Goal: Task Accomplishment & Management: Use online tool/utility

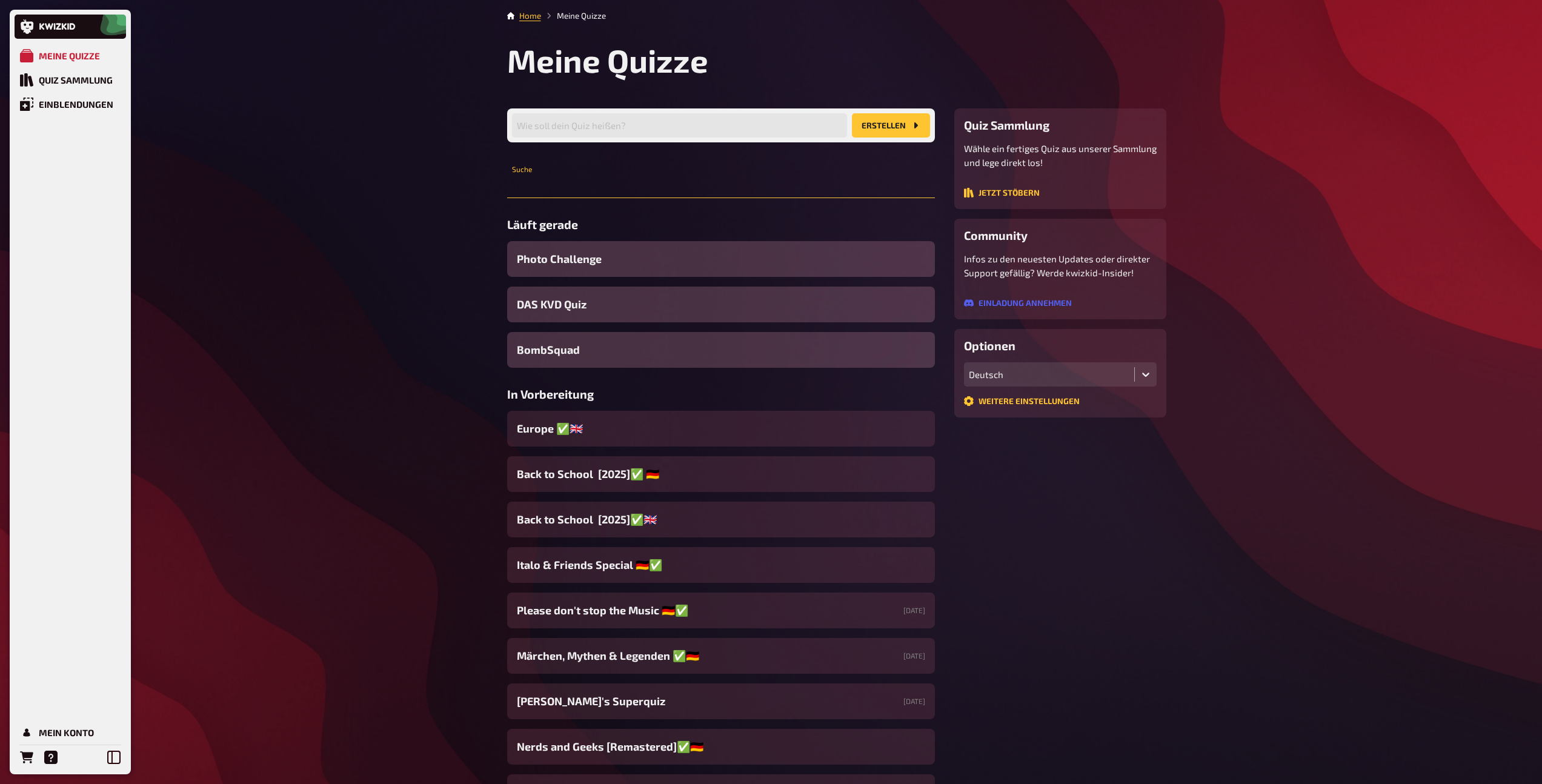
click at [593, 185] on input "text" at bounding box center [721, 186] width 428 height 24
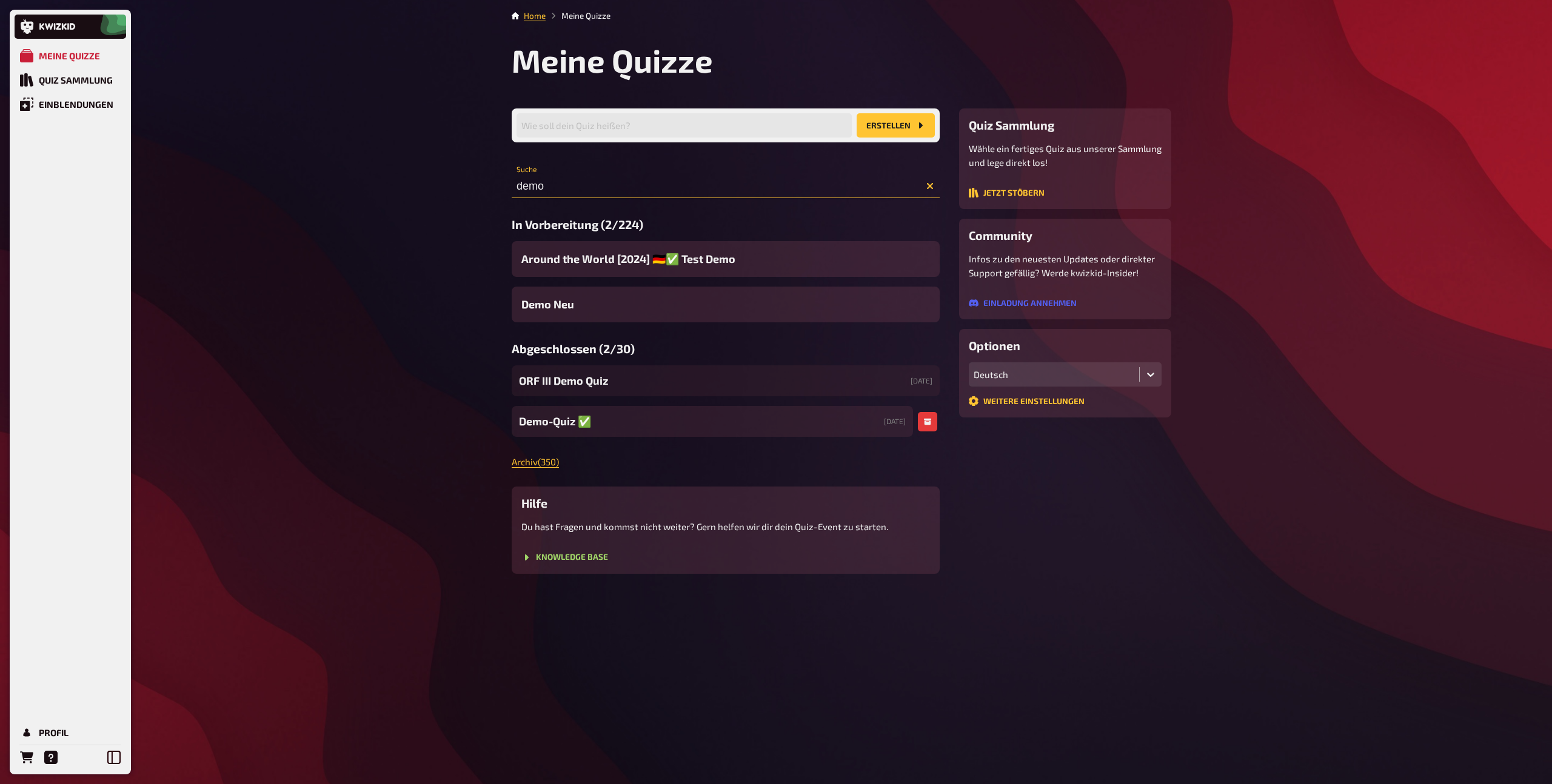
type input "demo"
click at [556, 423] on span "Demo-Quiz ✅​" at bounding box center [555, 421] width 72 height 16
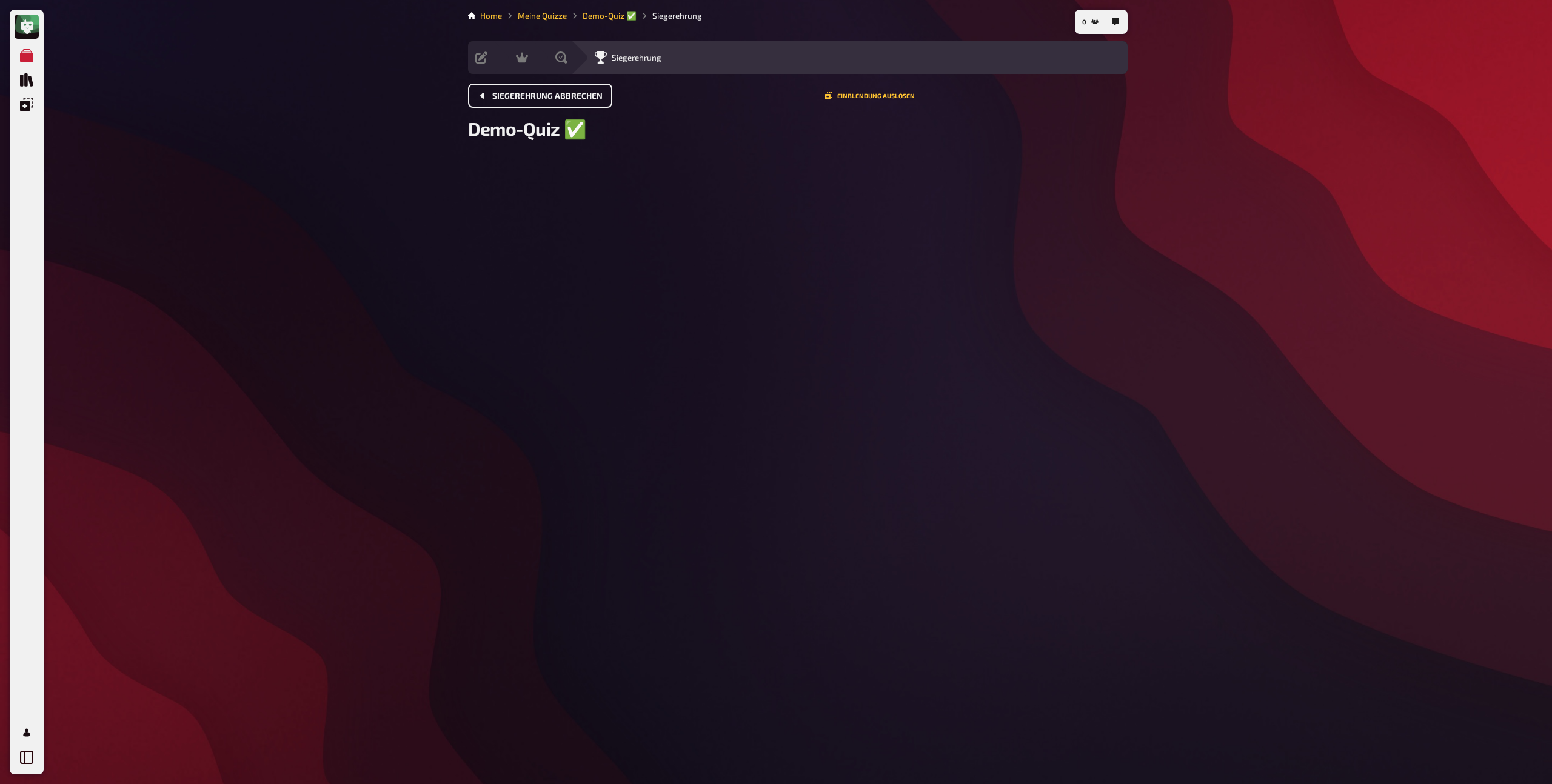
click at [522, 103] on button "Siegerehrung abbrechen" at bounding box center [539, 95] width 144 height 24
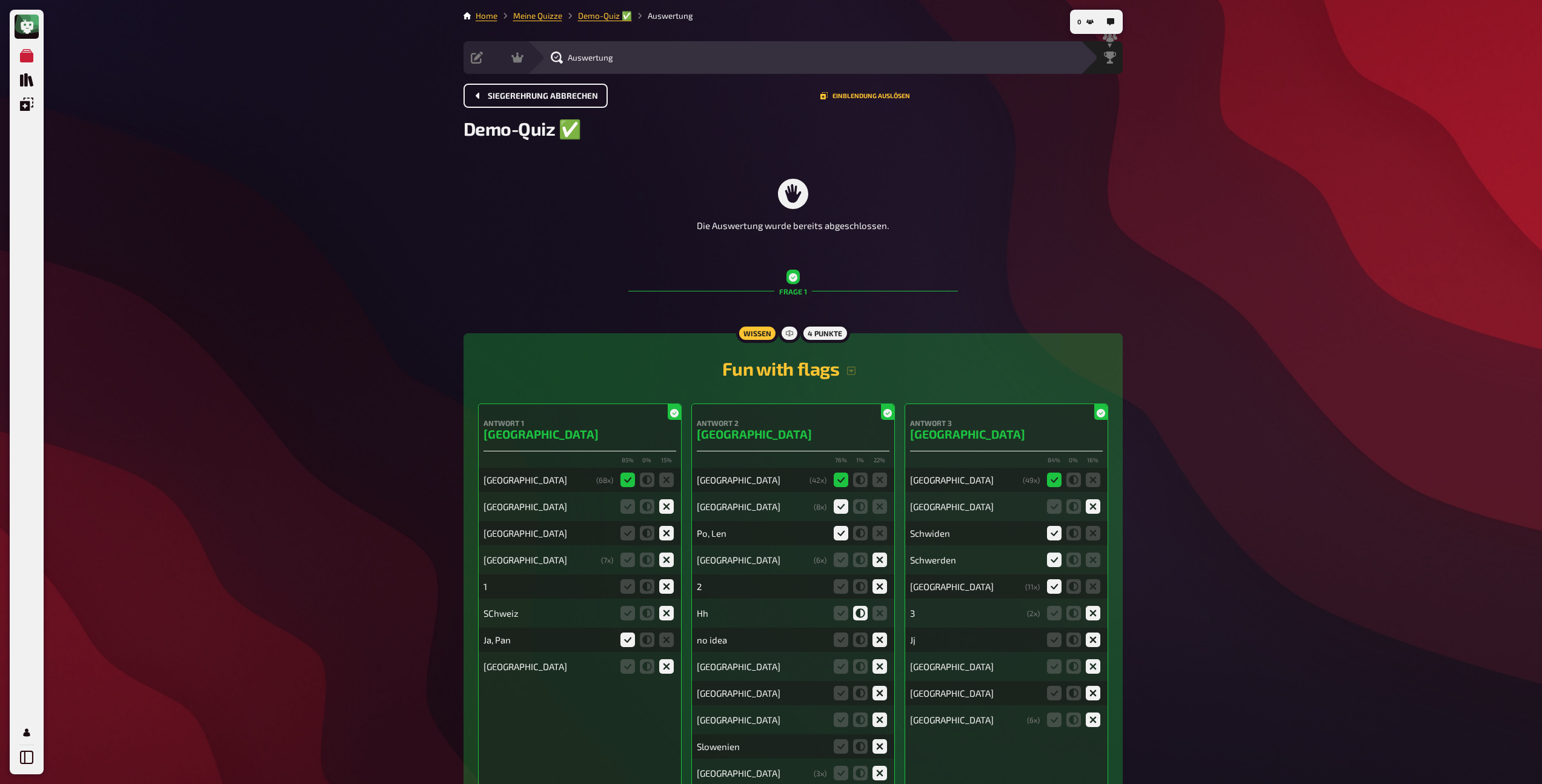
click at [528, 95] on span "Siegerehrung abbrechen" at bounding box center [542, 96] width 110 height 8
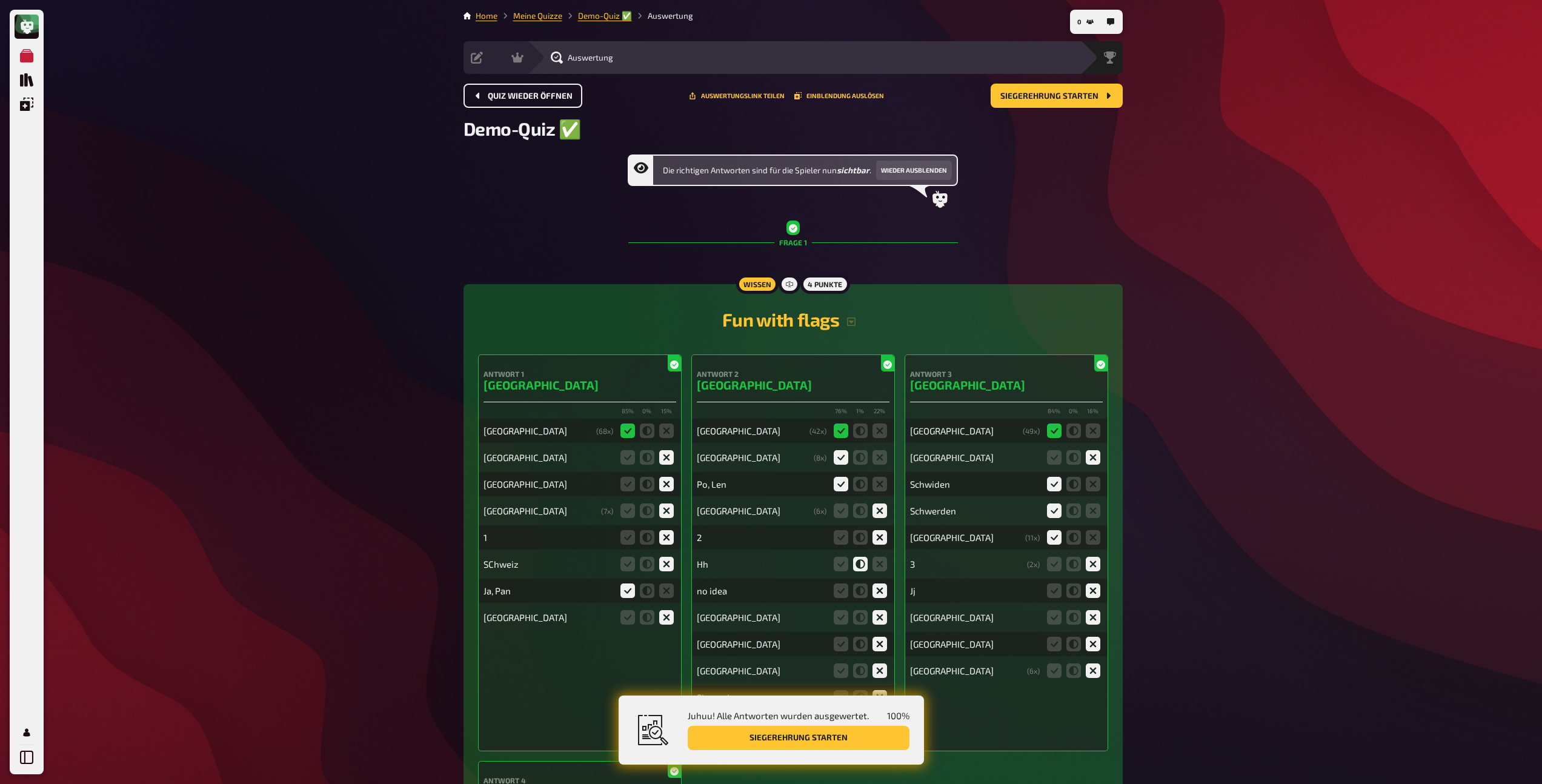
click at [528, 95] on span "Quiz wieder öffnen" at bounding box center [530, 96] width 85 height 8
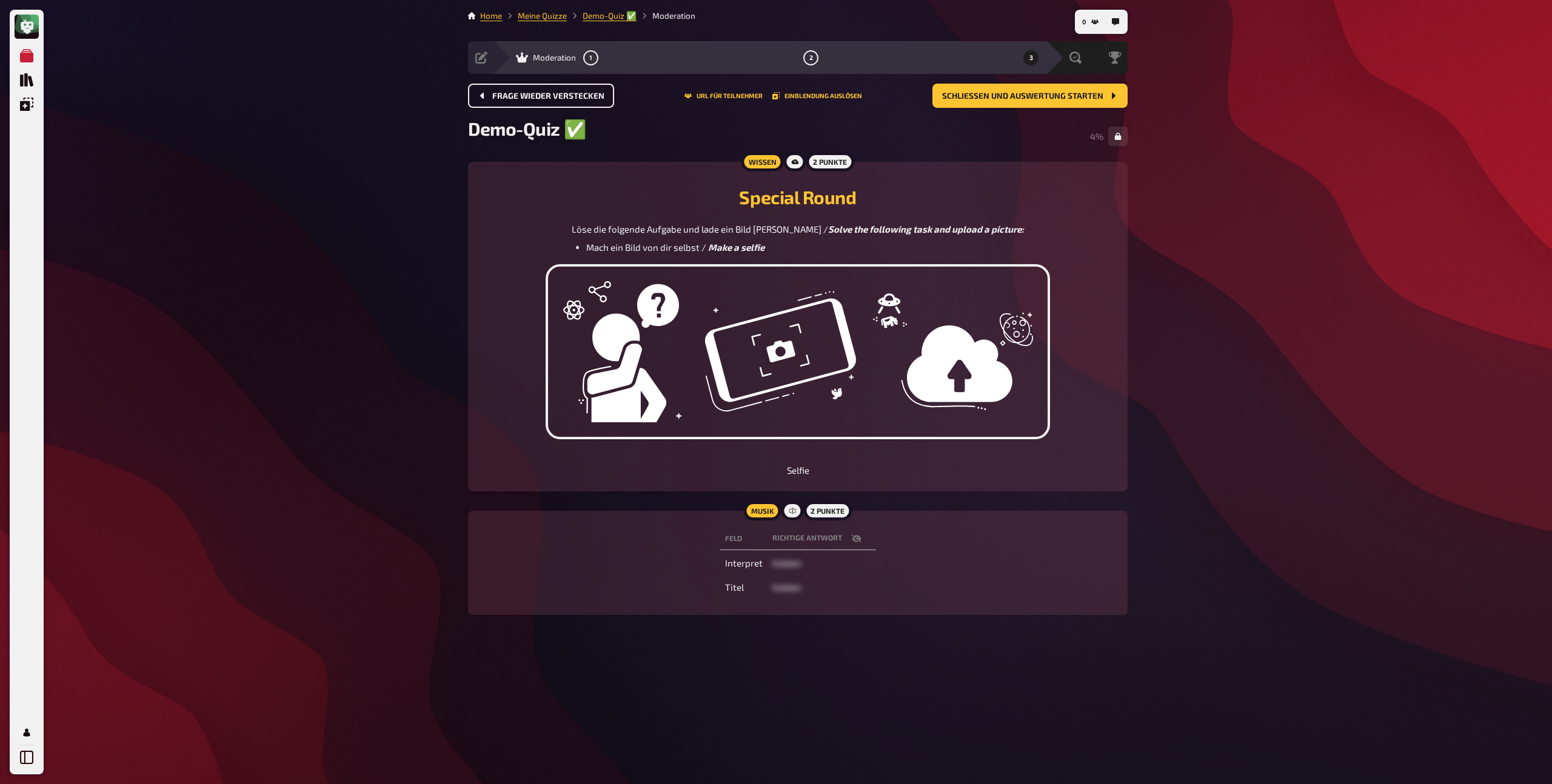
click at [528, 95] on span "Frage wieder verstecken" at bounding box center [548, 96] width 112 height 8
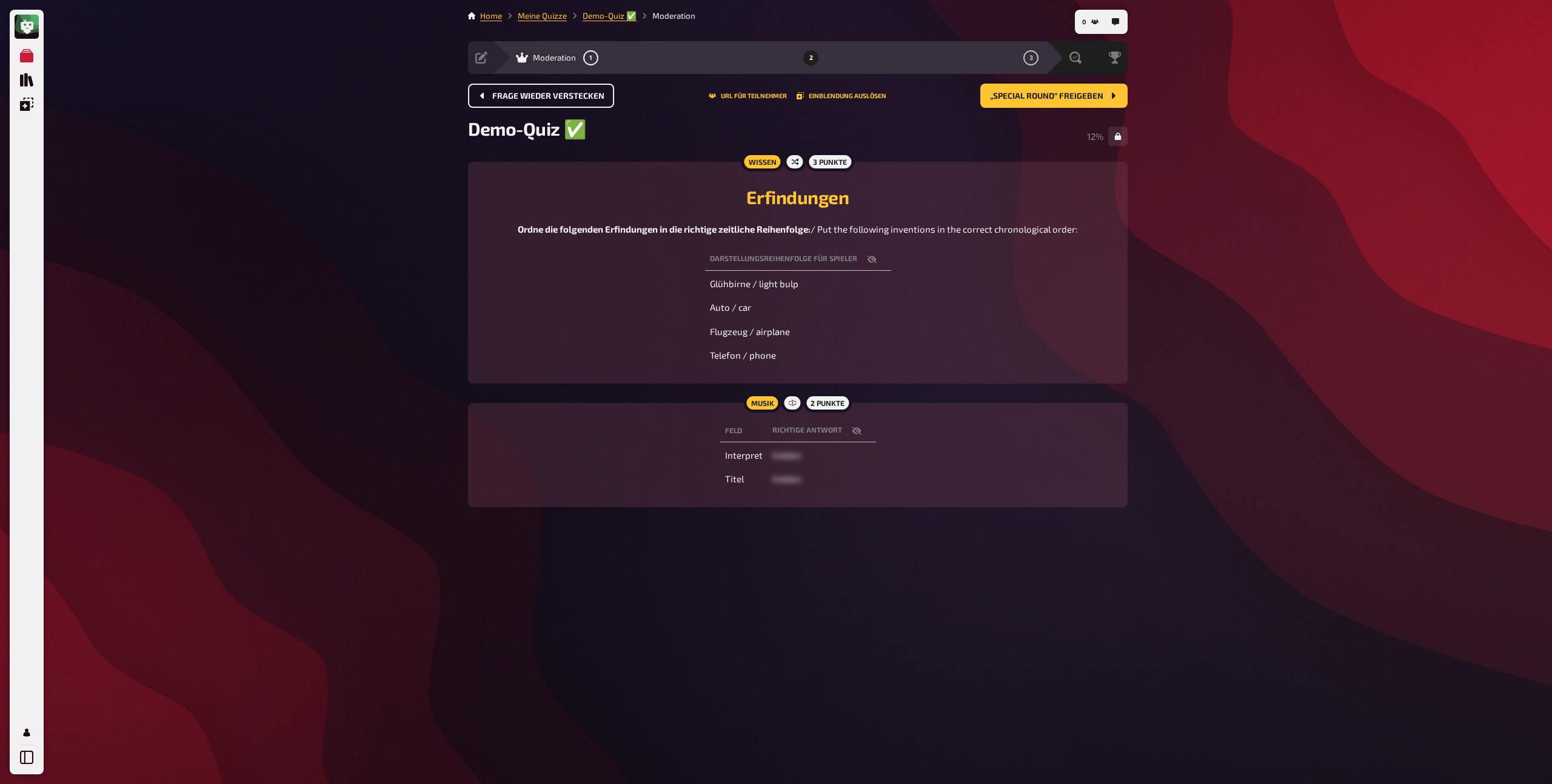
click at [544, 94] on span "Frage wieder verstecken" at bounding box center [548, 96] width 112 height 8
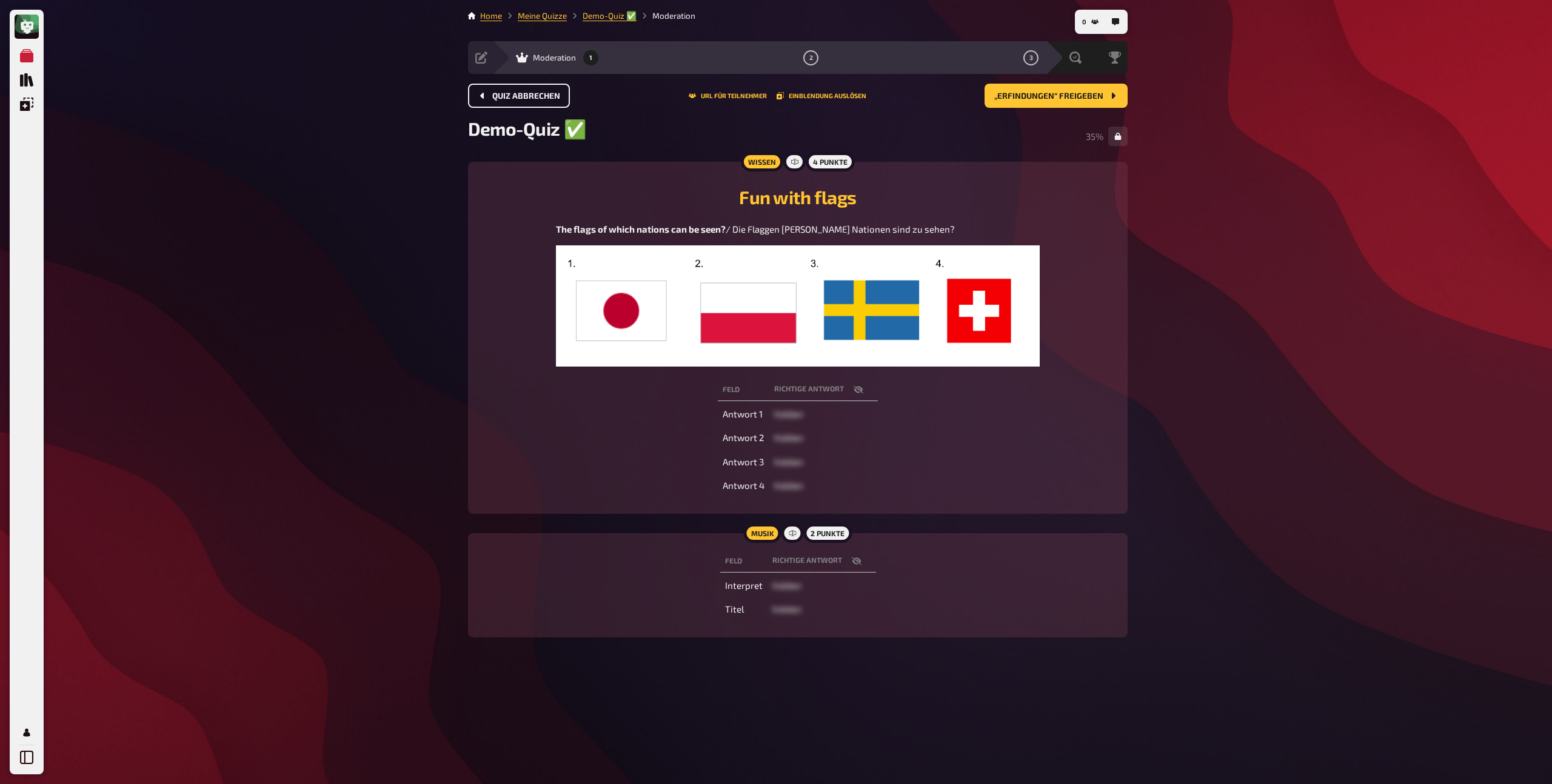
click at [530, 96] on span "Quiz abbrechen" at bounding box center [526, 96] width 68 height 8
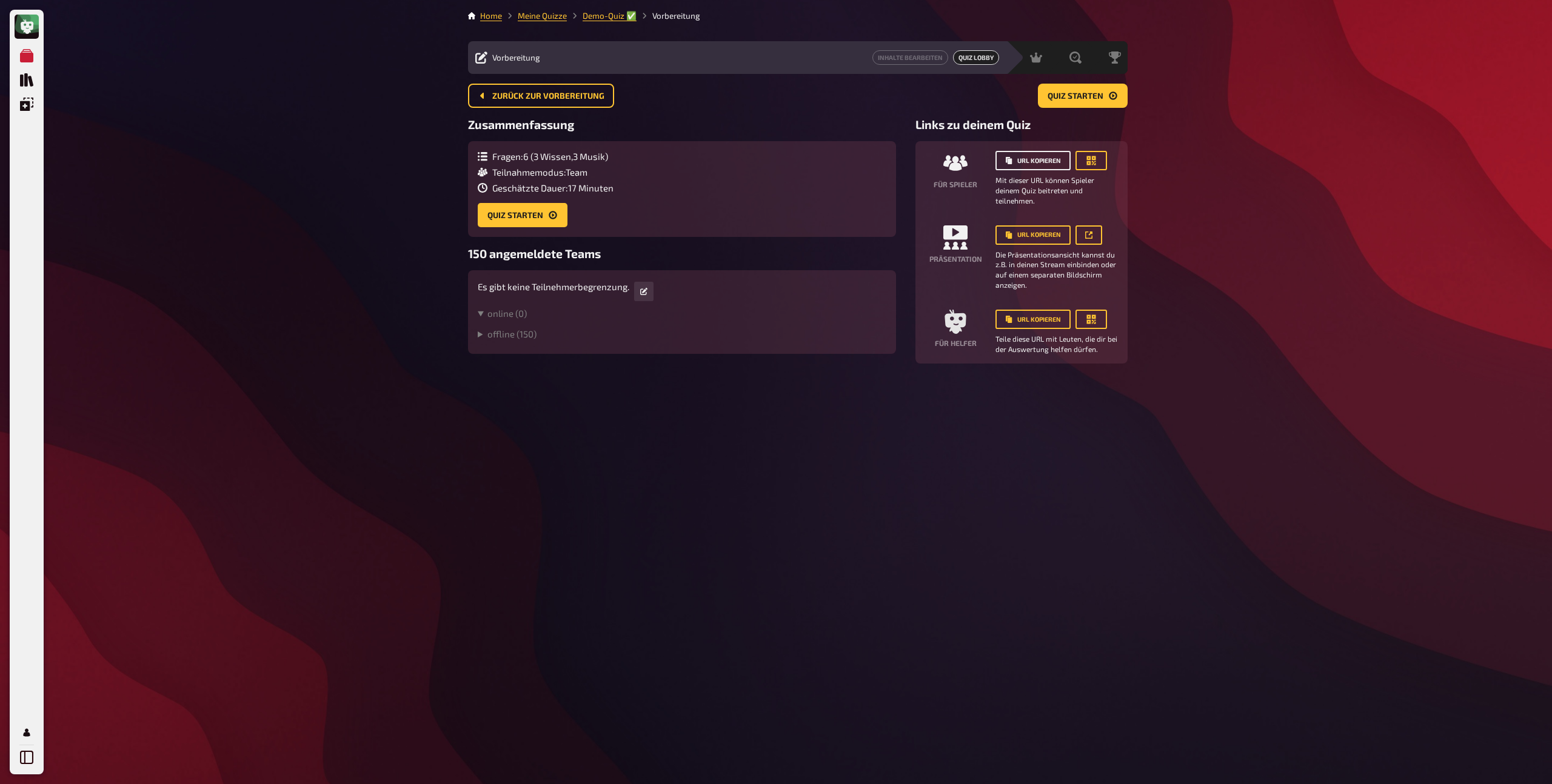
click at [1030, 161] on button "URL kopieren" at bounding box center [1032, 160] width 75 height 19
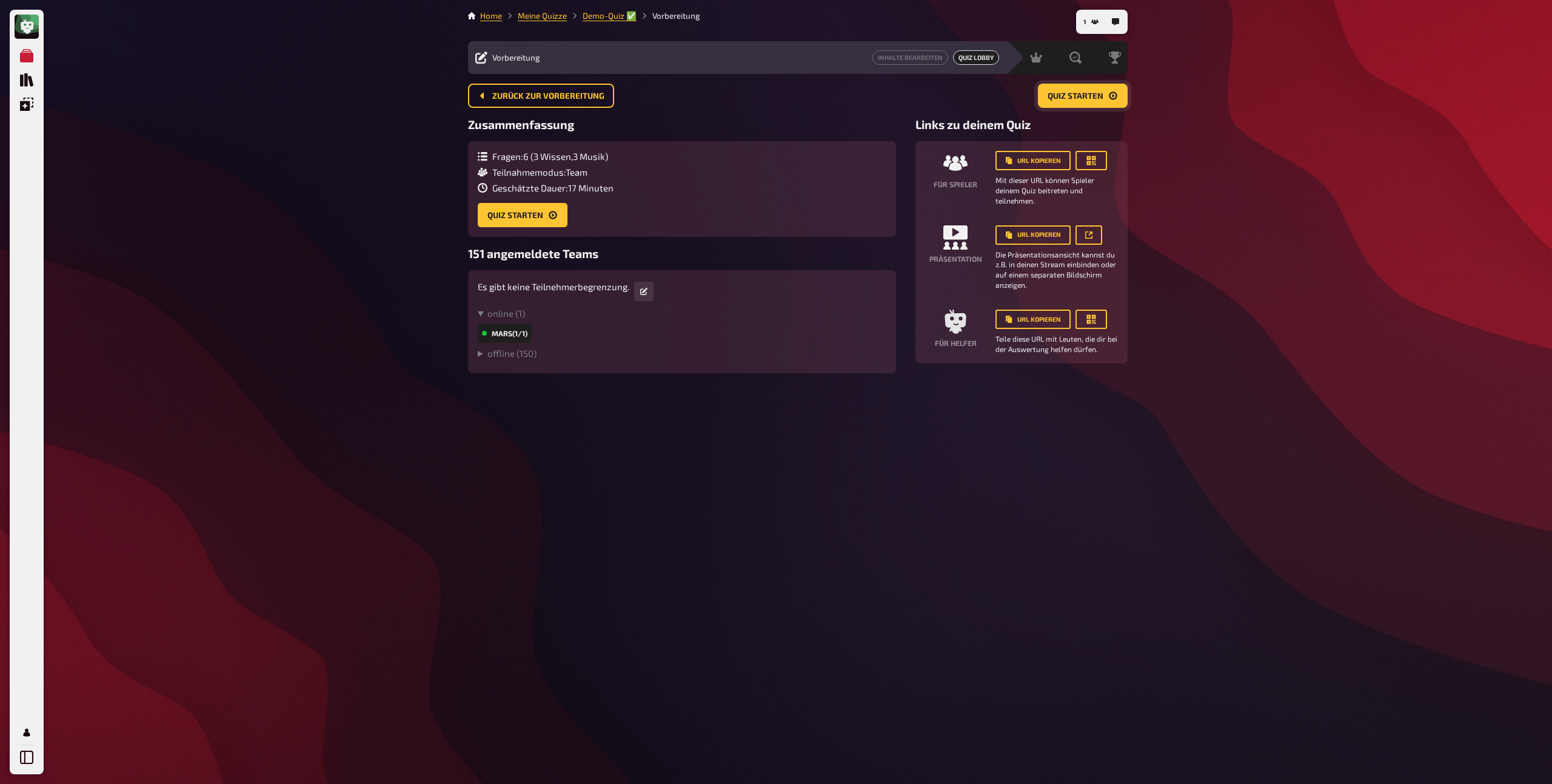
click at [1067, 93] on span "Quiz starten" at bounding box center [1075, 96] width 56 height 8
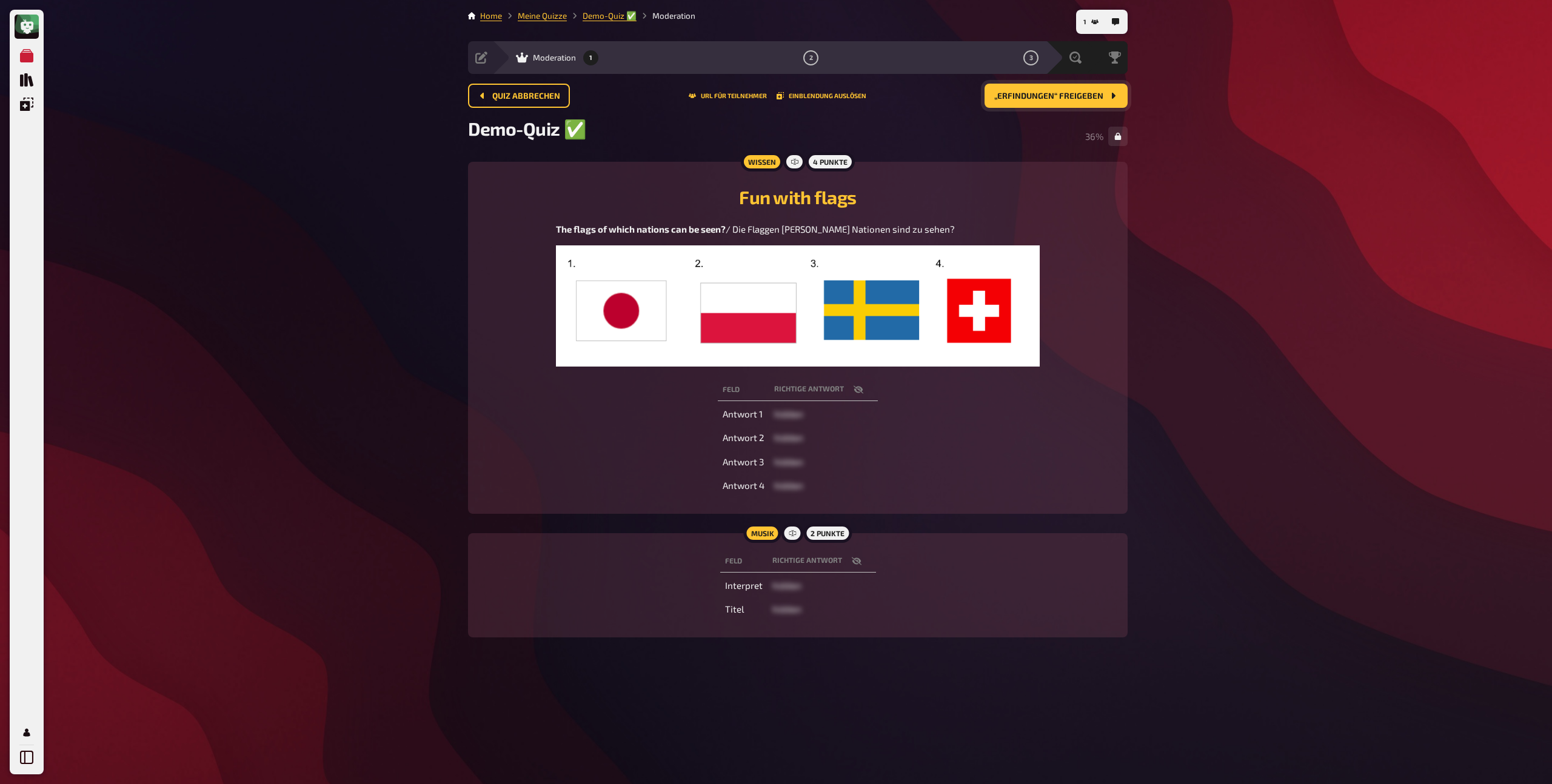
click at [1038, 94] on span "„Erfindungen“ freigeben" at bounding box center [1049, 96] width 110 height 8
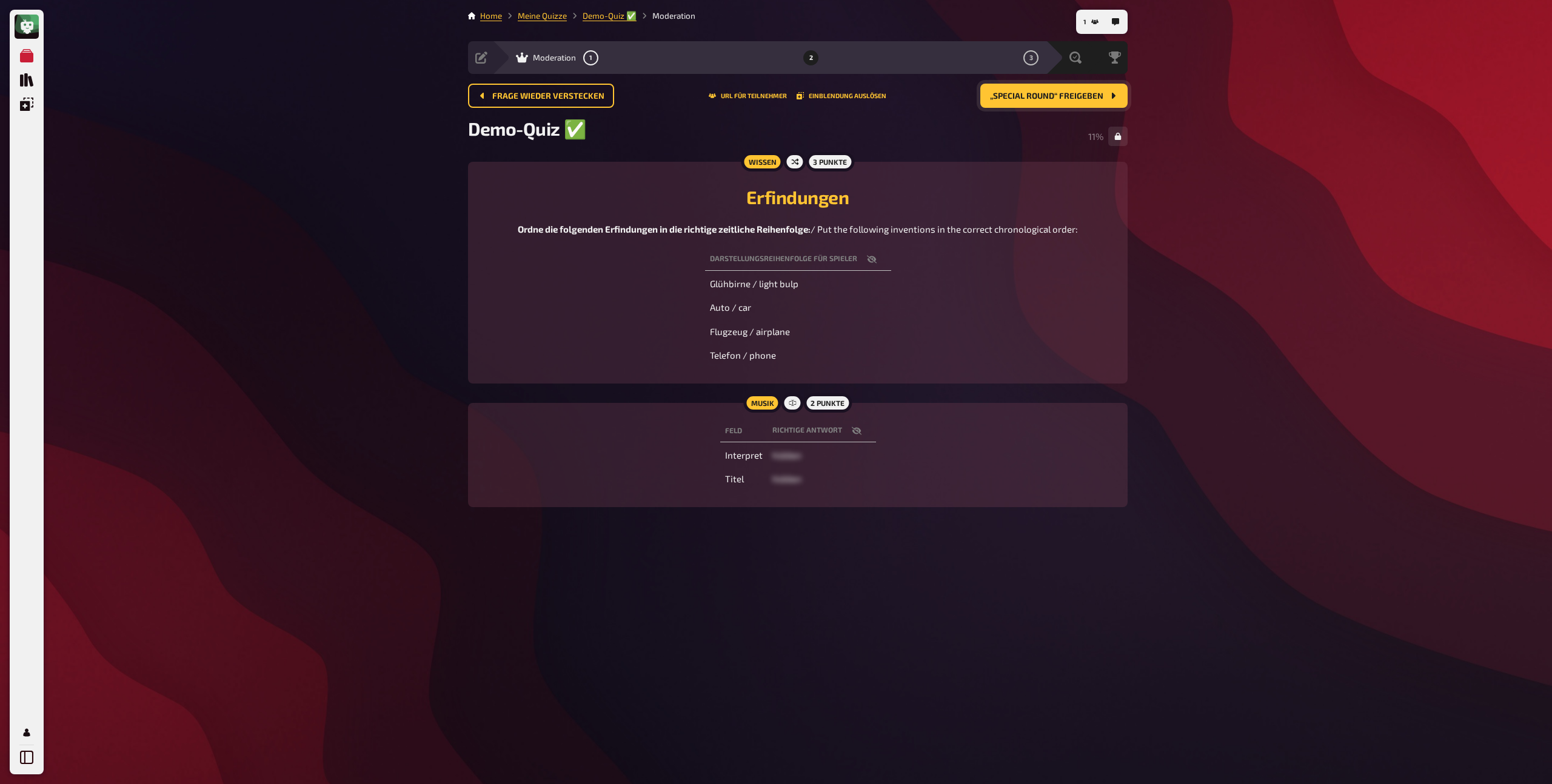
click at [1041, 99] on span "„Special Round“ freigeben" at bounding box center [1046, 96] width 114 height 8
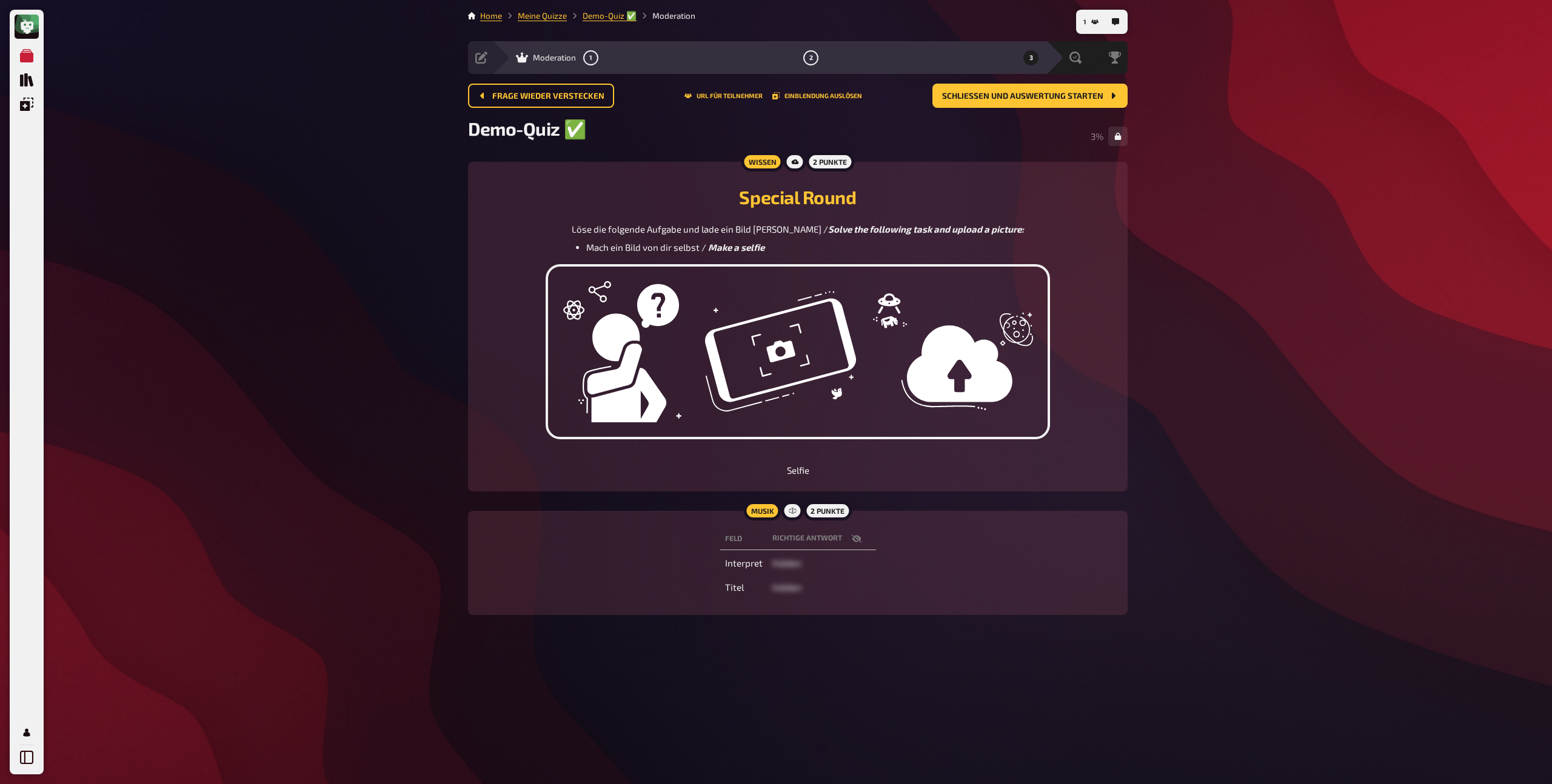
drag, startPoint x: 813, startPoint y: 60, endPoint x: 818, endPoint y: 70, distance: 11.2
click at [813, 60] on button "2" at bounding box center [811, 57] width 19 height 19
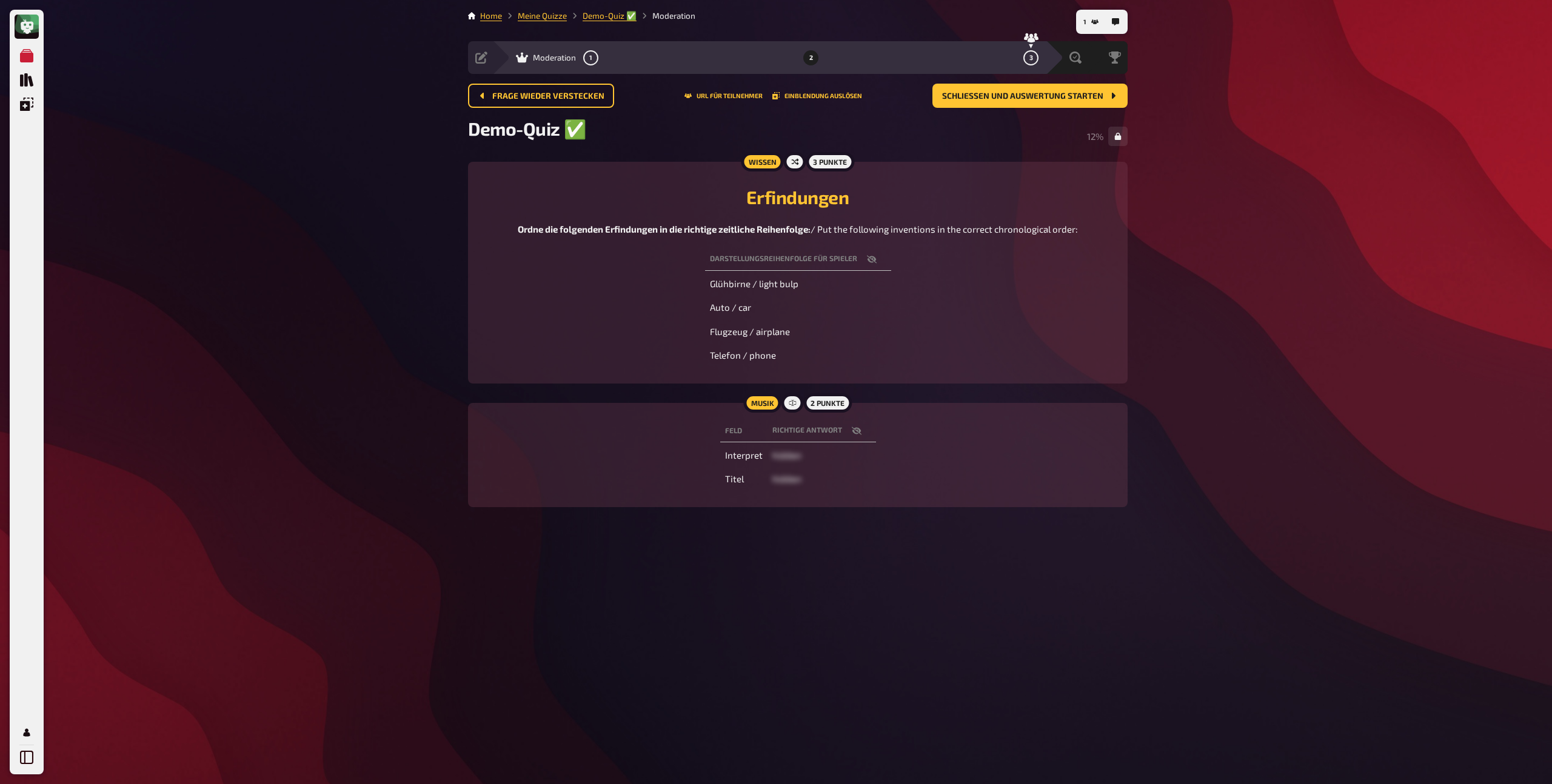
click at [875, 263] on icon "button" at bounding box center [872, 259] width 10 height 10
click at [844, 260] on icon "button" at bounding box center [842, 259] width 10 height 8
click at [876, 259] on button "button" at bounding box center [871, 259] width 29 height 12
click at [844, 261] on icon "button" at bounding box center [842, 259] width 10 height 10
click at [1024, 58] on button "3" at bounding box center [1030, 57] width 19 height 19
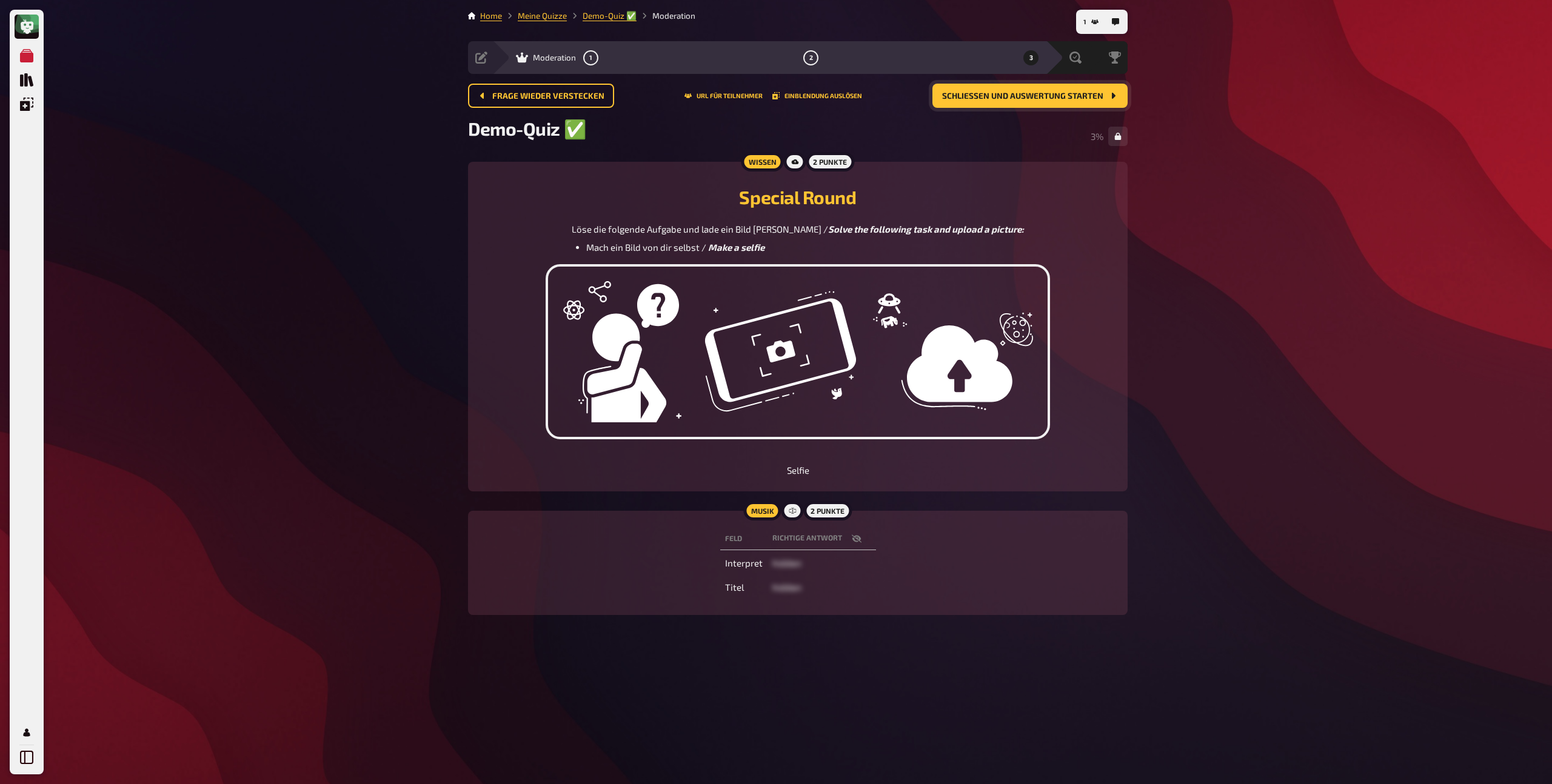
click at [1006, 96] on span "Schließen und Auswertung starten" at bounding box center [1022, 96] width 161 height 8
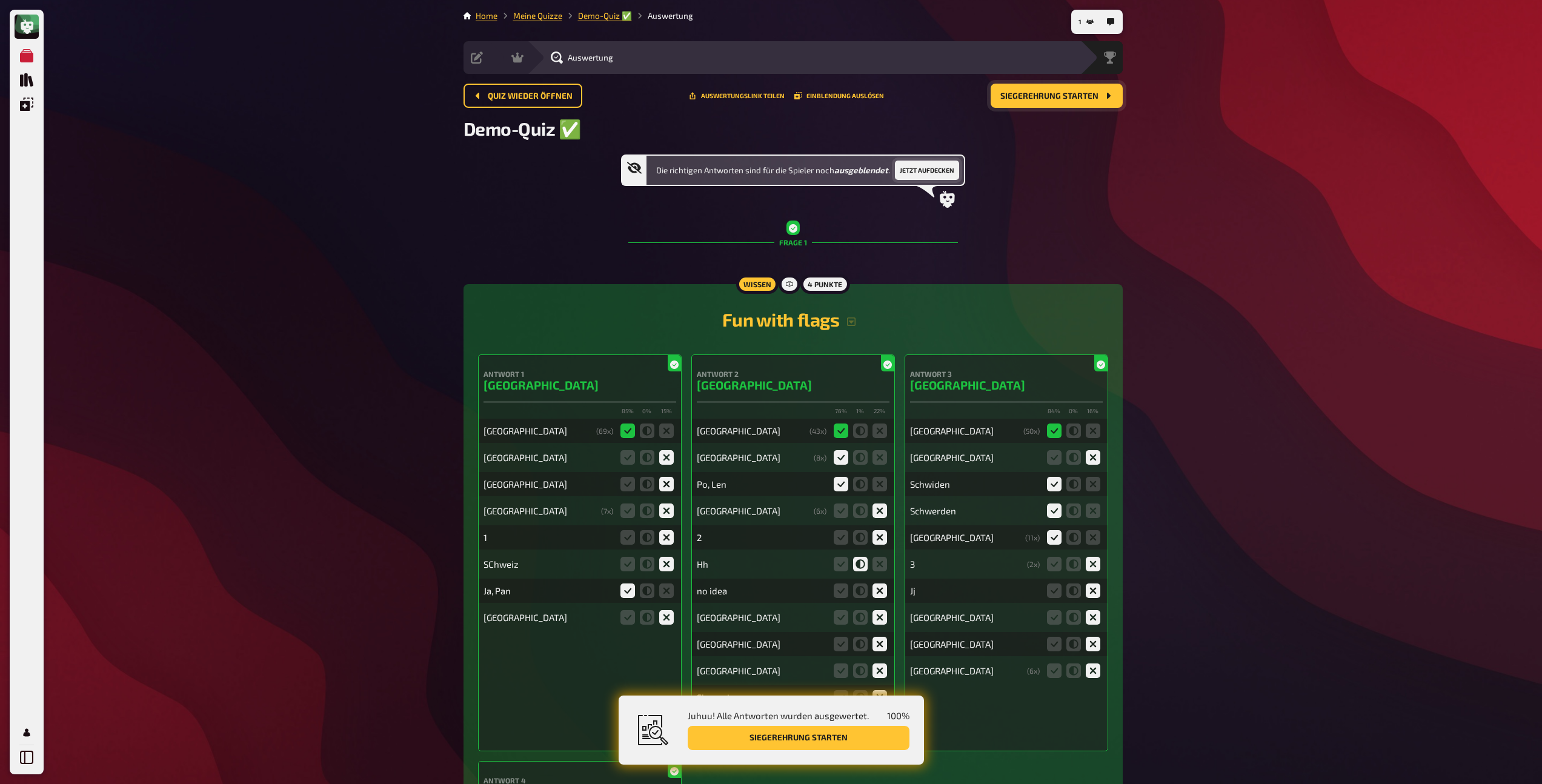
click at [929, 168] on button "Jetzt aufdecken" at bounding box center [927, 170] width 64 height 19
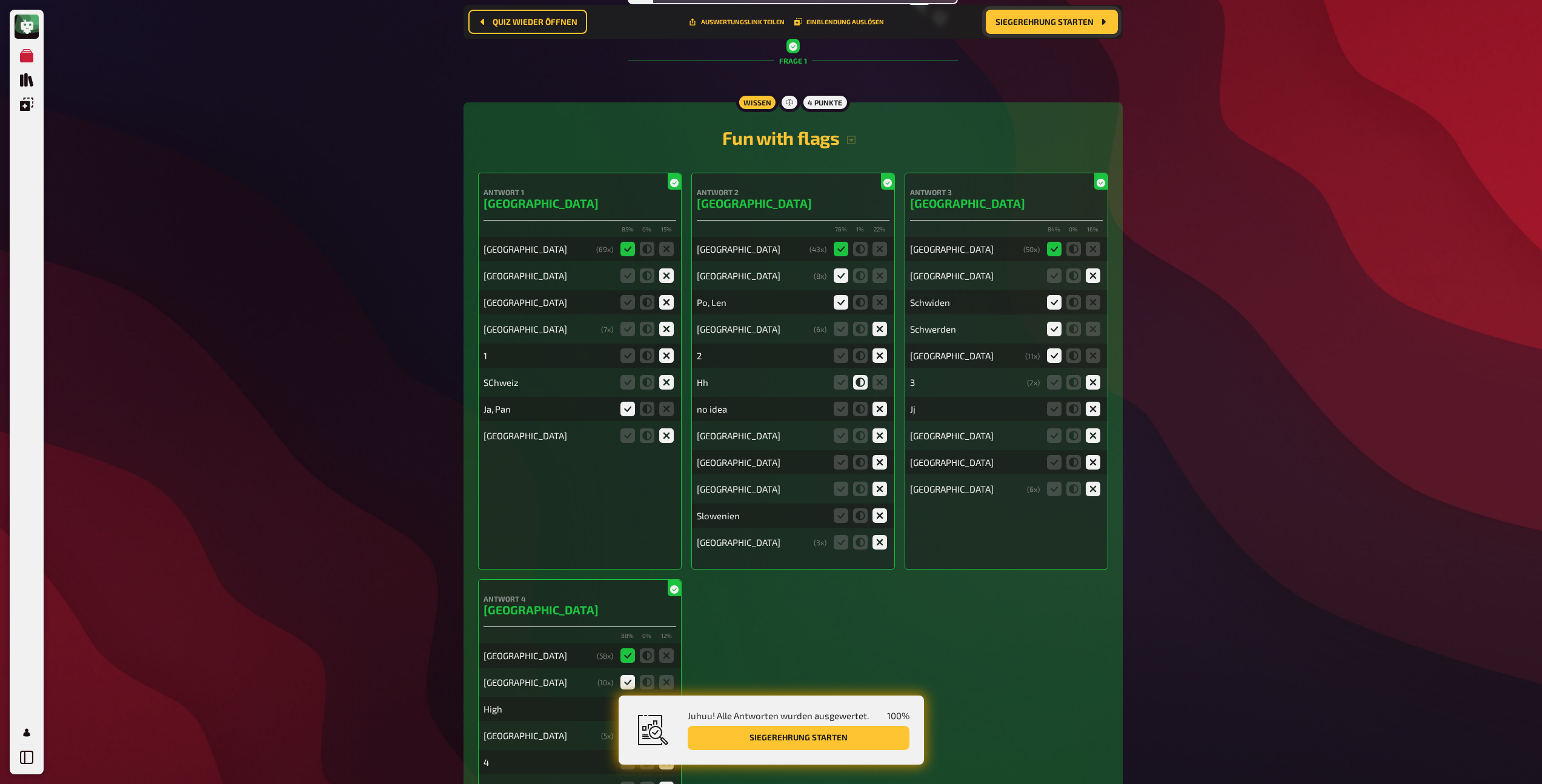
scroll to position [229, 0]
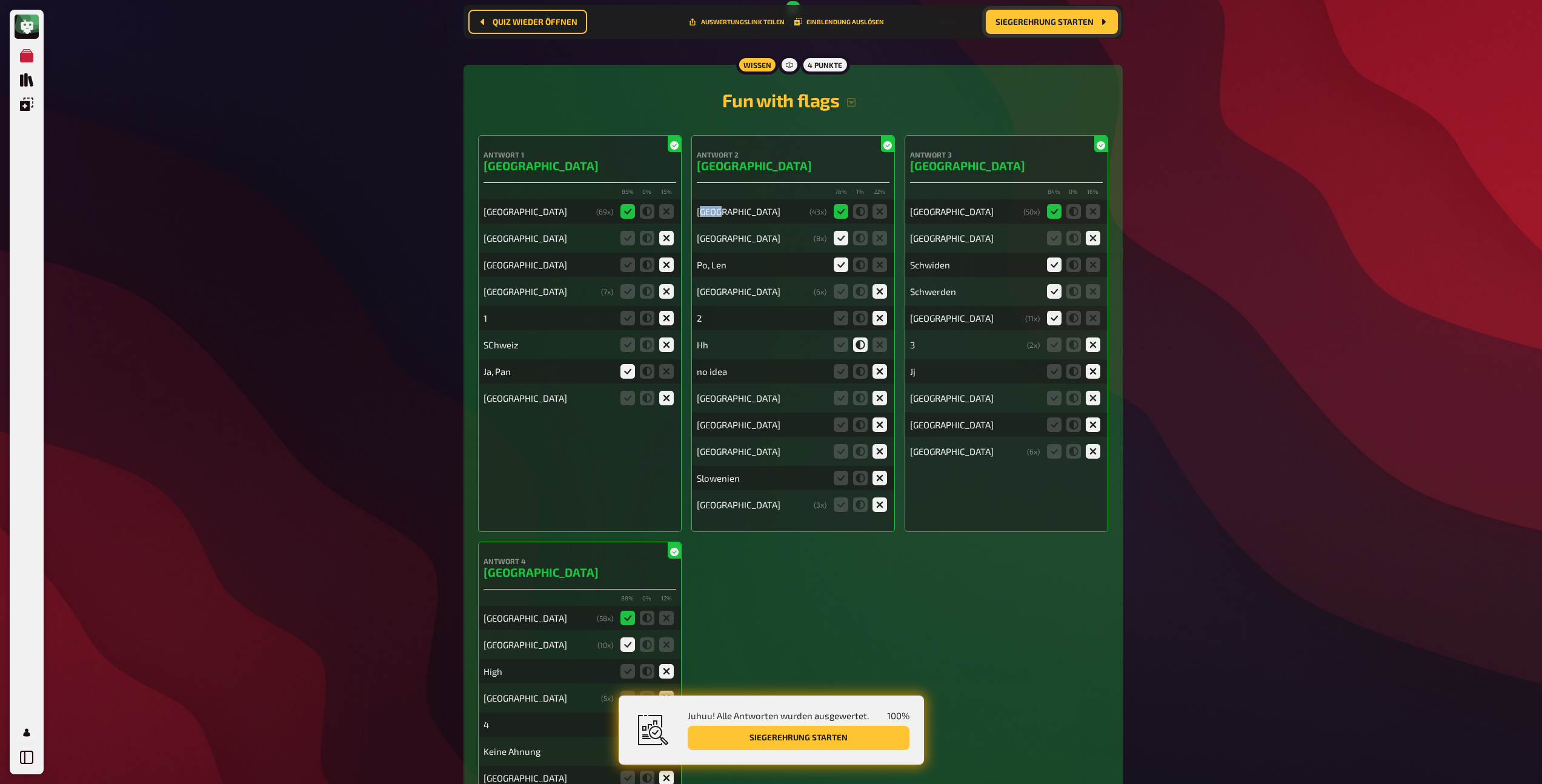
drag, startPoint x: 701, startPoint y: 216, endPoint x: 729, endPoint y: 216, distance: 28.0
click at [729, 216] on div "[GEOGRAPHIC_DATA]" at bounding box center [750, 211] width 108 height 11
click at [872, 211] on icon at bounding box center [879, 211] width 14 height 14
click at [856, 214] on icon at bounding box center [860, 211] width 14 height 14
click at [878, 214] on icon at bounding box center [879, 211] width 14 height 14
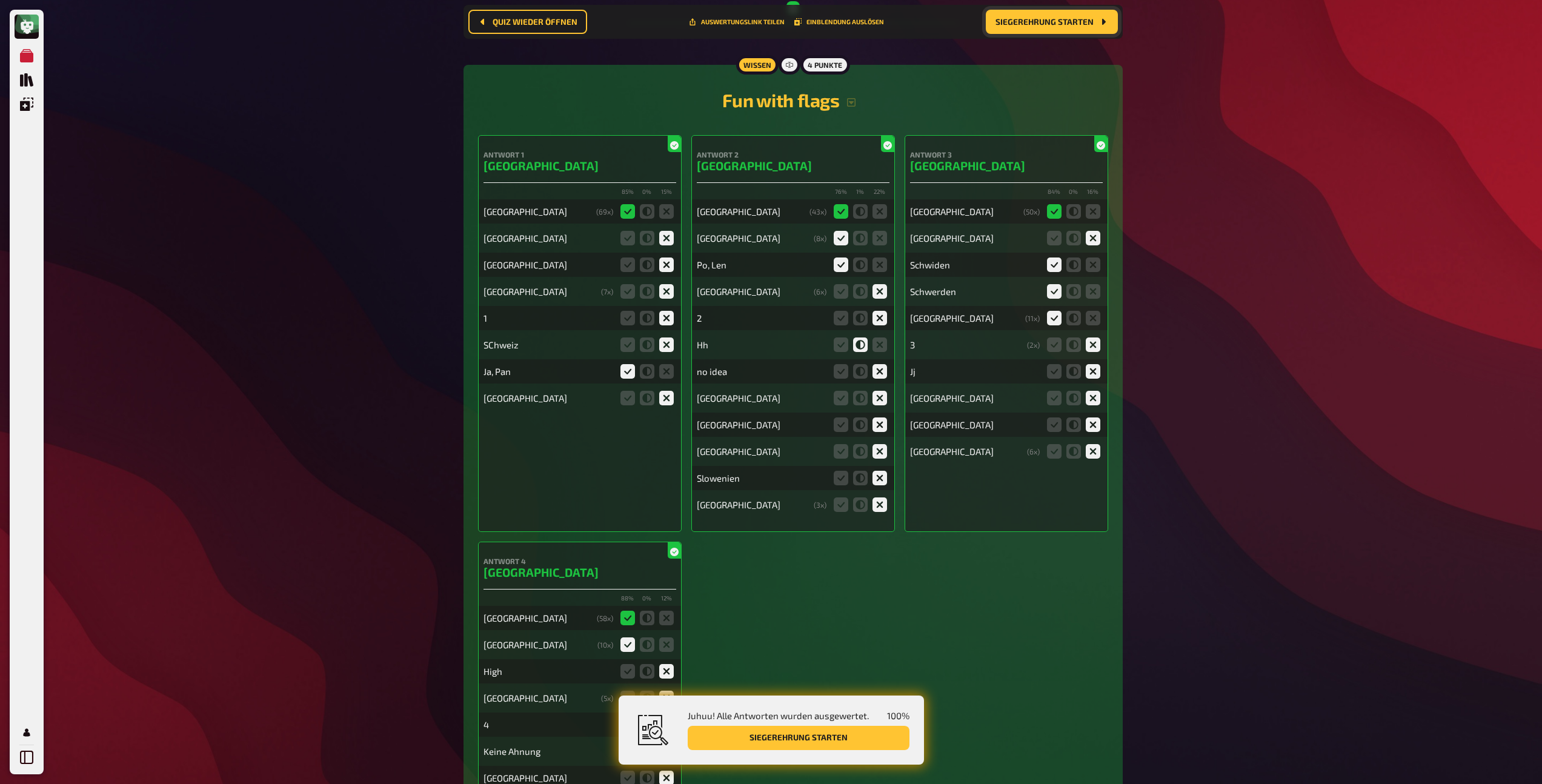
click at [866, 214] on icon at bounding box center [860, 211] width 14 height 14
click at [721, 167] on h3 "[GEOGRAPHIC_DATA]" at bounding box center [792, 166] width 193 height 14
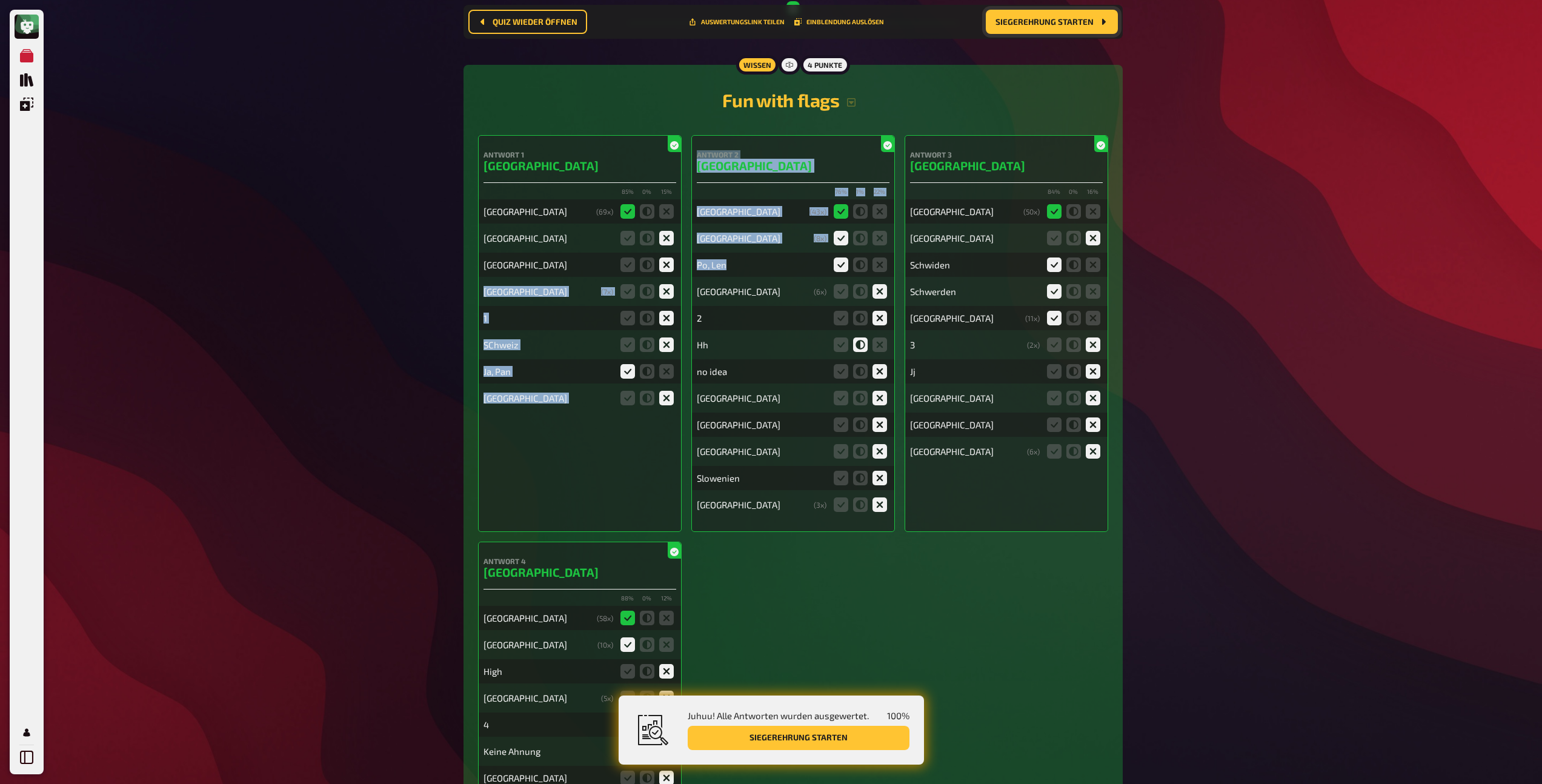
drag, startPoint x: 731, startPoint y: 265, endPoint x: 686, endPoint y: 266, distance: 45.0
click at [686, 266] on div "Antwort 1 [GEOGRAPHIC_DATA] 85 % 0 % 15 % [GEOGRAPHIC_DATA] ( 69 x) [GEOGRAPHIC…" at bounding box center [793, 470] width 630 height 670
click at [771, 263] on div "Po, Len" at bounding box center [761, 264] width 130 height 11
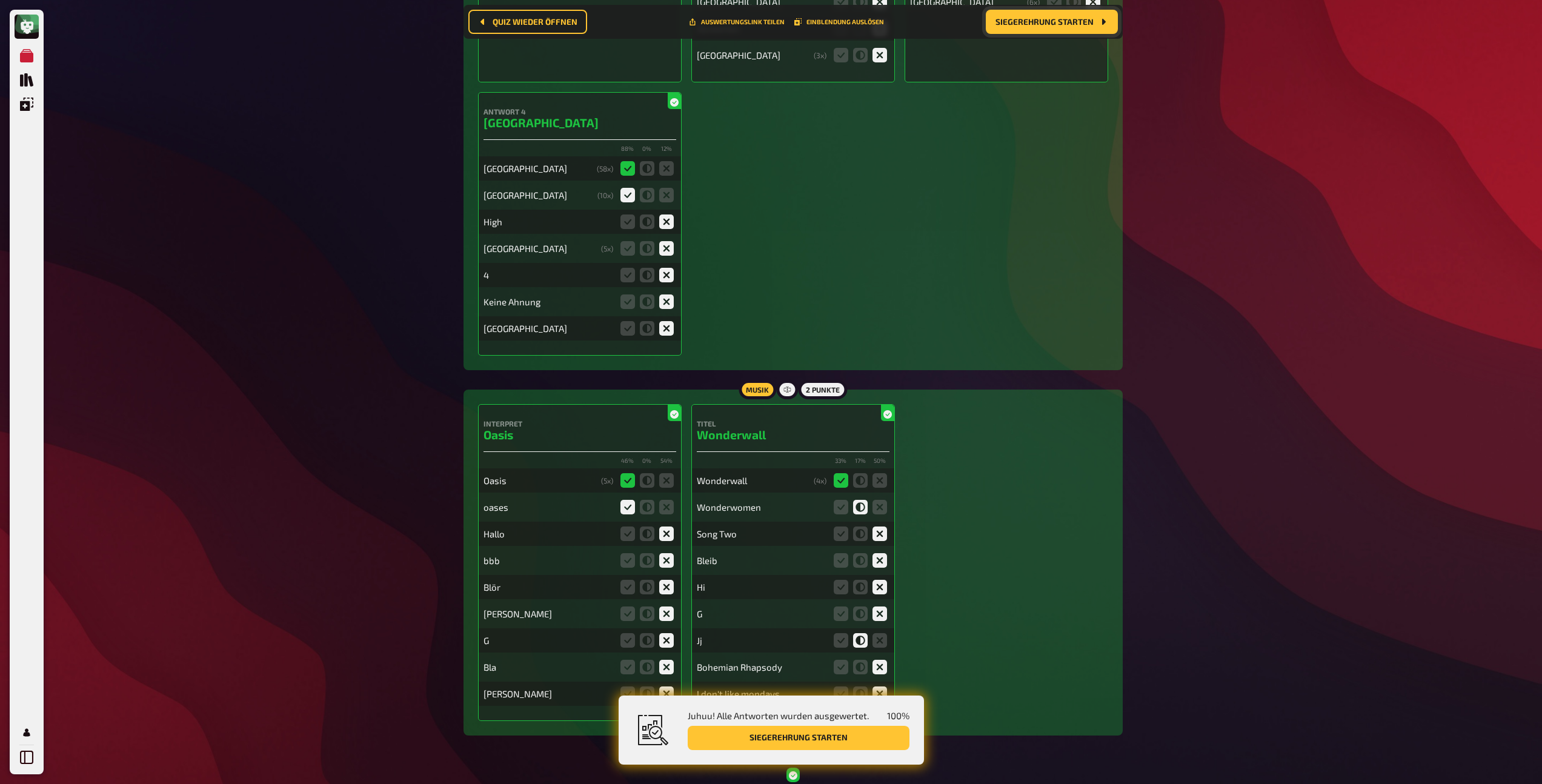
scroll to position [0, 0]
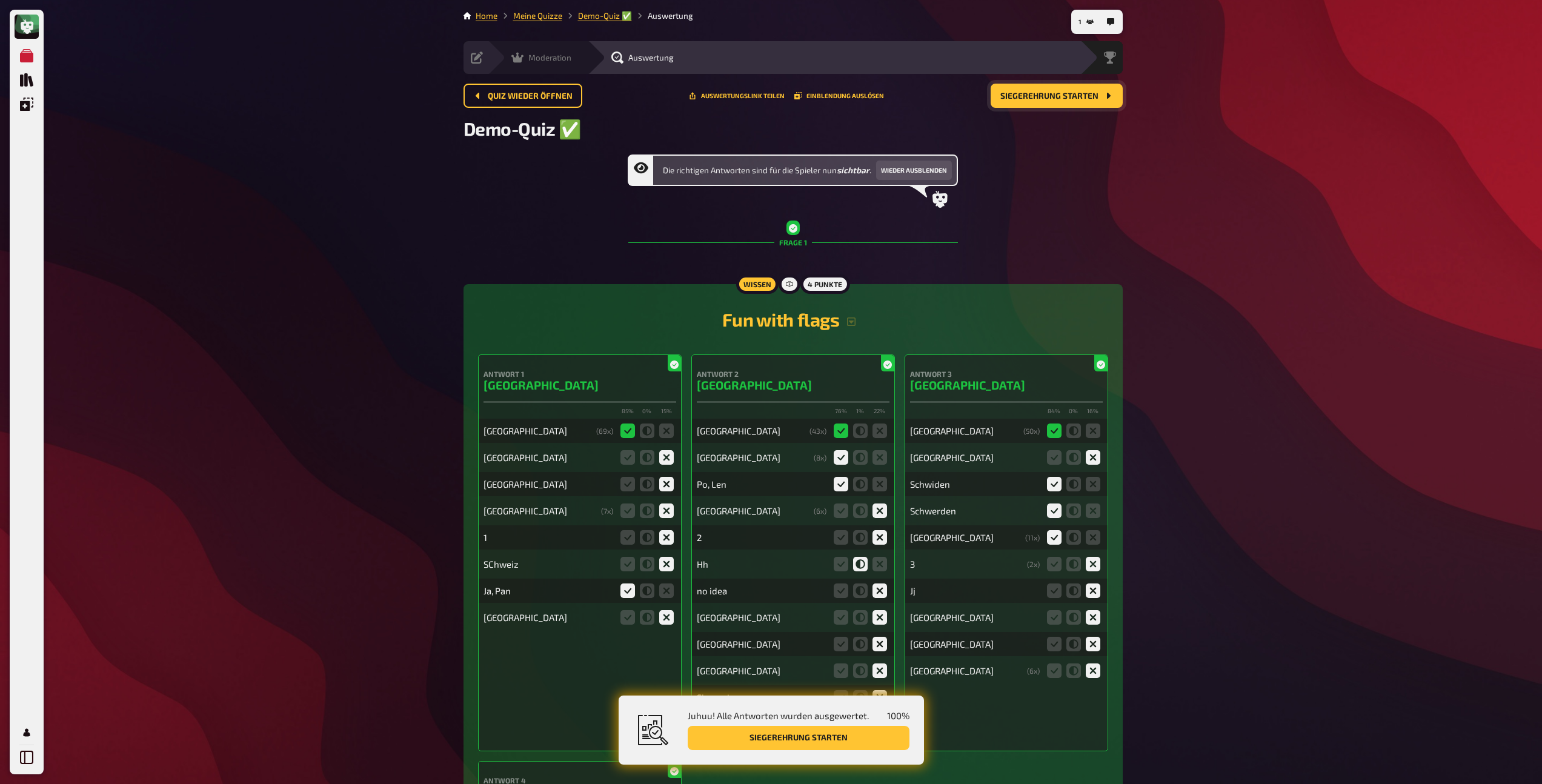
click at [523, 59] on icon at bounding box center [517, 57] width 12 height 12
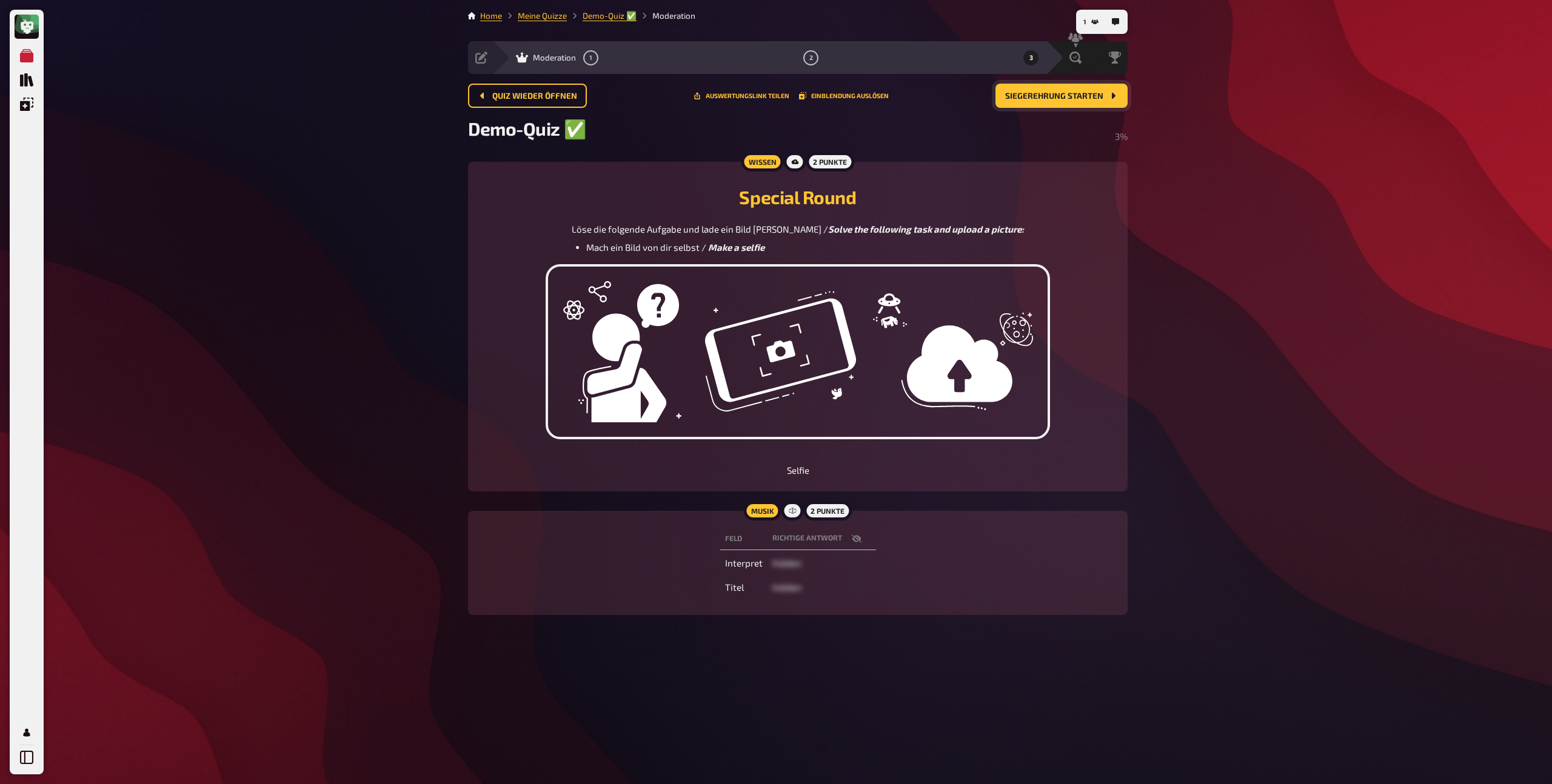
click at [1046, 98] on span "Siegerehrung starten" at bounding box center [1054, 96] width 99 height 8
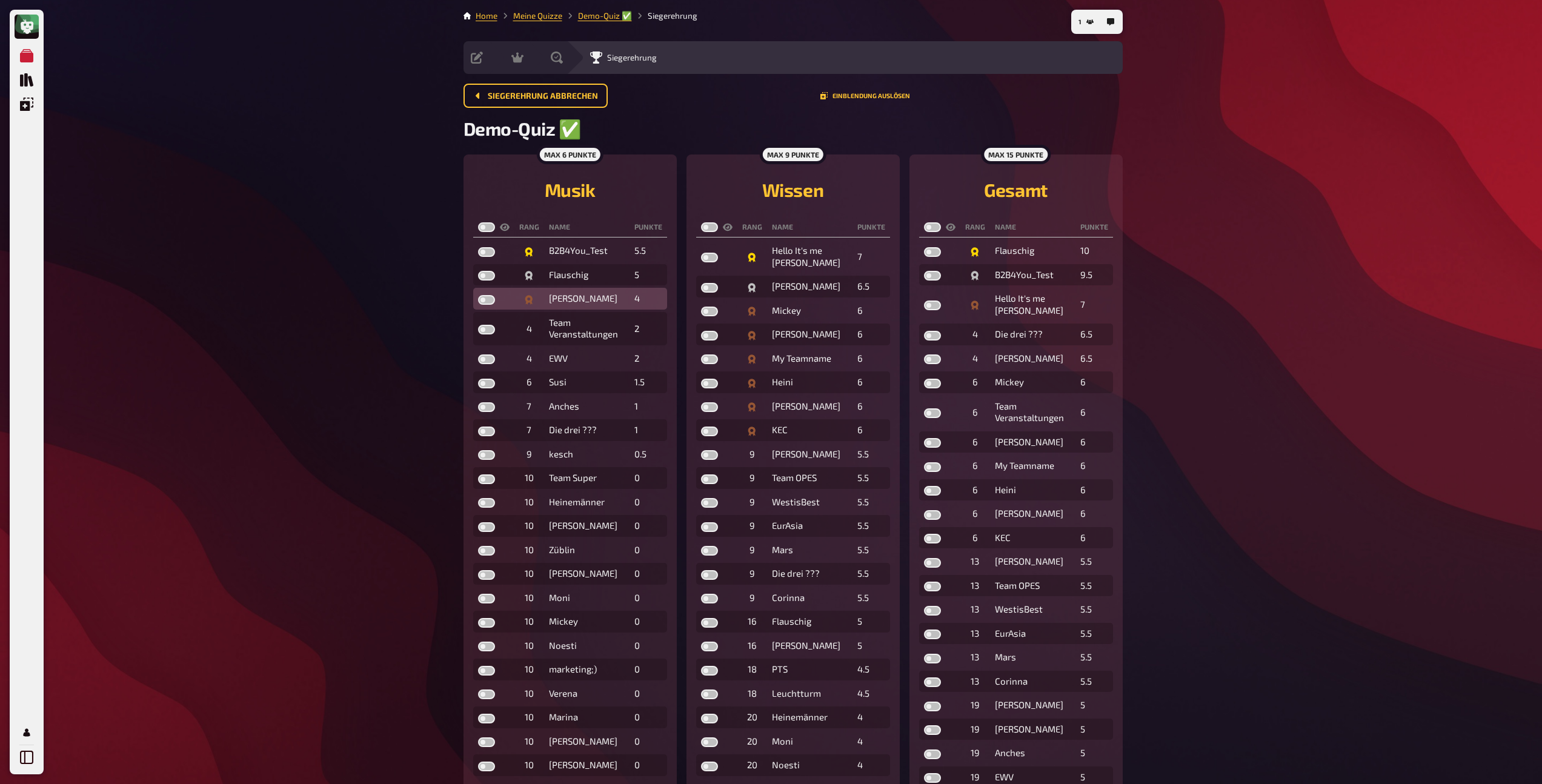
click at [482, 299] on label at bounding box center [487, 300] width 17 height 10
click at [478, 295] on input "checkbox" at bounding box center [478, 295] width 1 height 1
checkbox input "true"
click at [484, 275] on label at bounding box center [487, 276] width 17 height 10
click at [478, 271] on input "checkbox" at bounding box center [478, 270] width 1 height 1
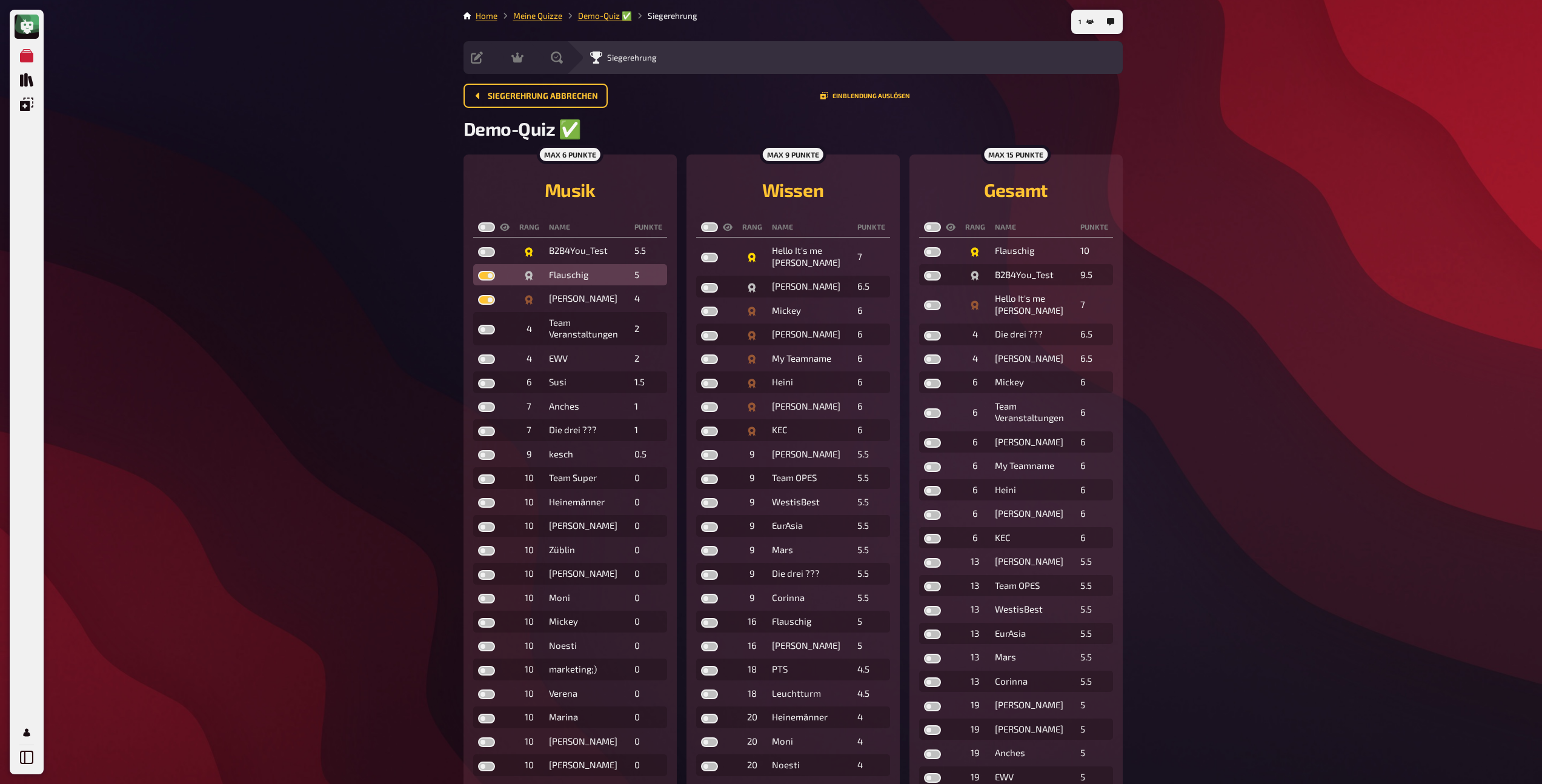
checkbox input "true"
click at [483, 253] on label at bounding box center [487, 253] width 17 height 10
click at [478, 248] on input "checkbox" at bounding box center [478, 247] width 1 height 1
checkbox input "true"
click at [709, 313] on label at bounding box center [709, 312] width 17 height 10
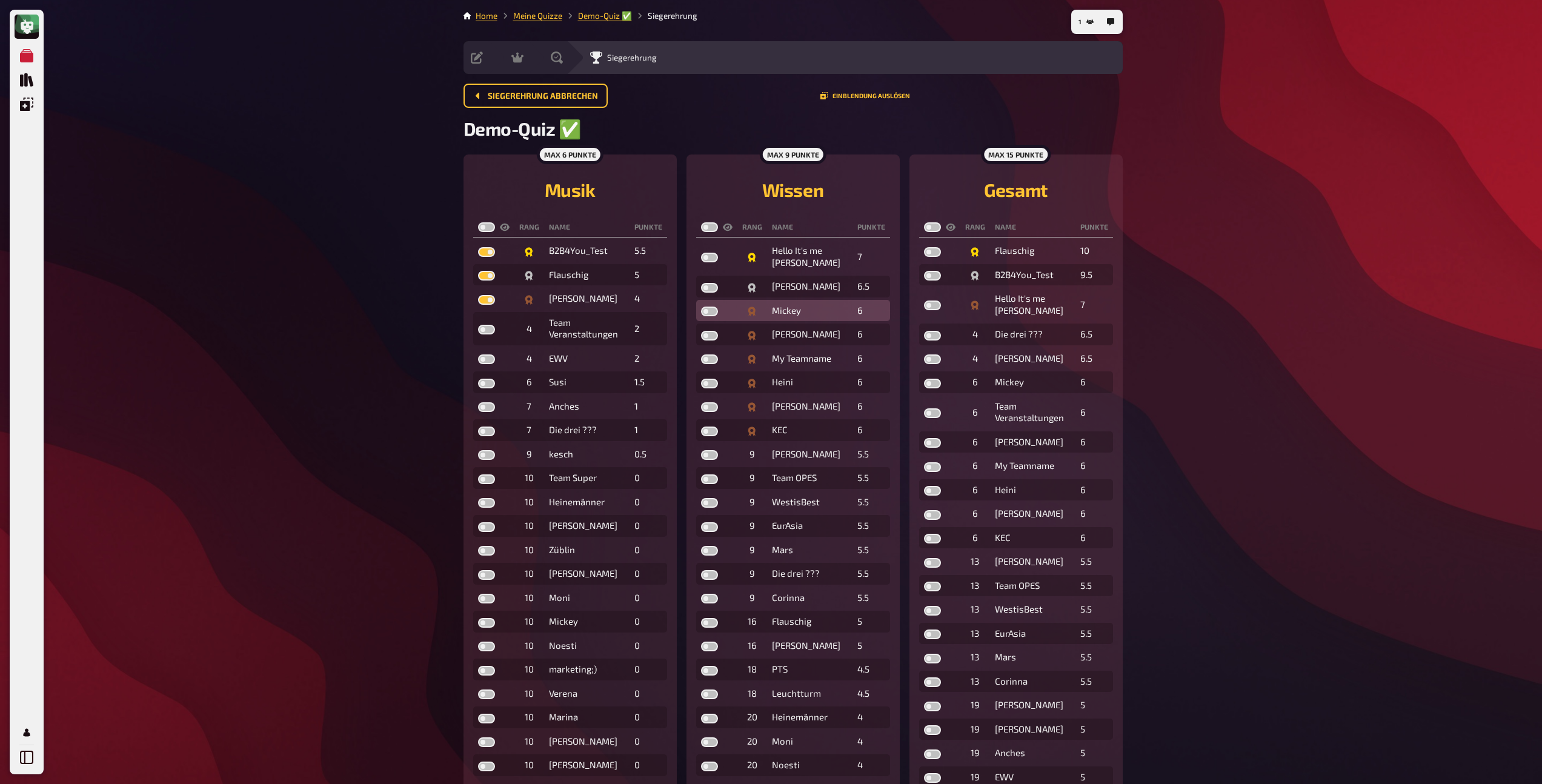
click at [701, 307] on input "checkbox" at bounding box center [701, 306] width 1 height 1
checkbox input "true"
click at [707, 286] on label at bounding box center [709, 288] width 17 height 10
click at [701, 283] on input "checkbox" at bounding box center [701, 282] width 1 height 1
checkbox input "true"
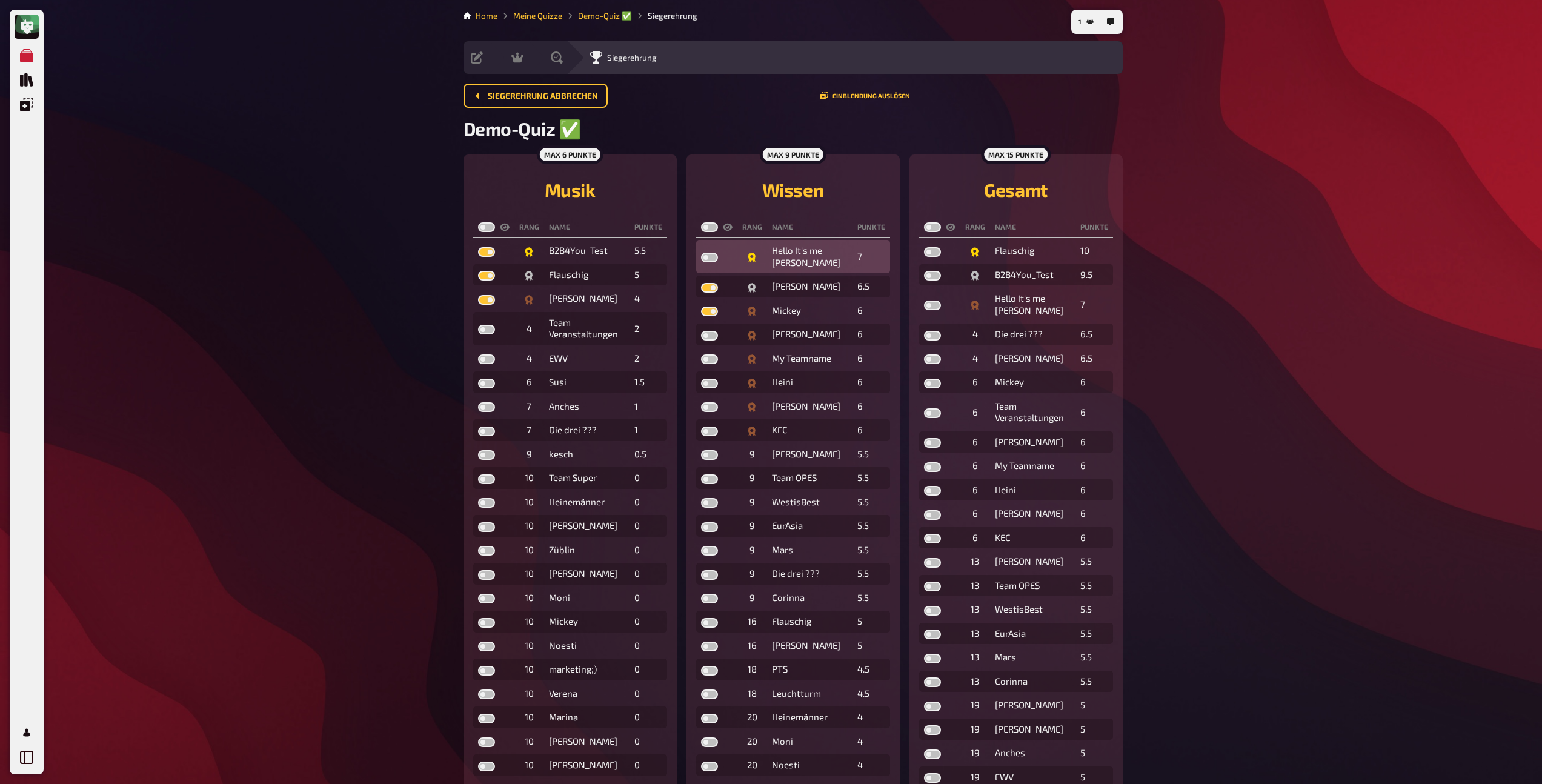
click at [707, 259] on label at bounding box center [709, 258] width 17 height 10
click at [701, 253] on input "checkbox" at bounding box center [701, 252] width 1 height 1
checkbox input "true"
click at [931, 305] on label at bounding box center [932, 306] width 17 height 10
click at [924, 301] on input "checkbox" at bounding box center [924, 300] width 1 height 1
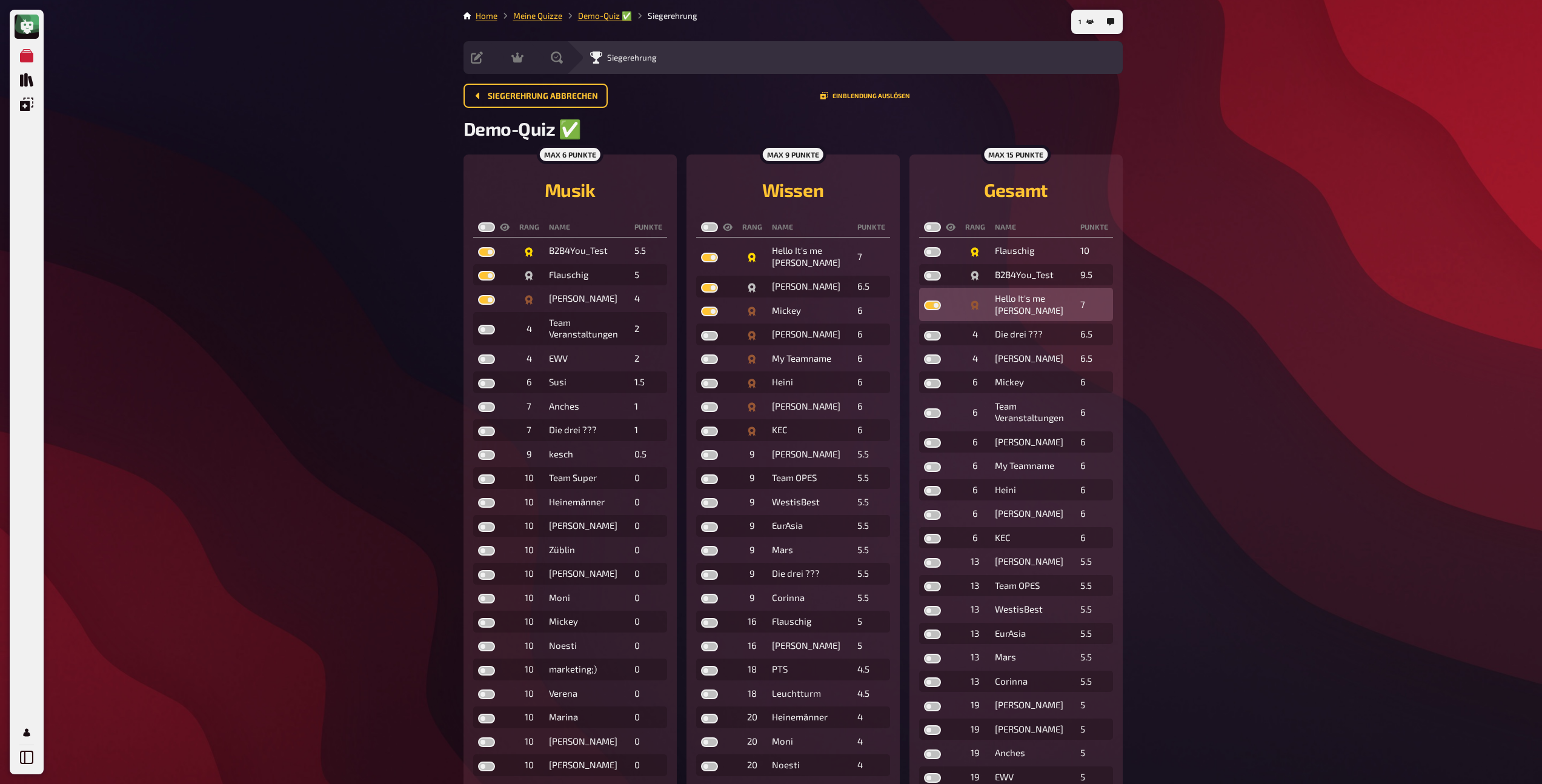
checkbox input "true"
click at [931, 274] on label at bounding box center [932, 276] width 17 height 10
click at [924, 271] on input "checkbox" at bounding box center [924, 270] width 1 height 1
checkbox input "true"
click at [925, 253] on label at bounding box center [932, 253] width 17 height 10
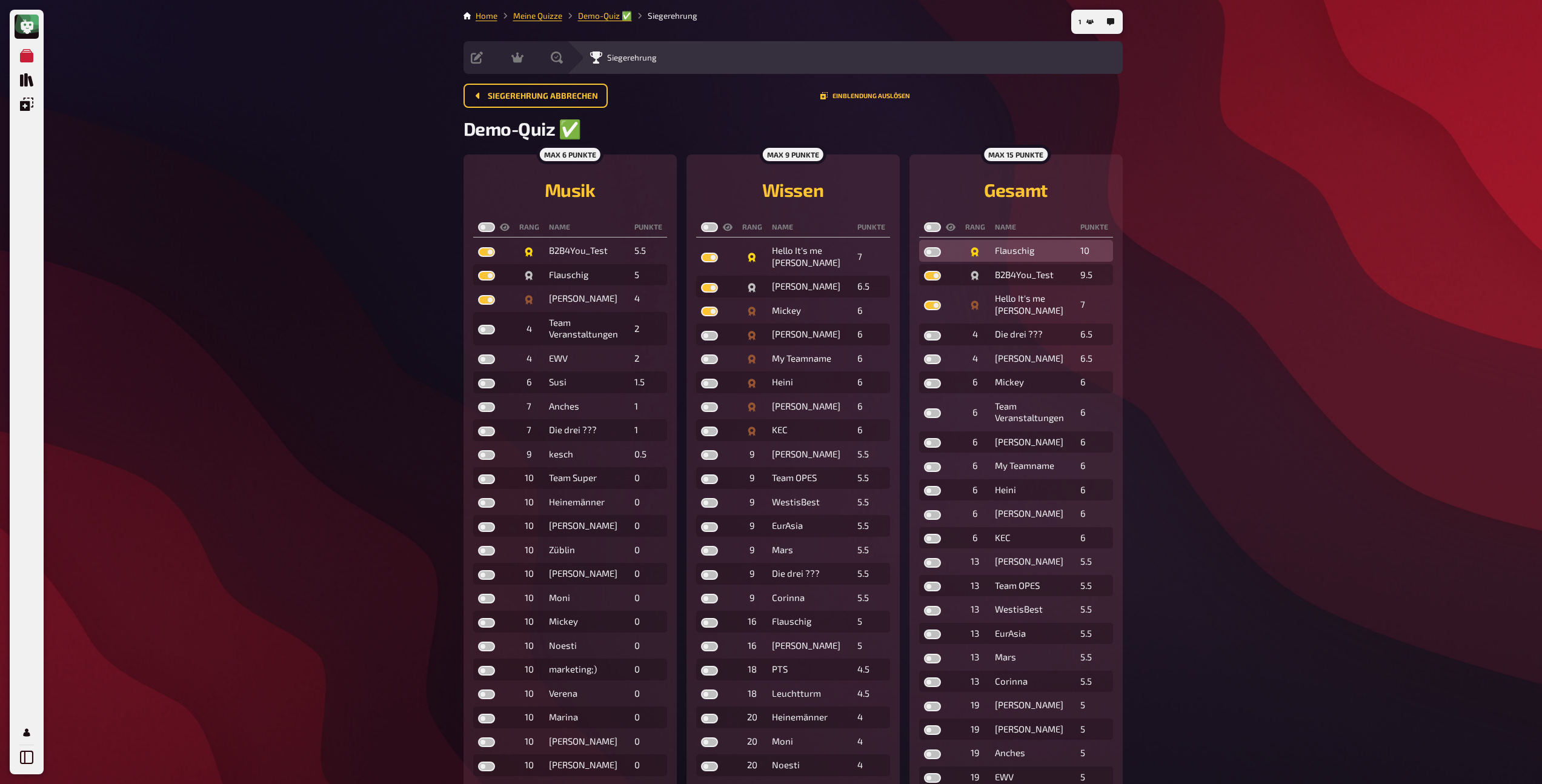
click at [924, 248] on input "checkbox" at bounding box center [924, 247] width 1 height 1
checkbox input "true"
drag, startPoint x: 488, startPoint y: 227, endPoint x: 511, endPoint y: 225, distance: 23.1
click at [486, 227] on label at bounding box center [487, 227] width 17 height 10
click at [478, 222] on input "checkbox" at bounding box center [478, 221] width 1 height 1
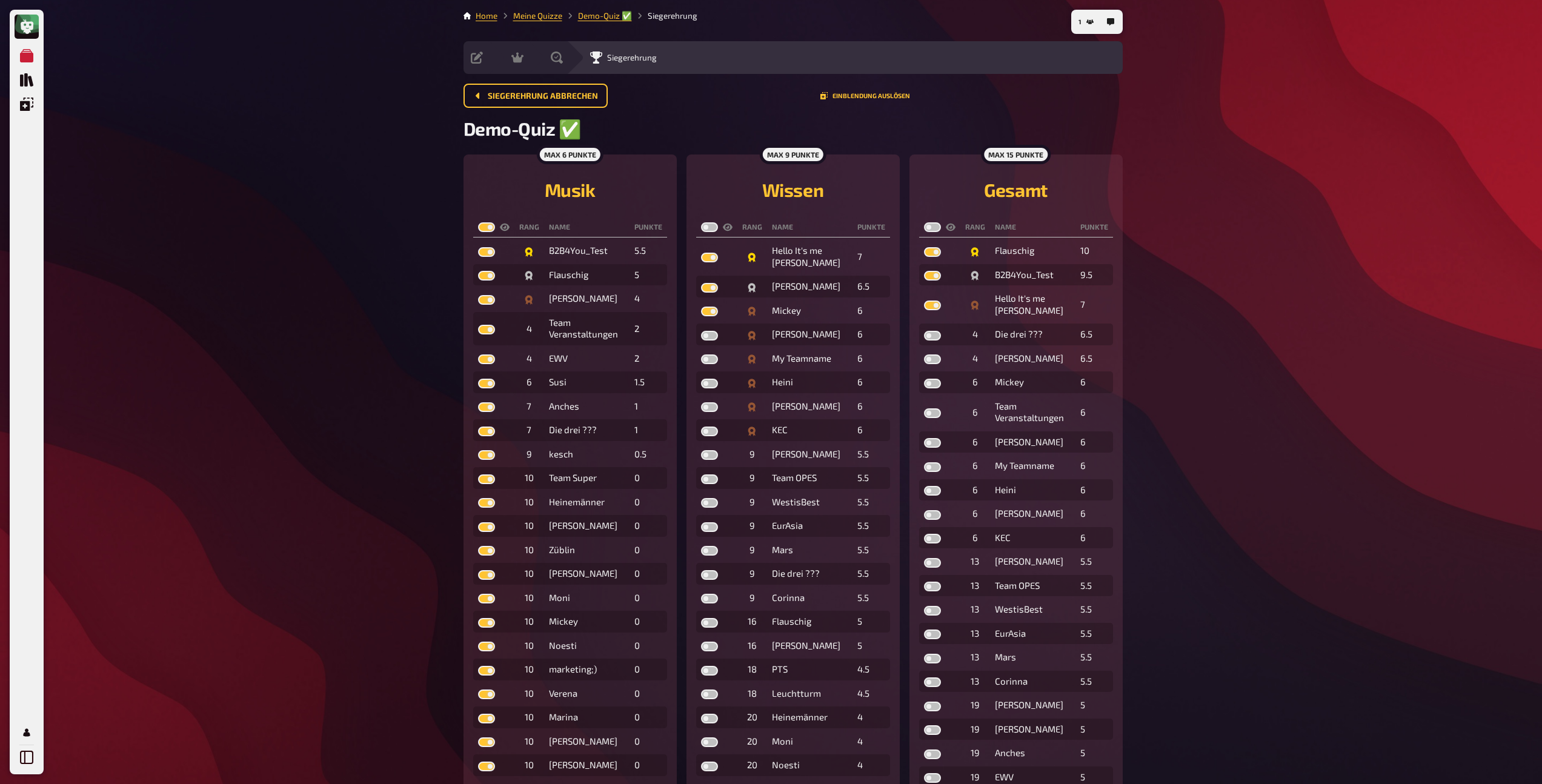
checkbox input "true"
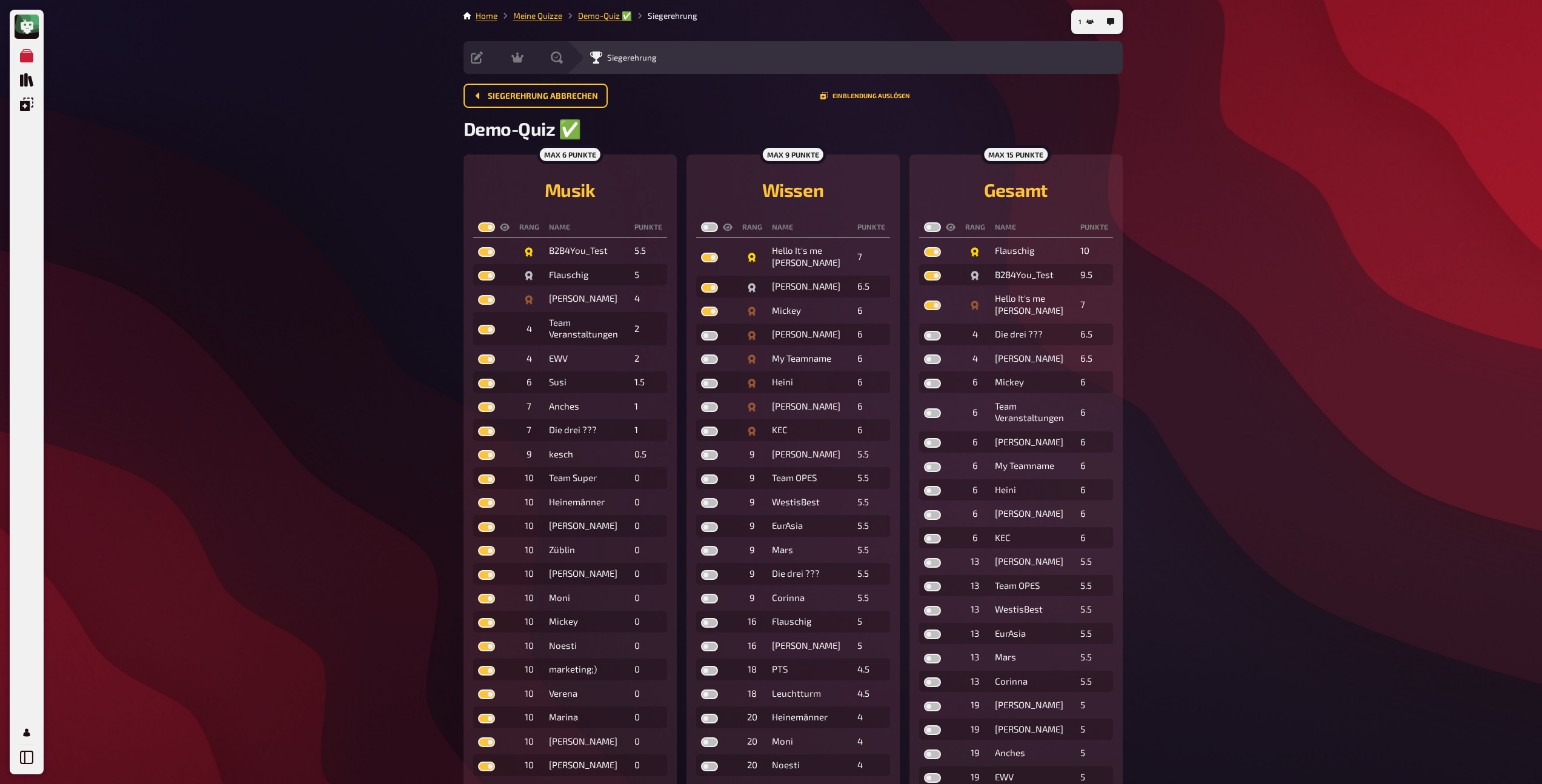
checkbox input "true"
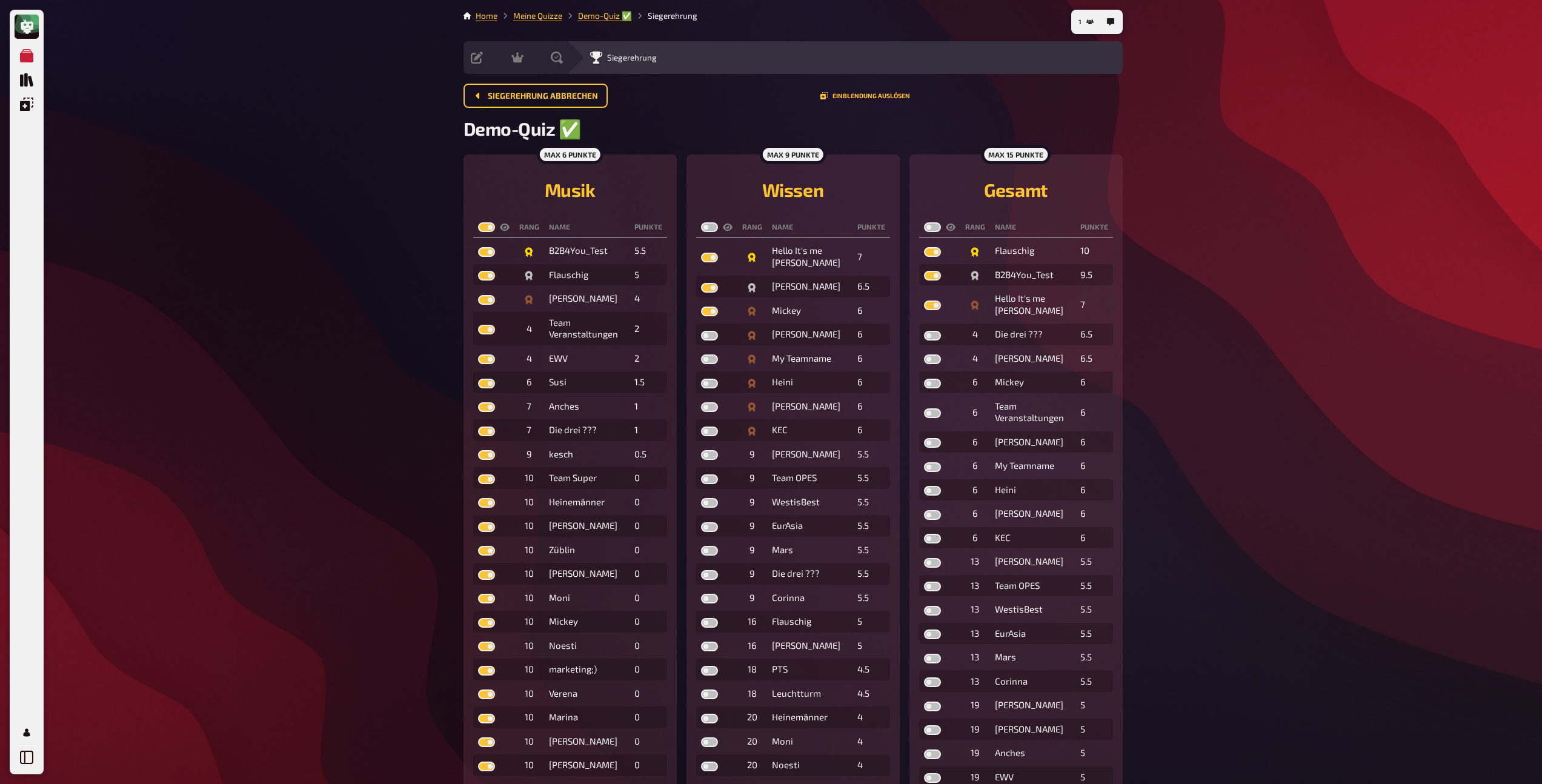
checkbox input "true"
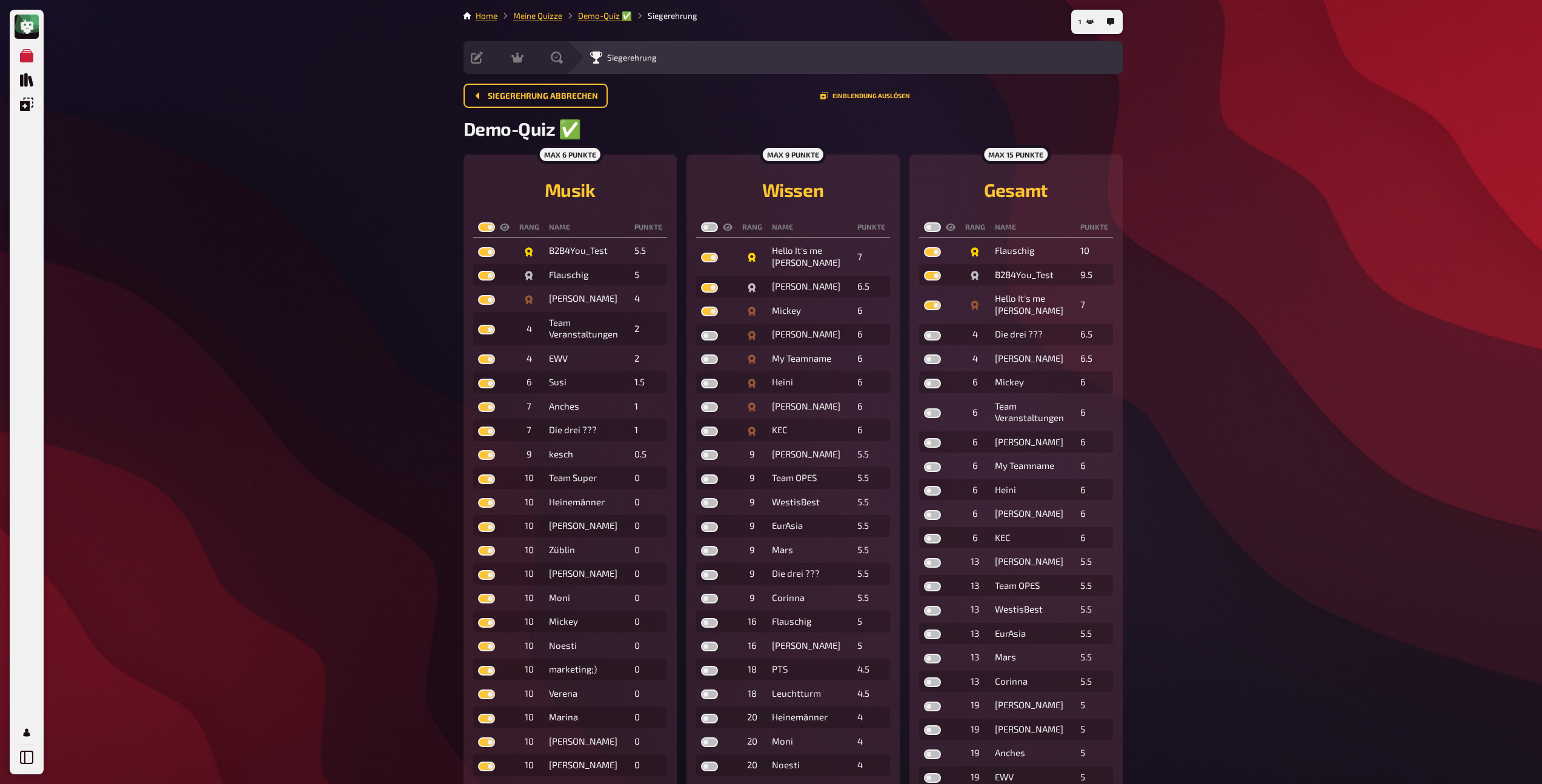
checkbox input "true"
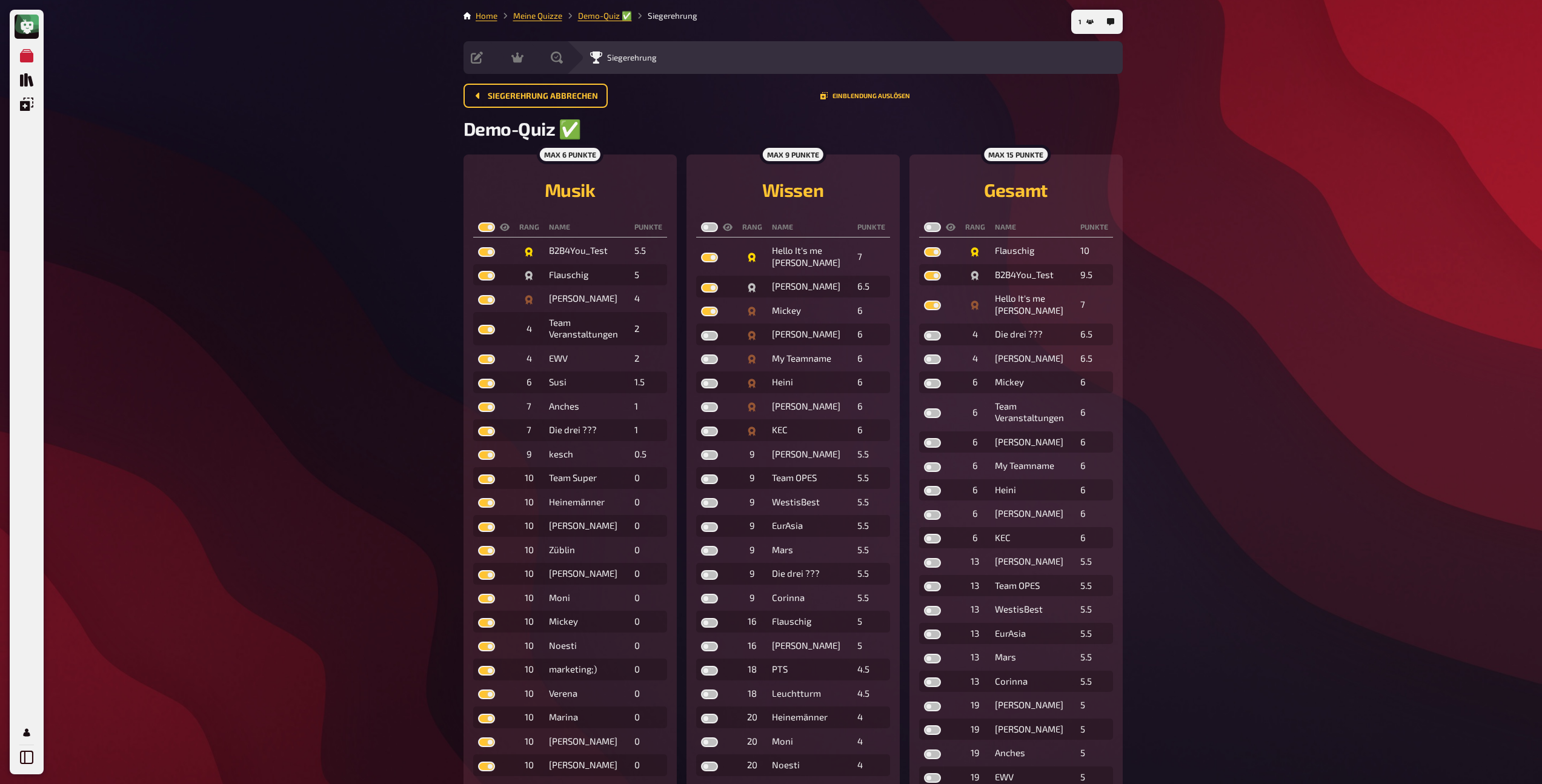
checkbox input "true"
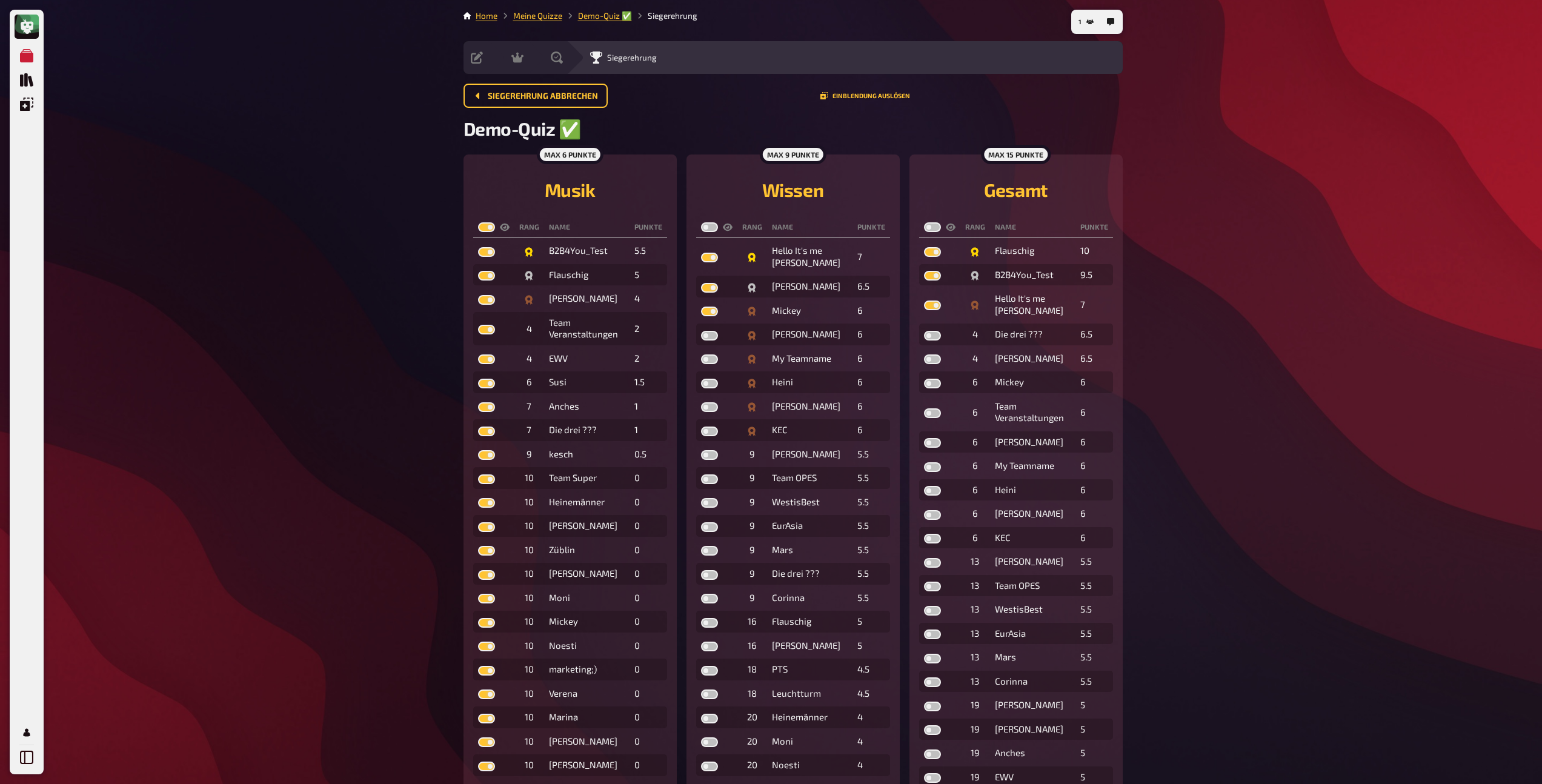
checkbox input "true"
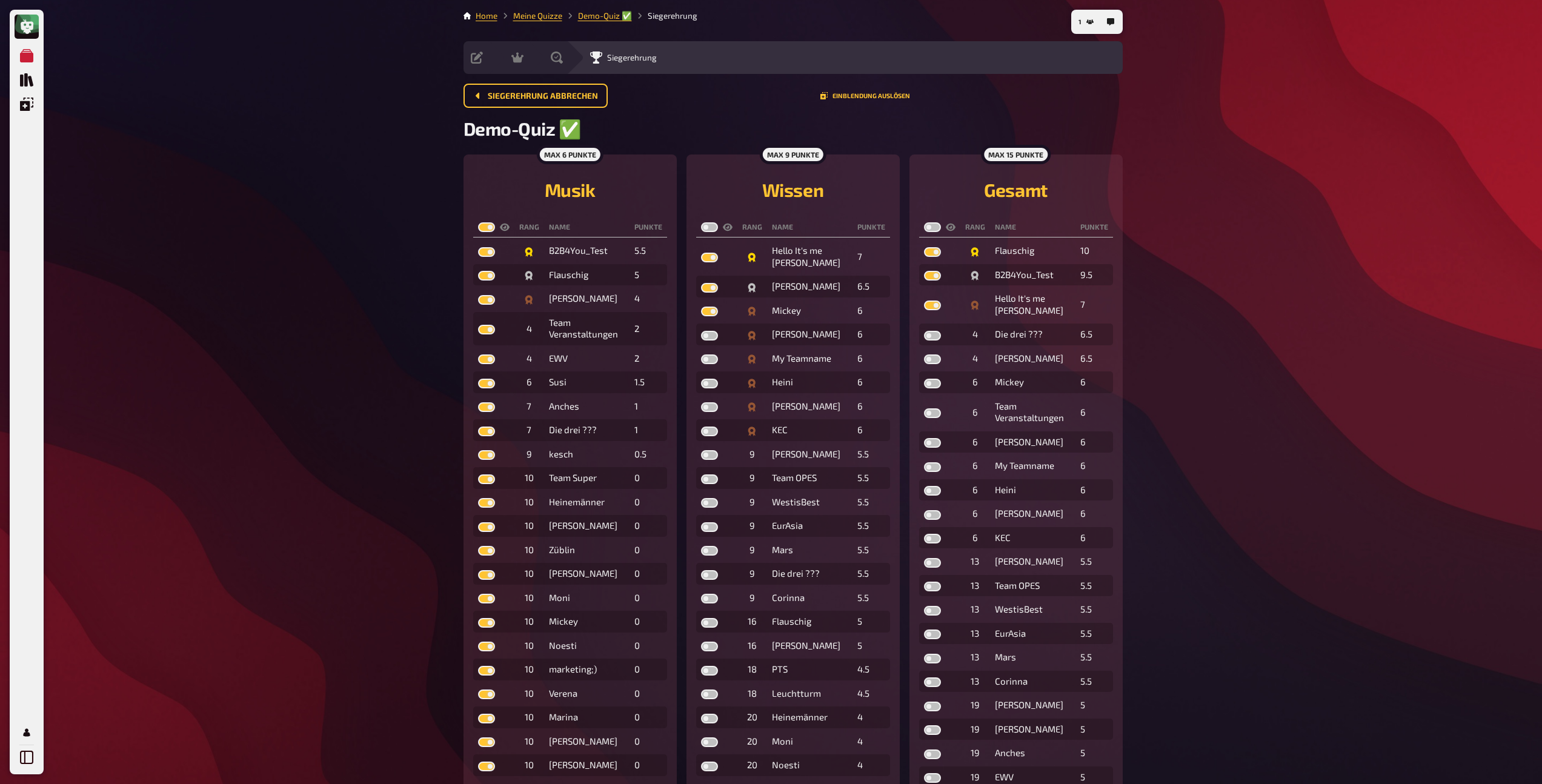
checkbox input "true"
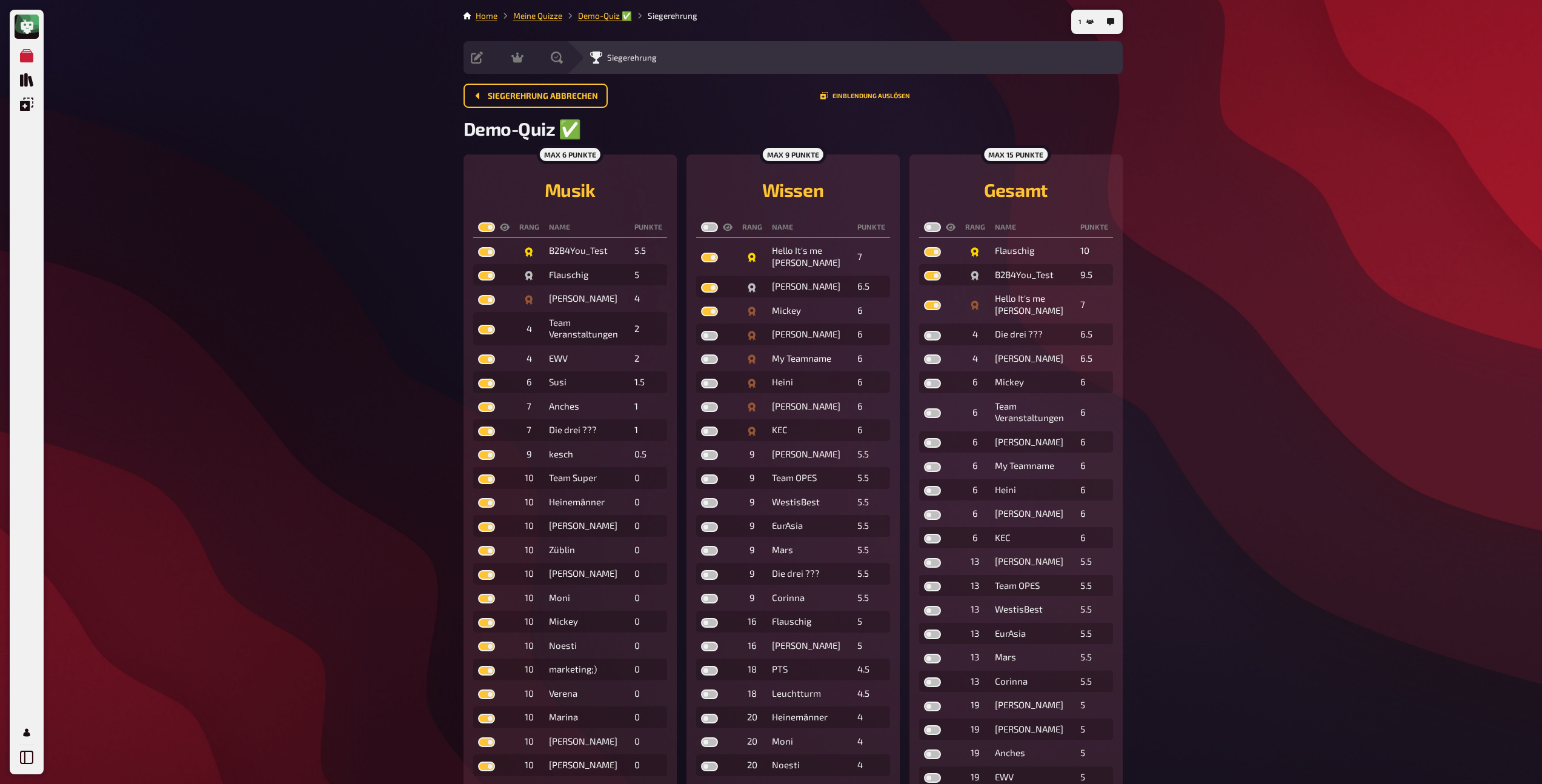
checkbox input "true"
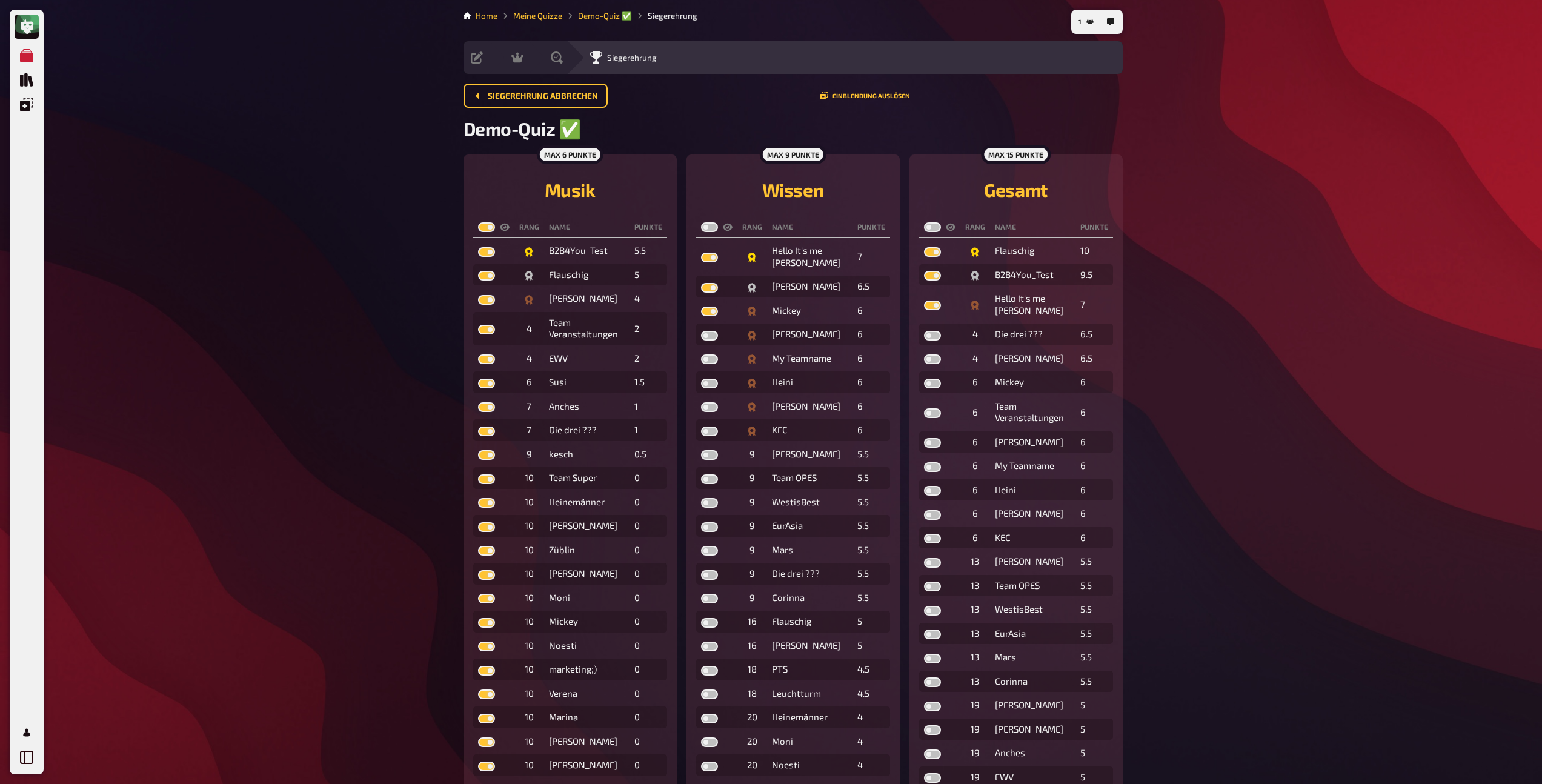
checkbox input "true"
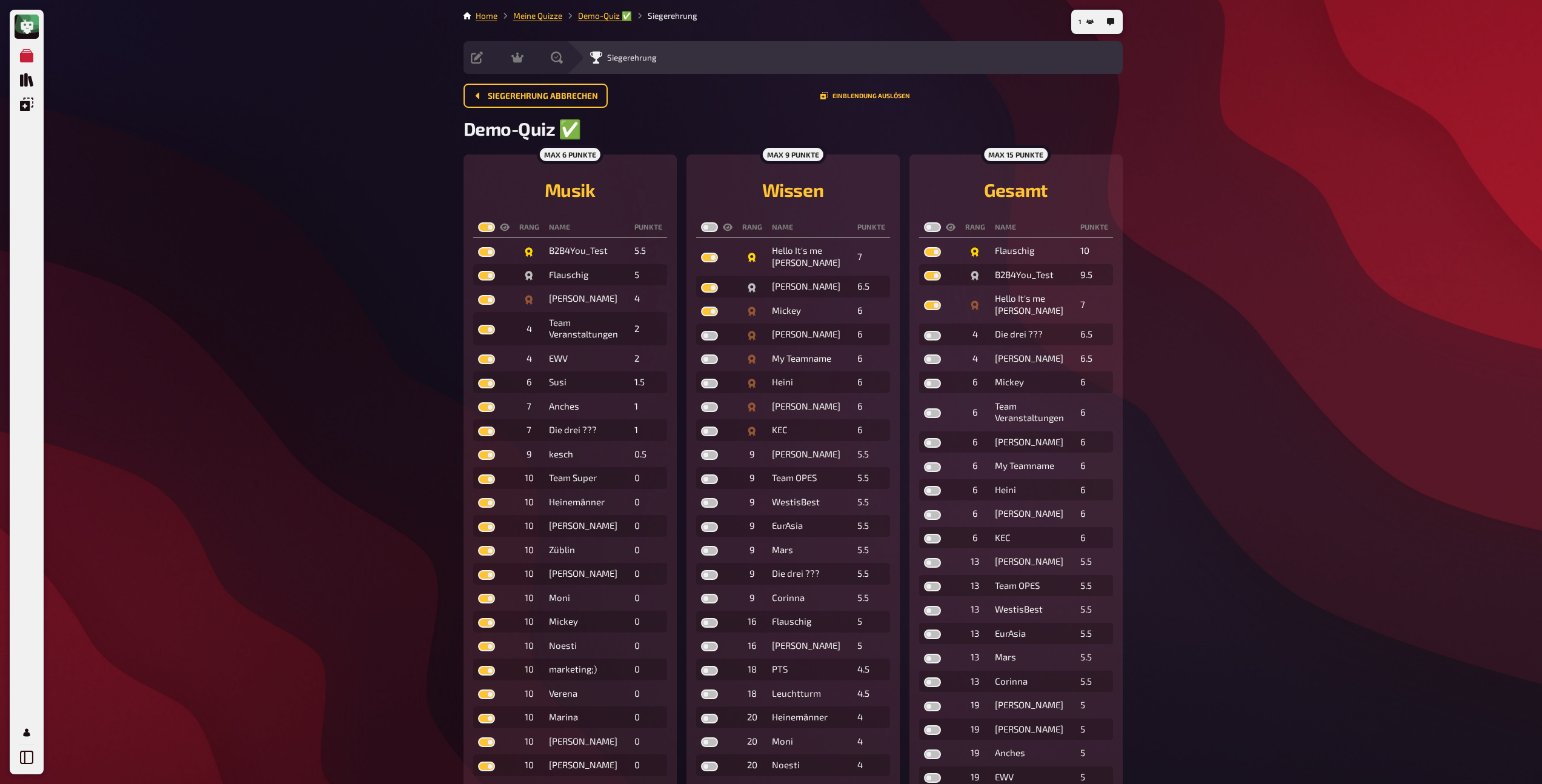
checkbox input "true"
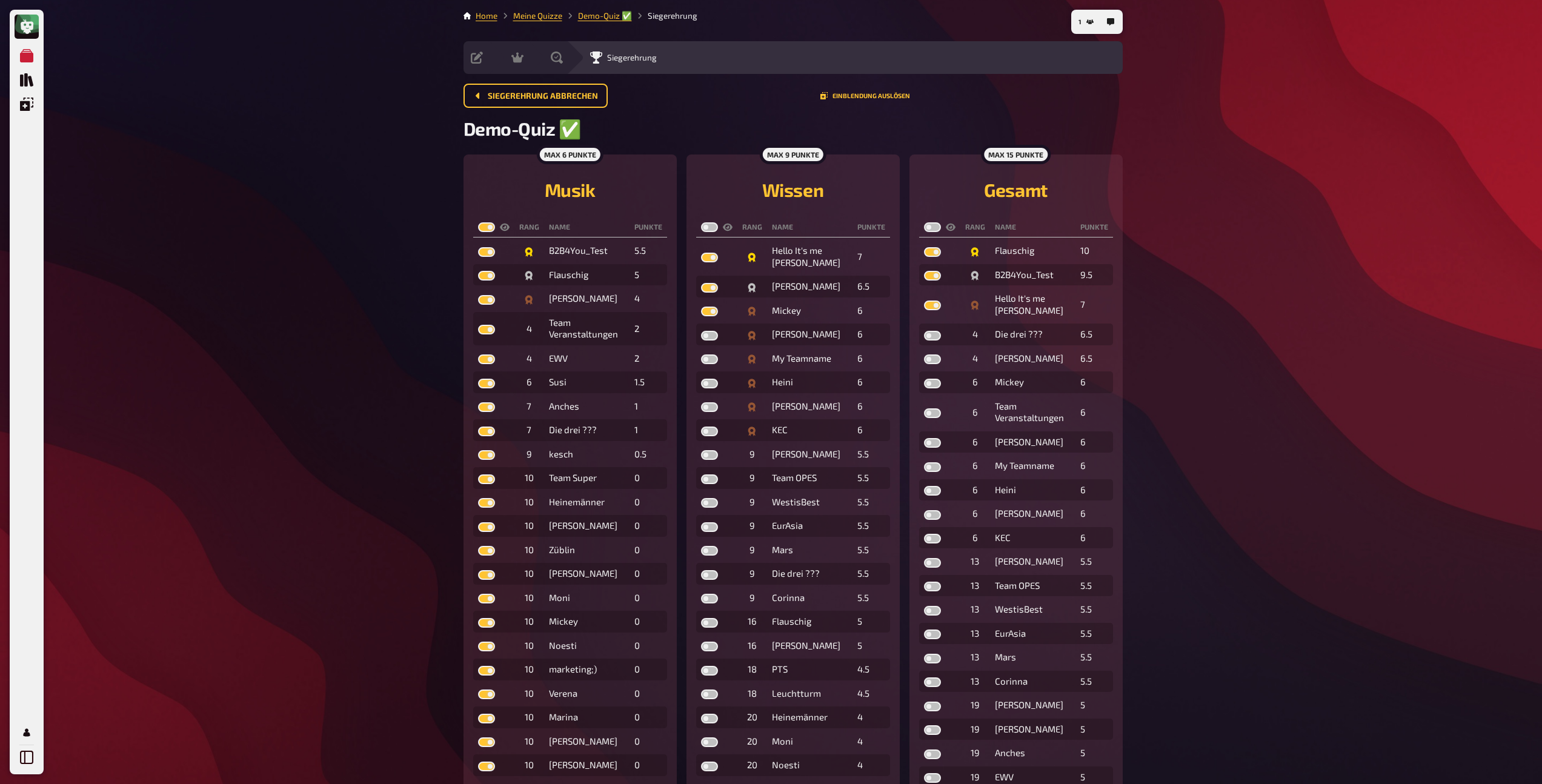
checkbox input "true"
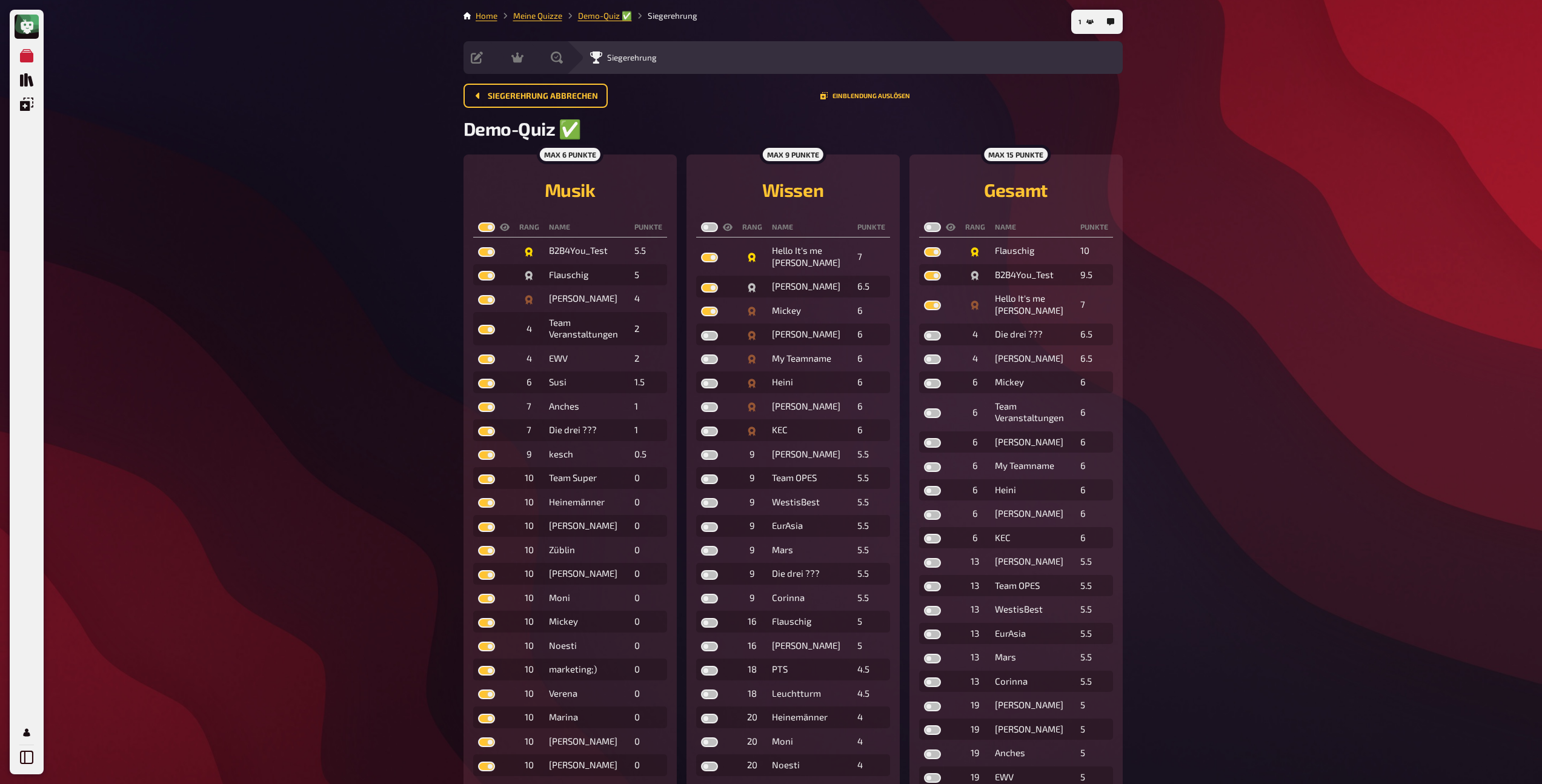
checkbox input "true"
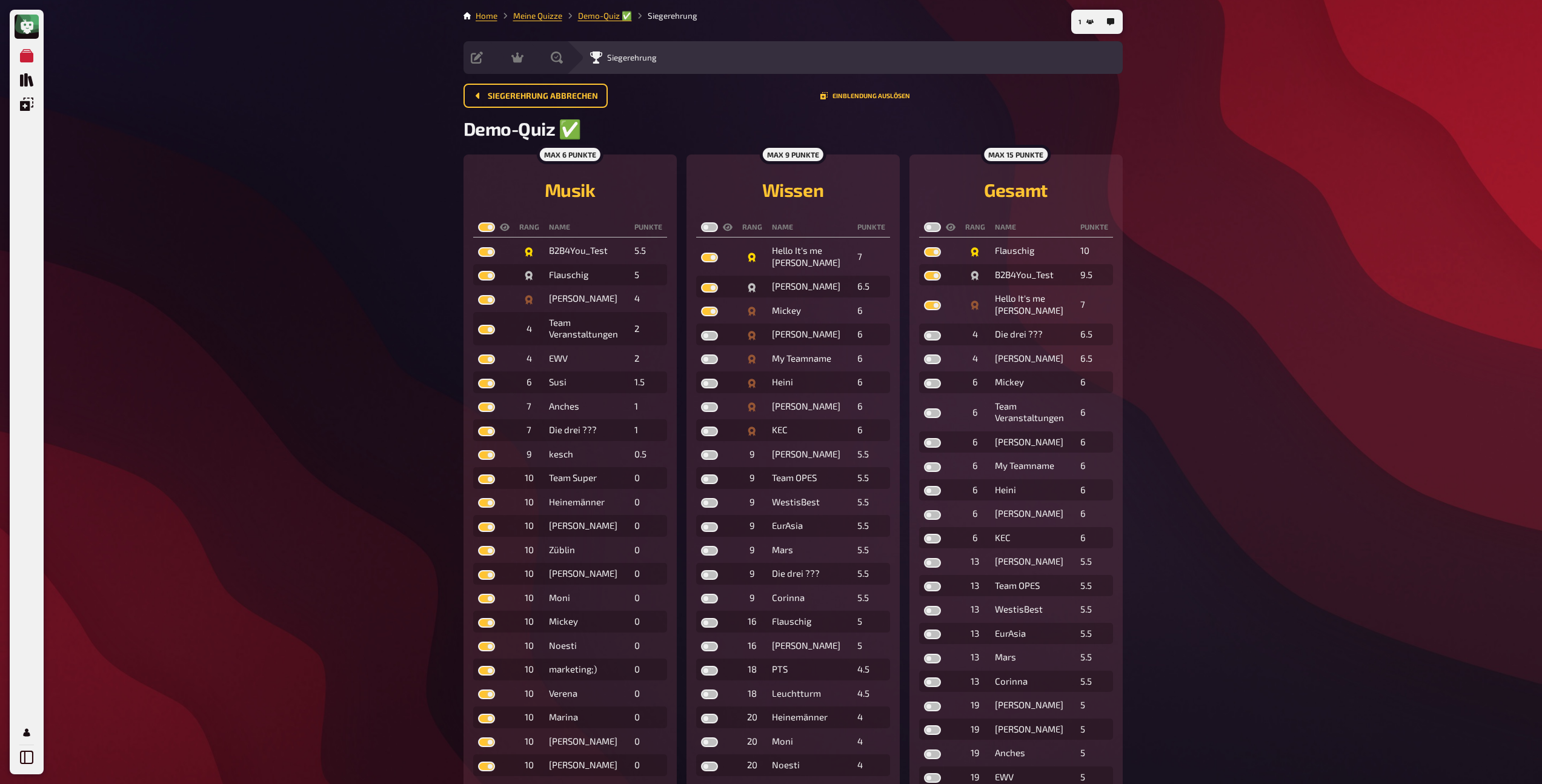
checkbox input "true"
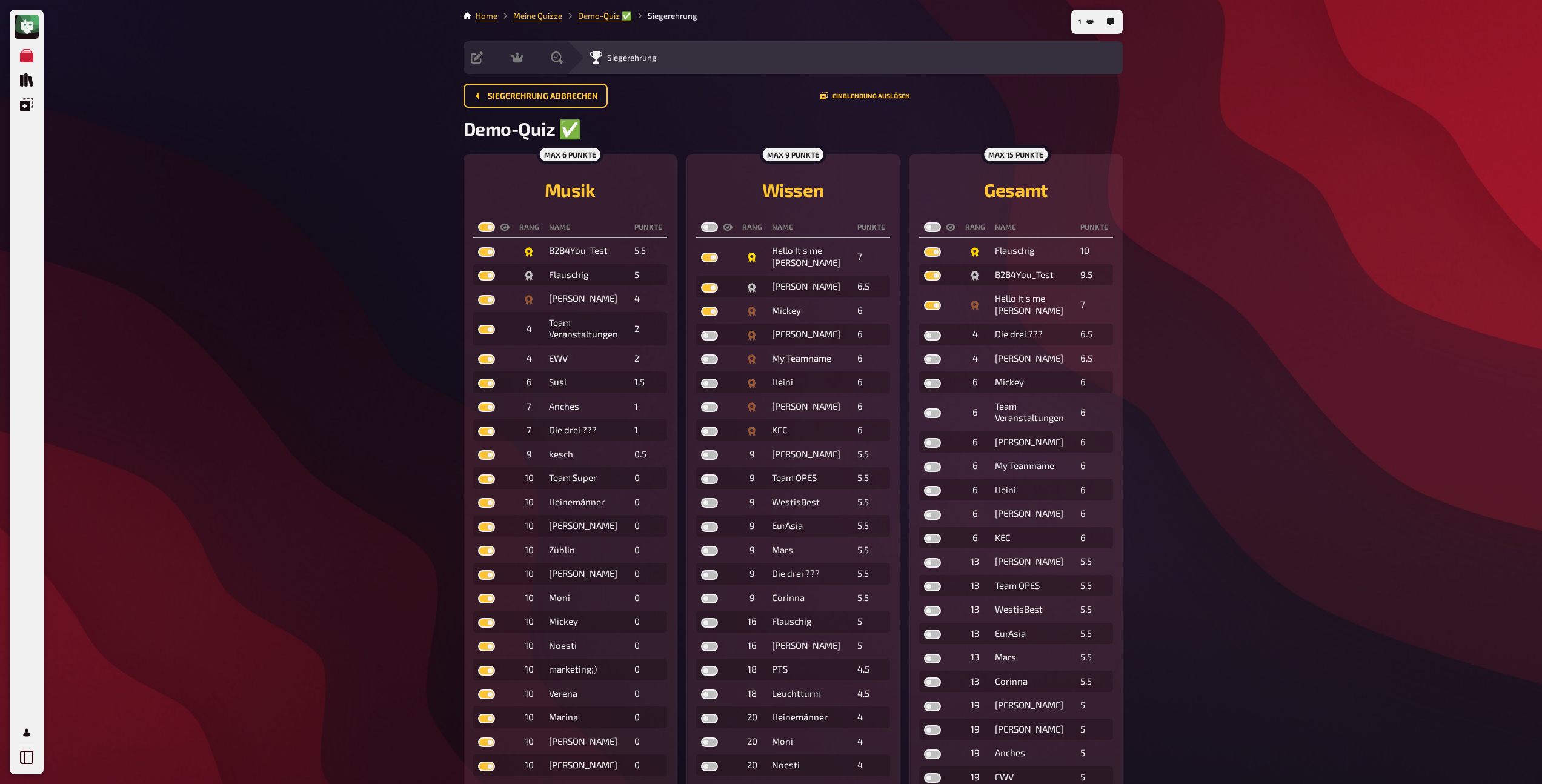
checkbox input "true"
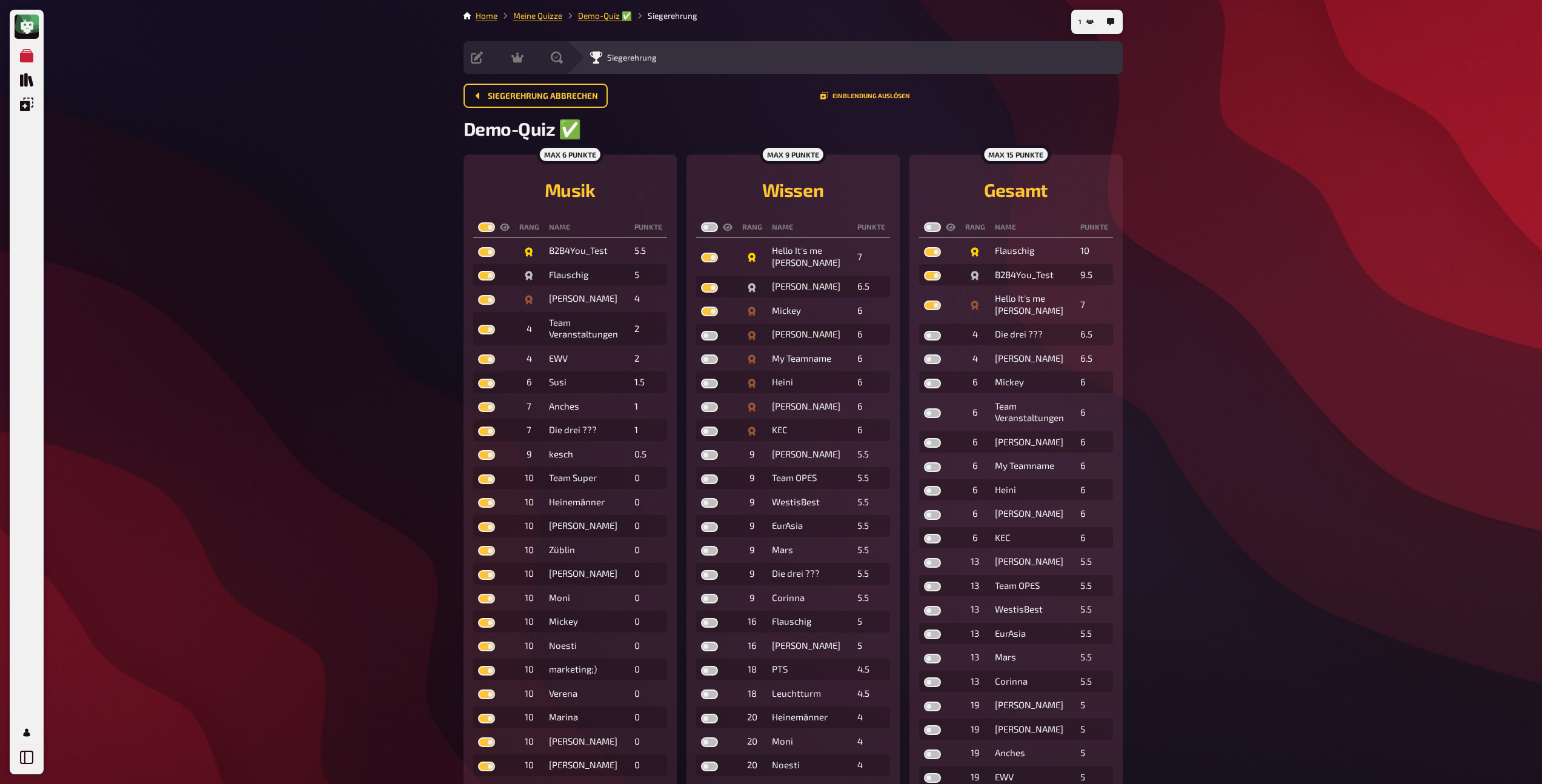
checkbox input "true"
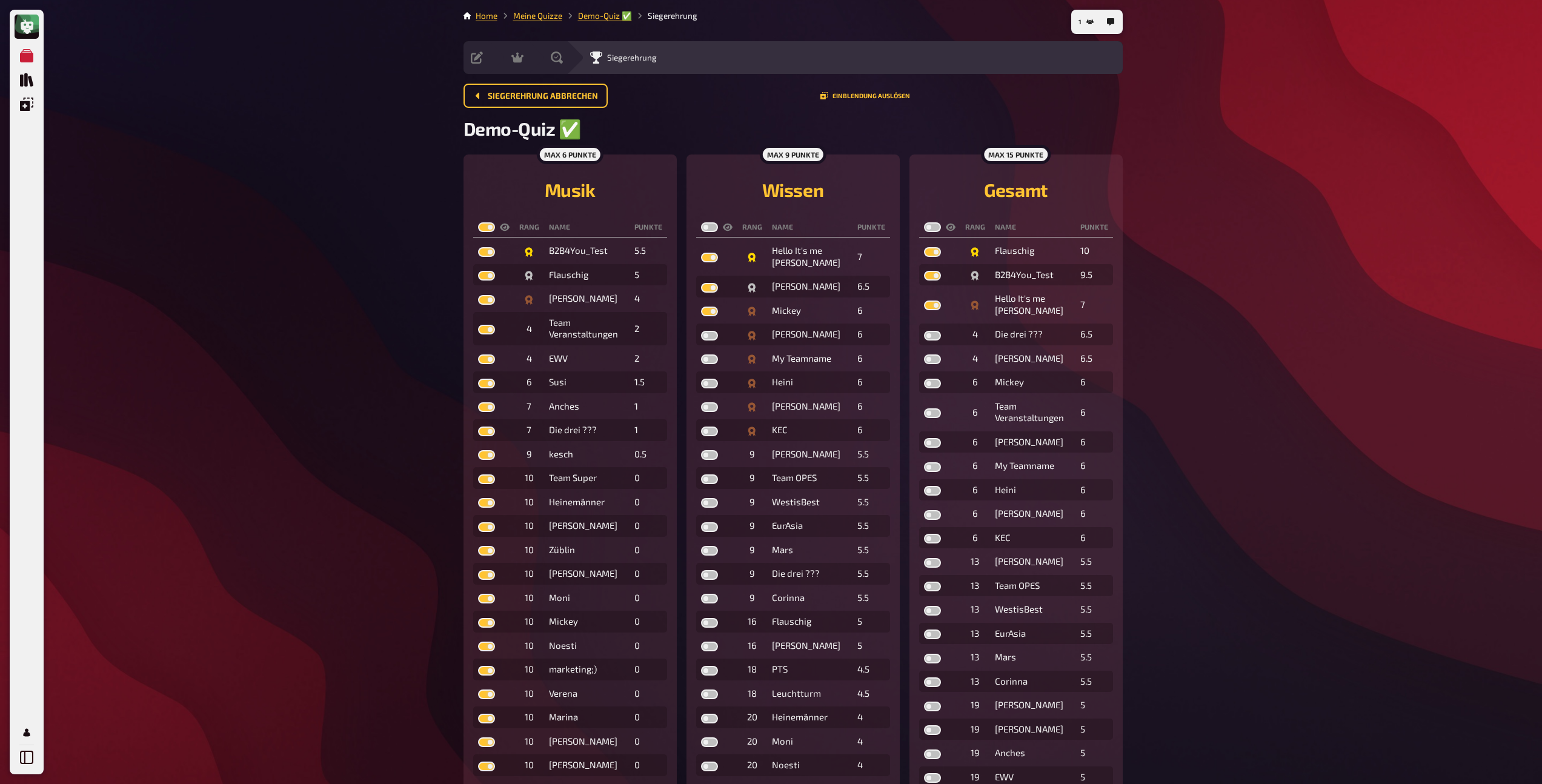
checkbox input "true"
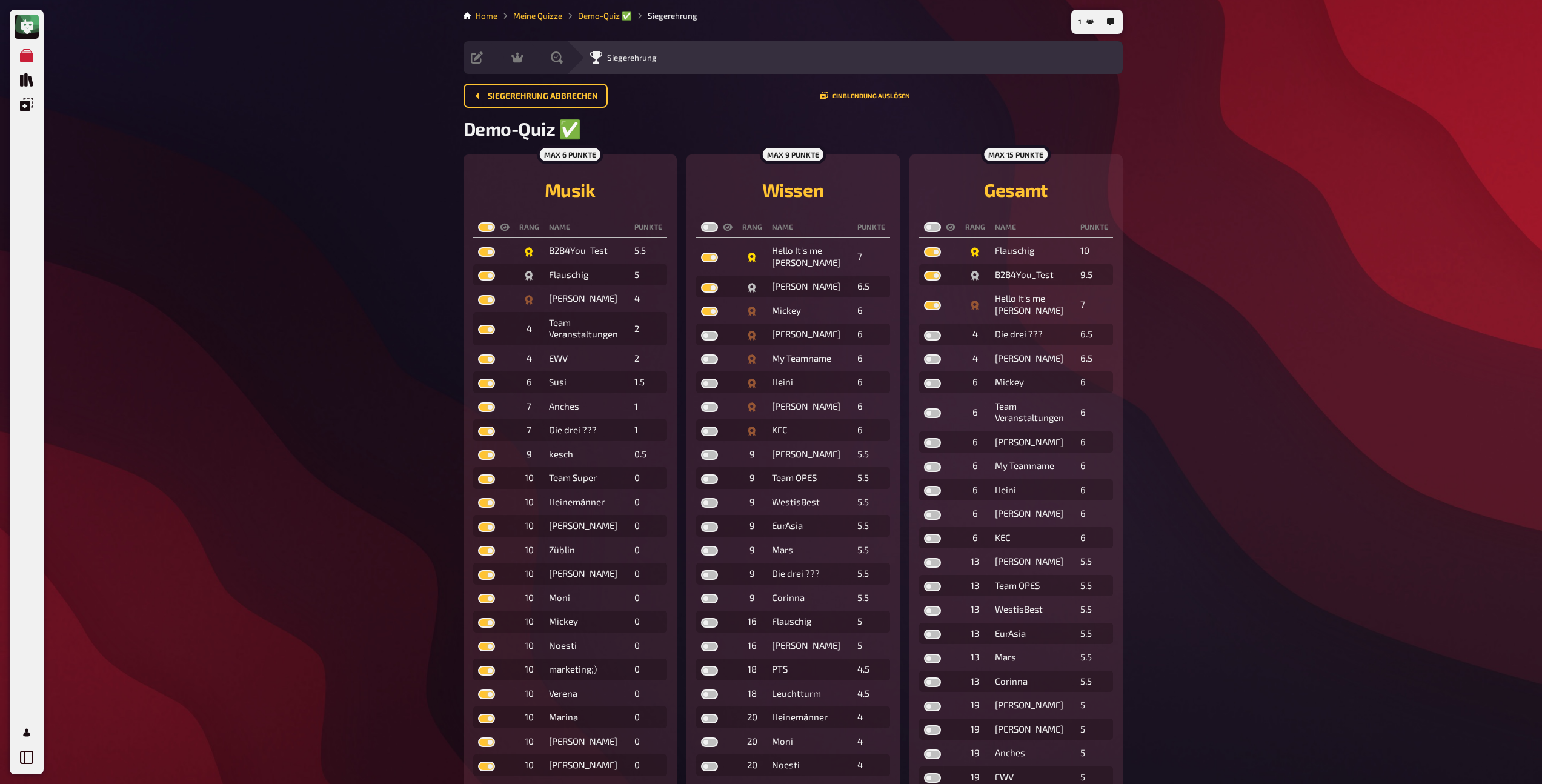
checkbox input "true"
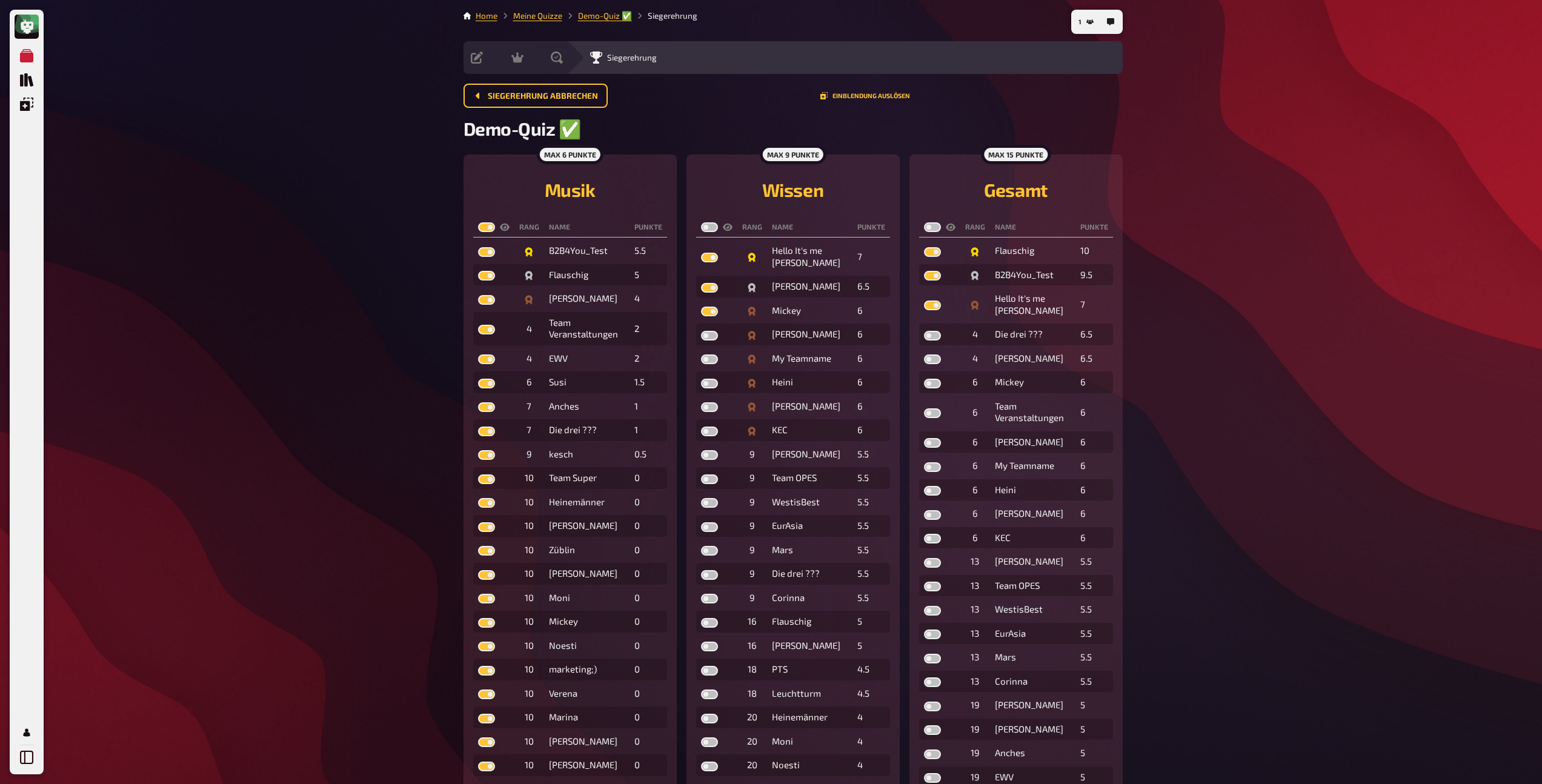
checkbox input "true"
click at [711, 226] on label at bounding box center [709, 227] width 17 height 10
click at [701, 222] on input "checkbox" at bounding box center [701, 221] width 1 height 1
checkbox input "true"
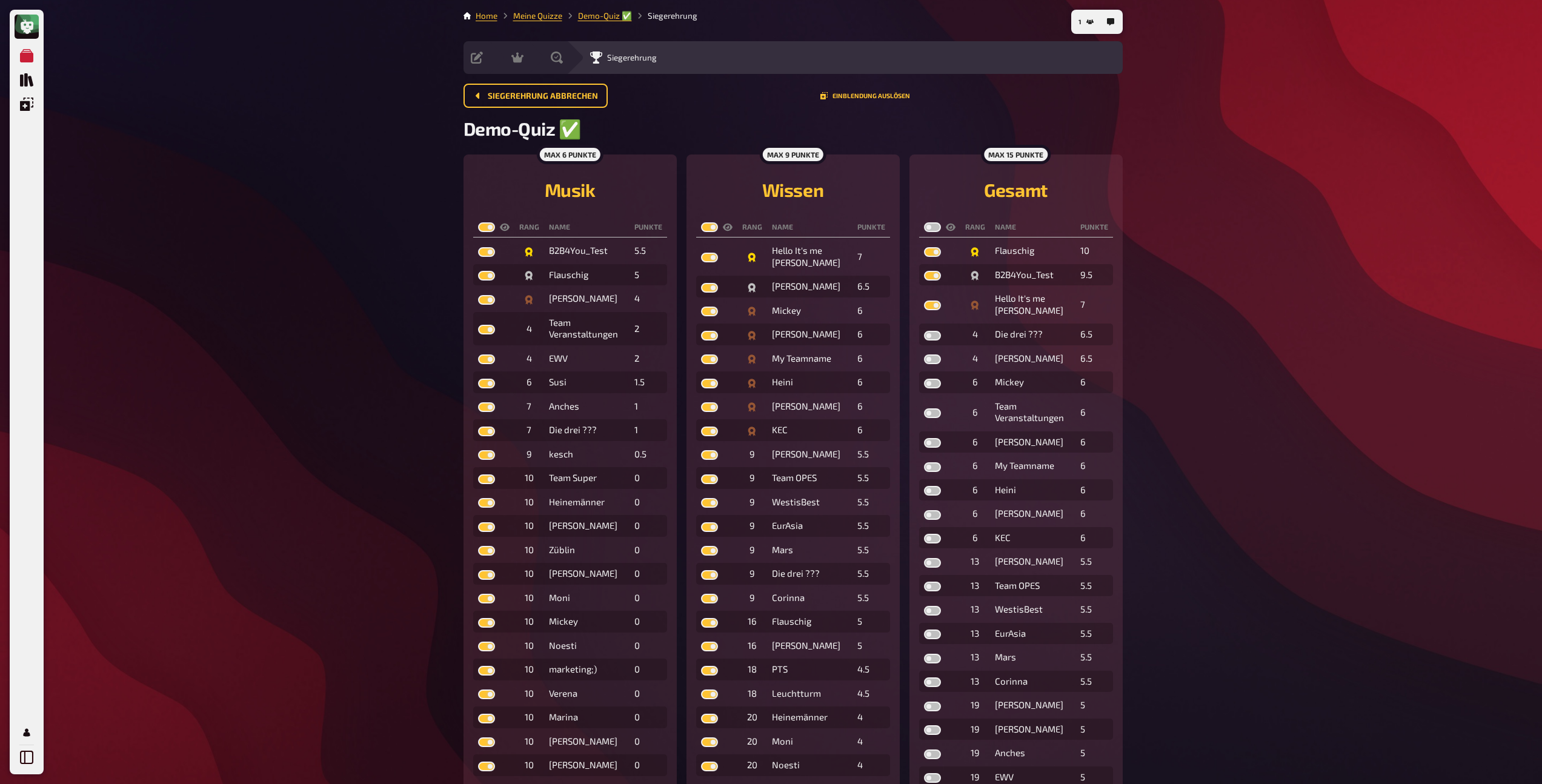
checkbox input "true"
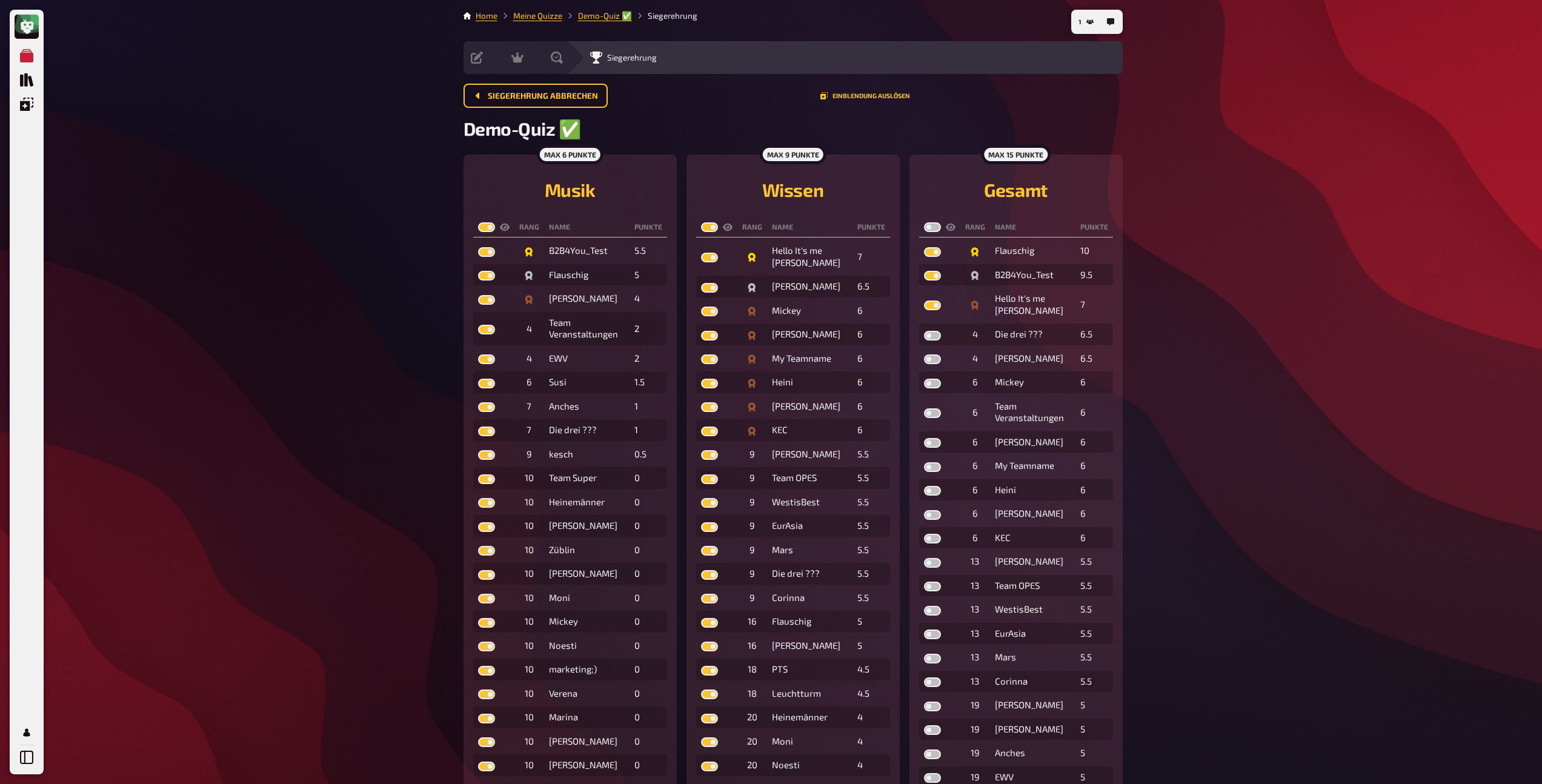
checkbox input "true"
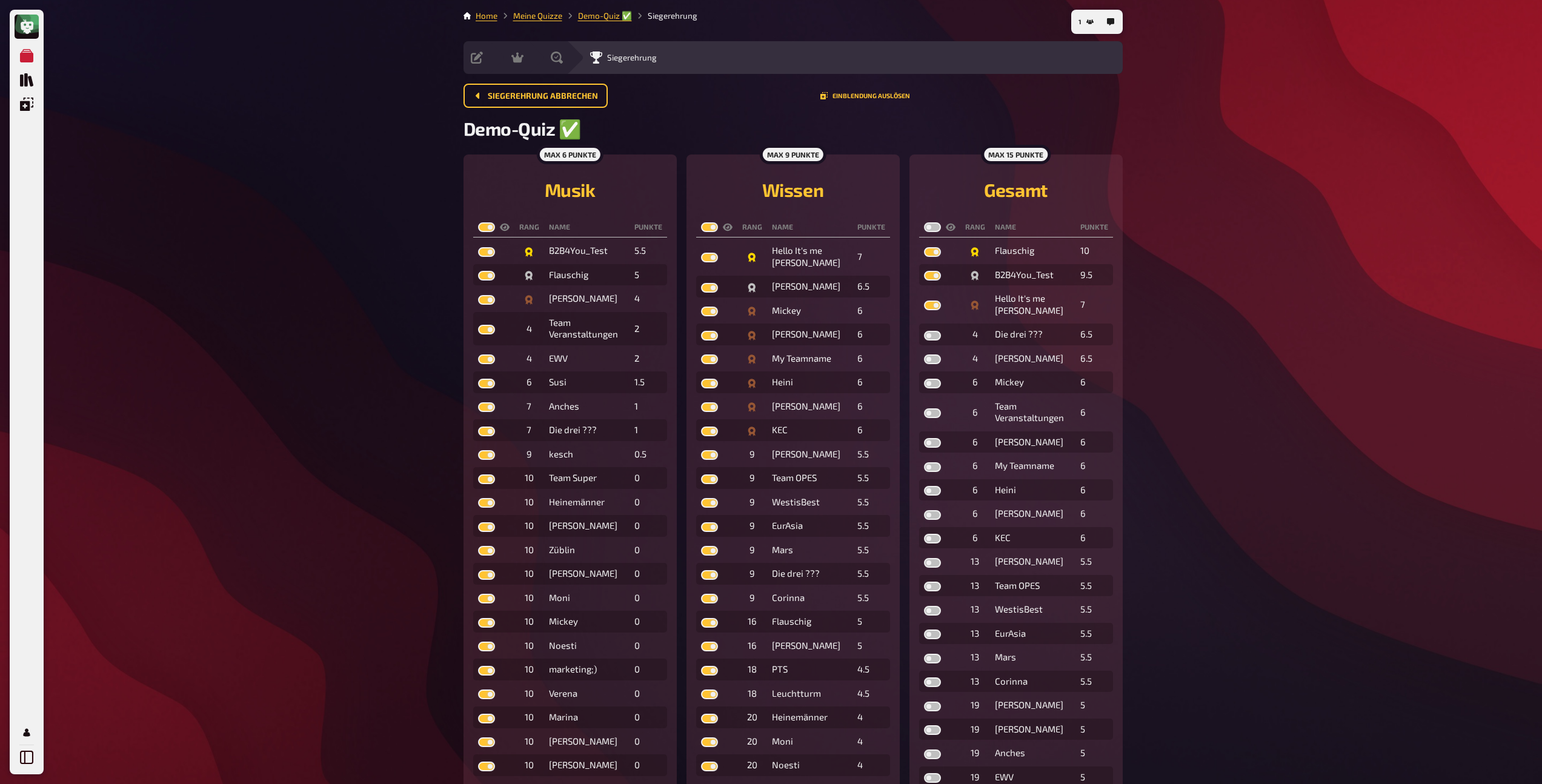
checkbox input "true"
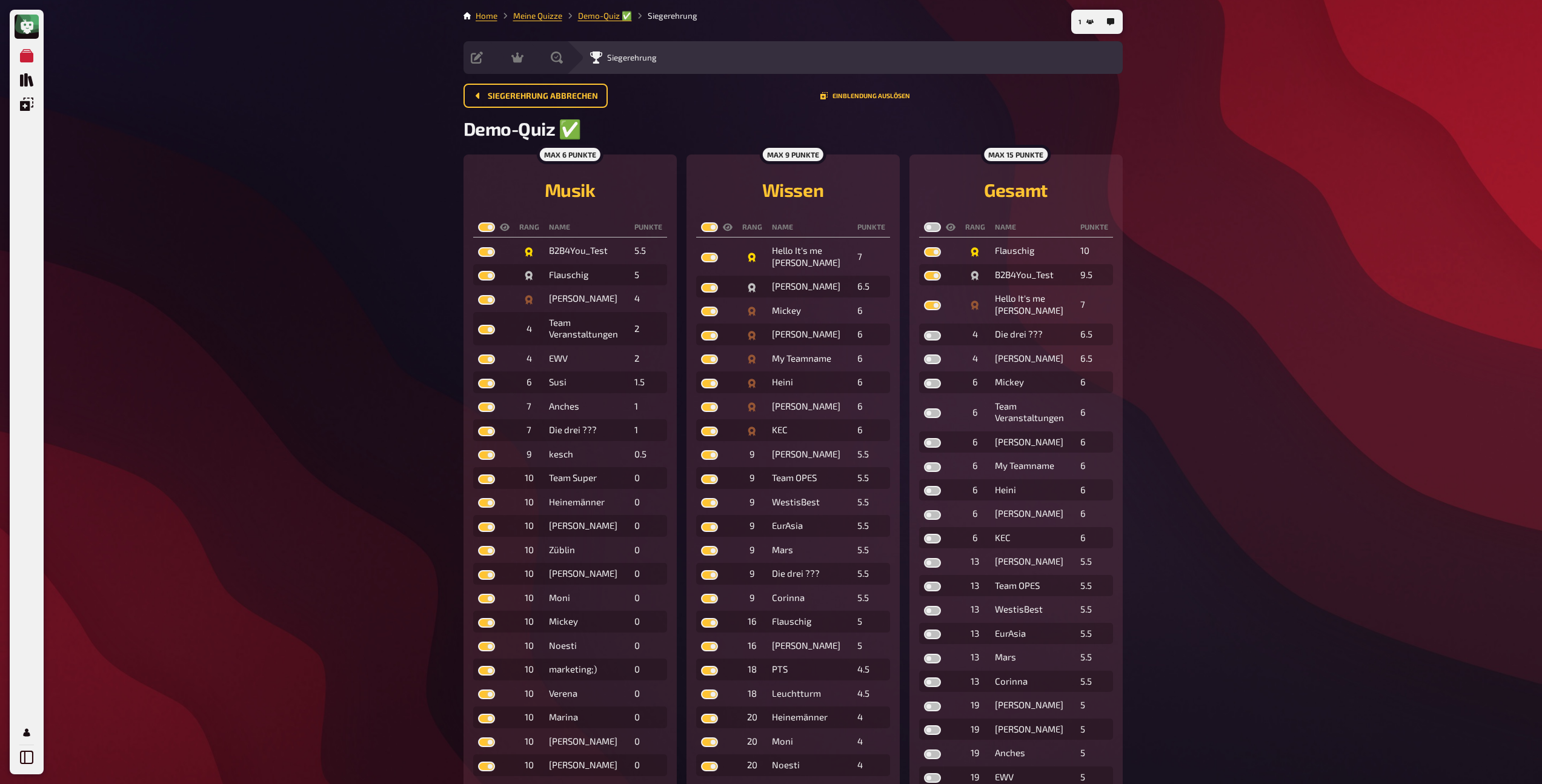
checkbox input "true"
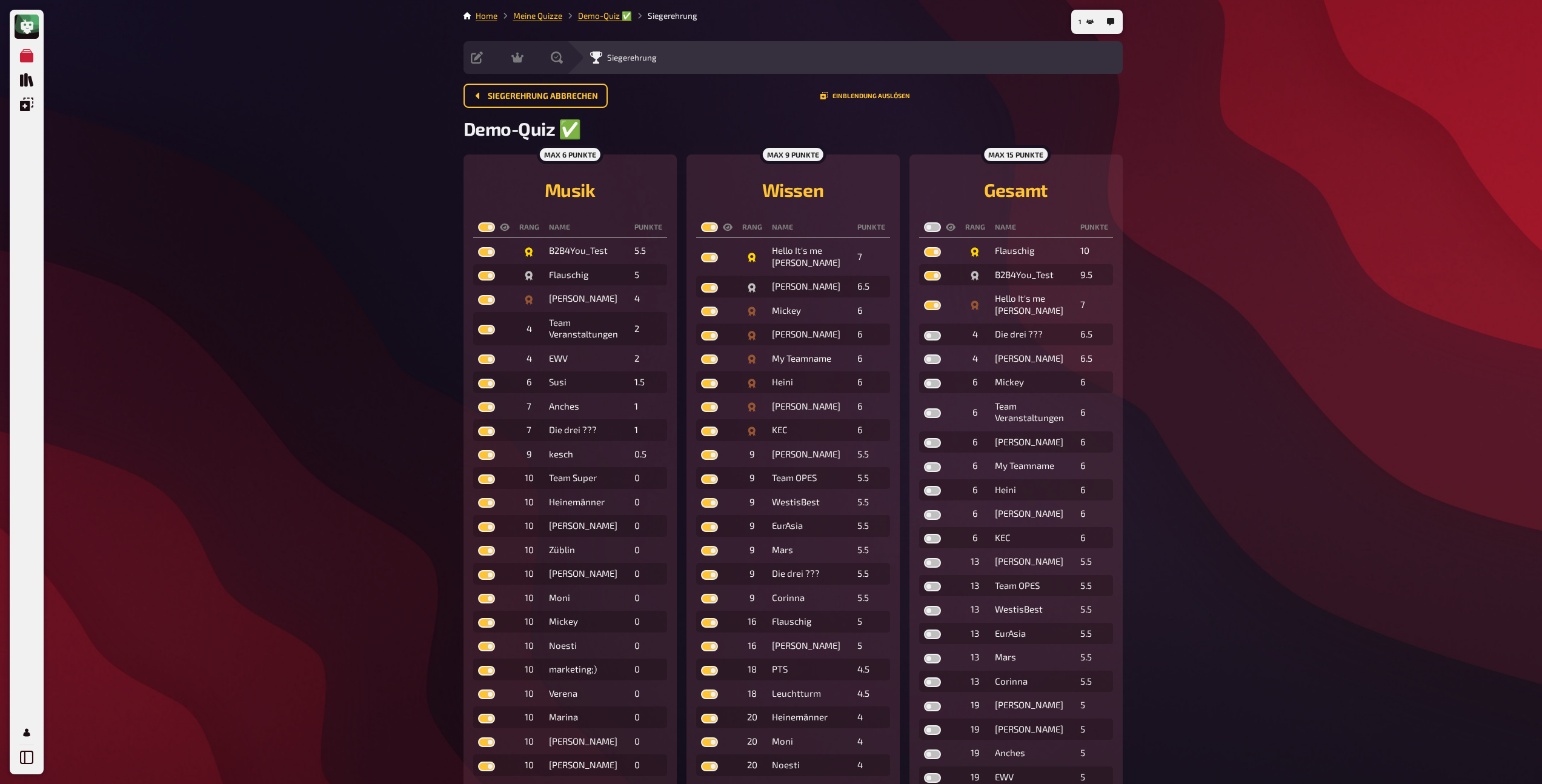
checkbox input "true"
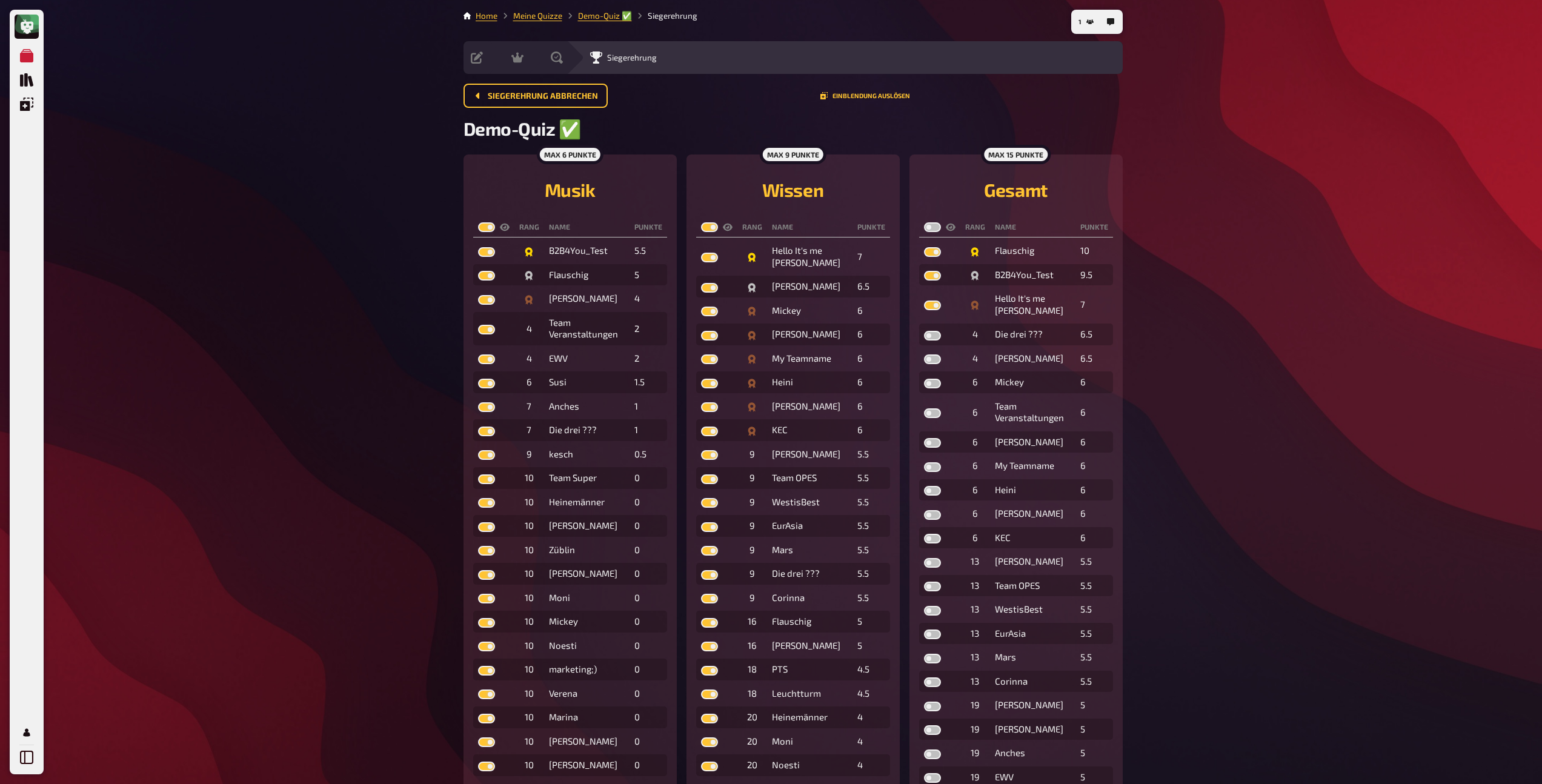
checkbox input "true"
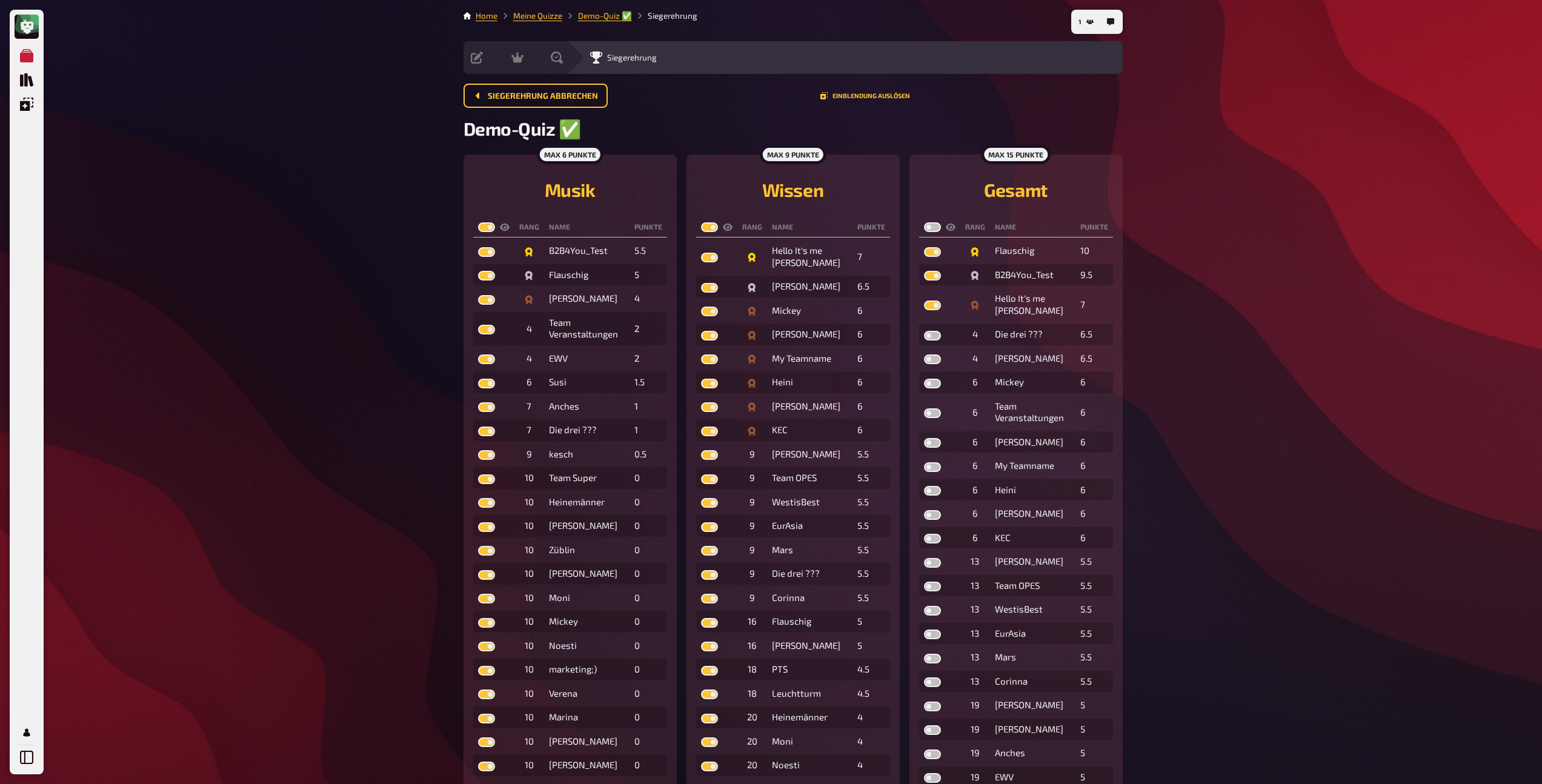
checkbox input "true"
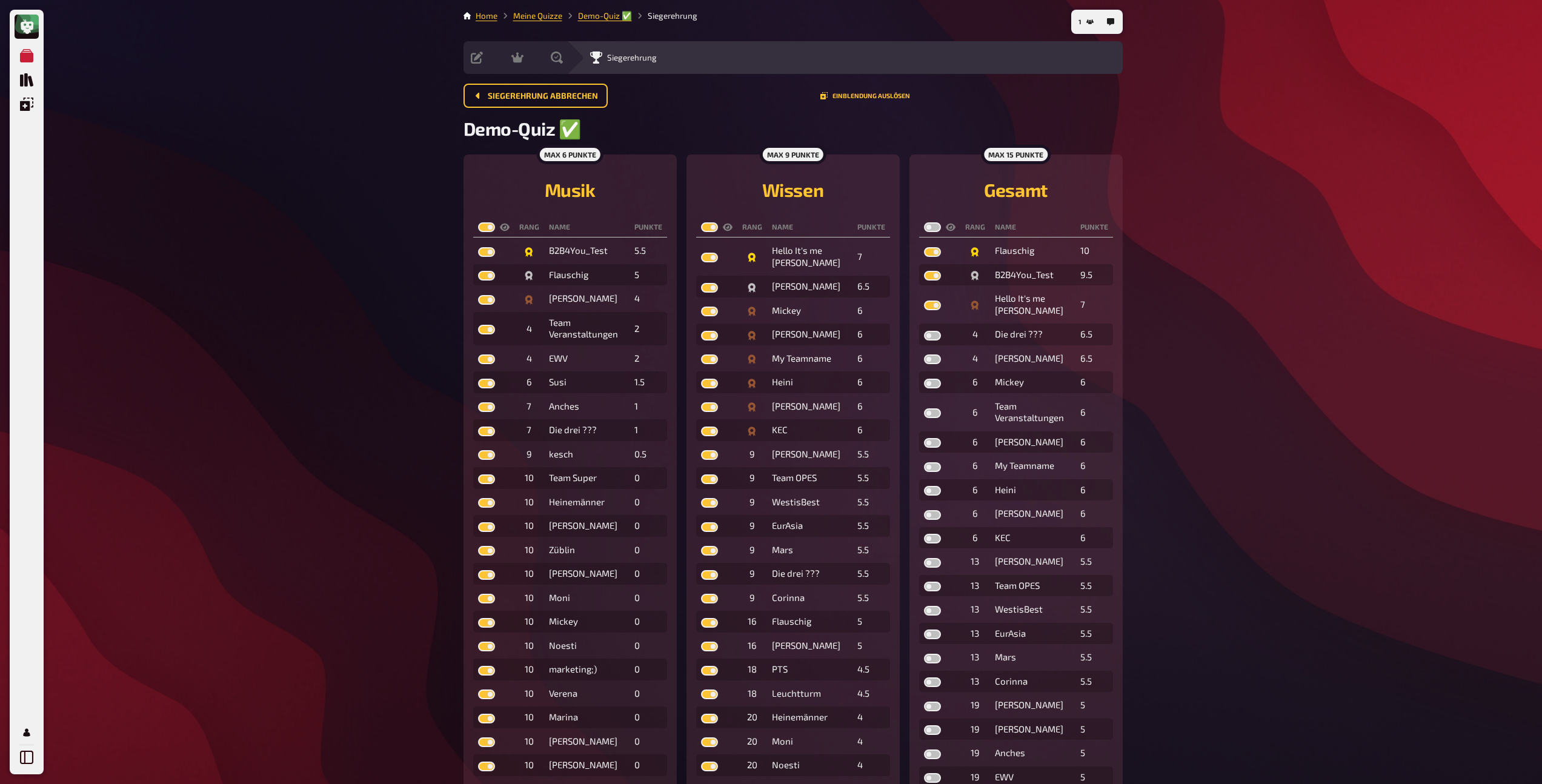
checkbox input "true"
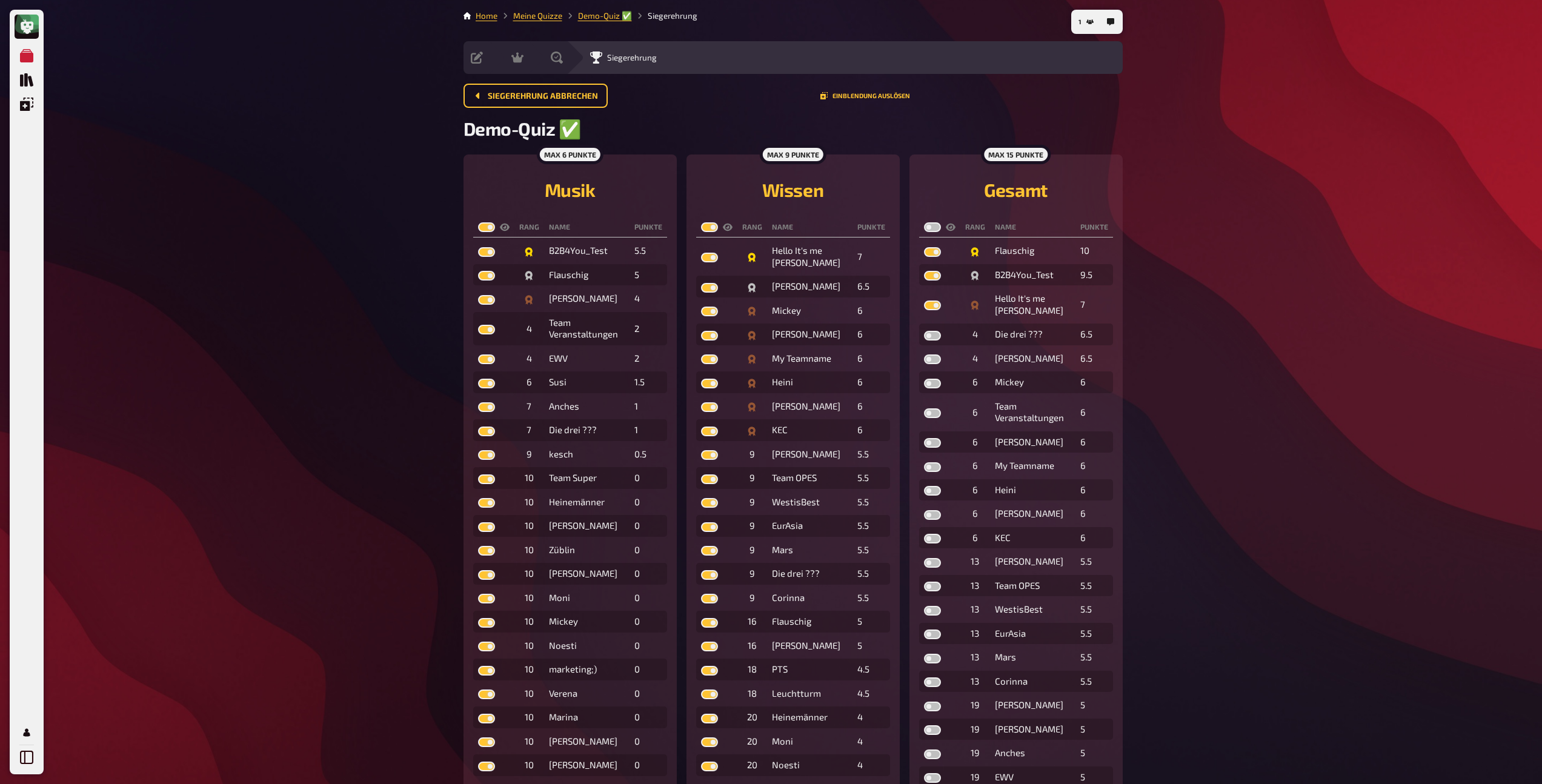
checkbox input "true"
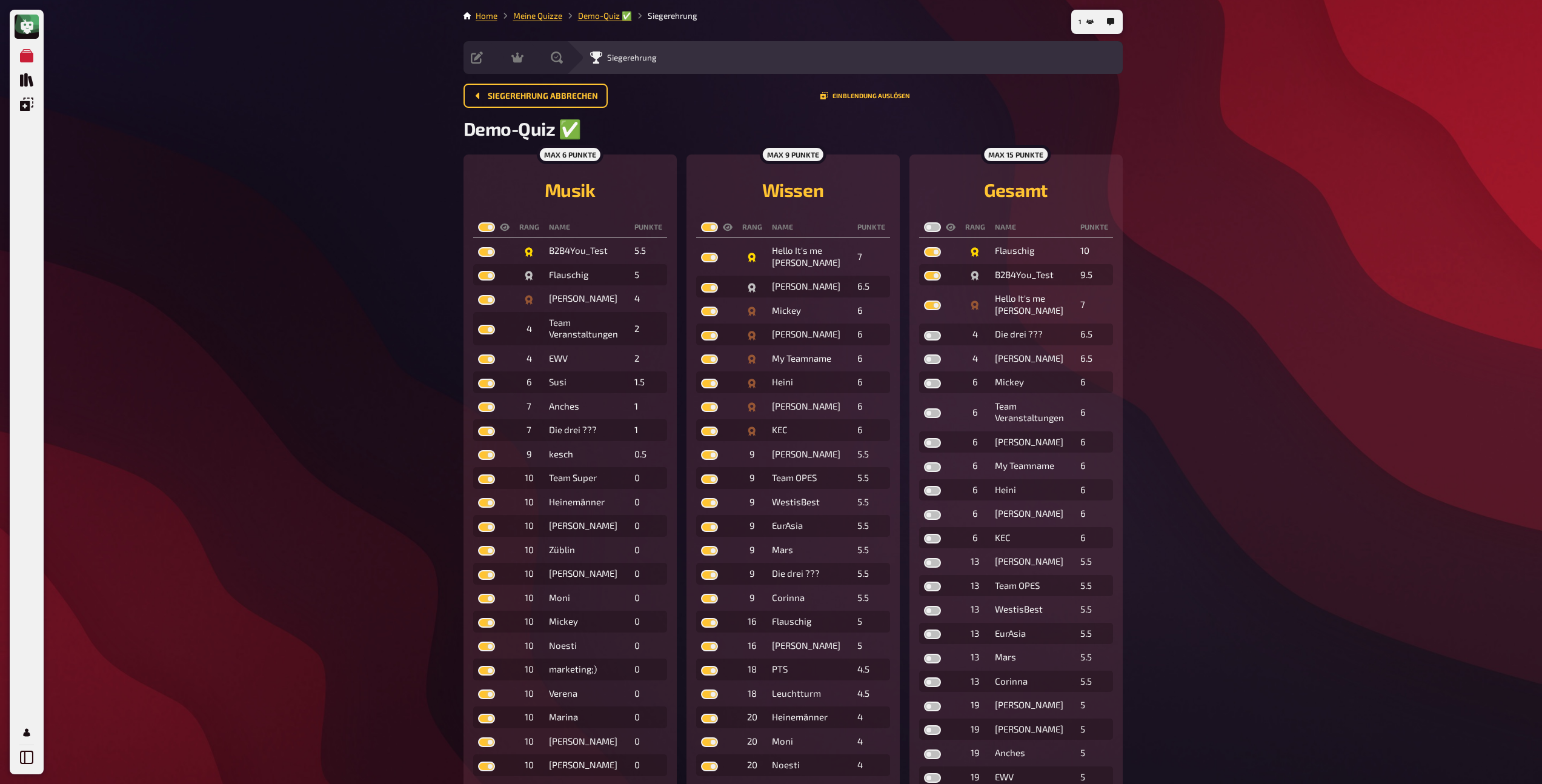
checkbox input "true"
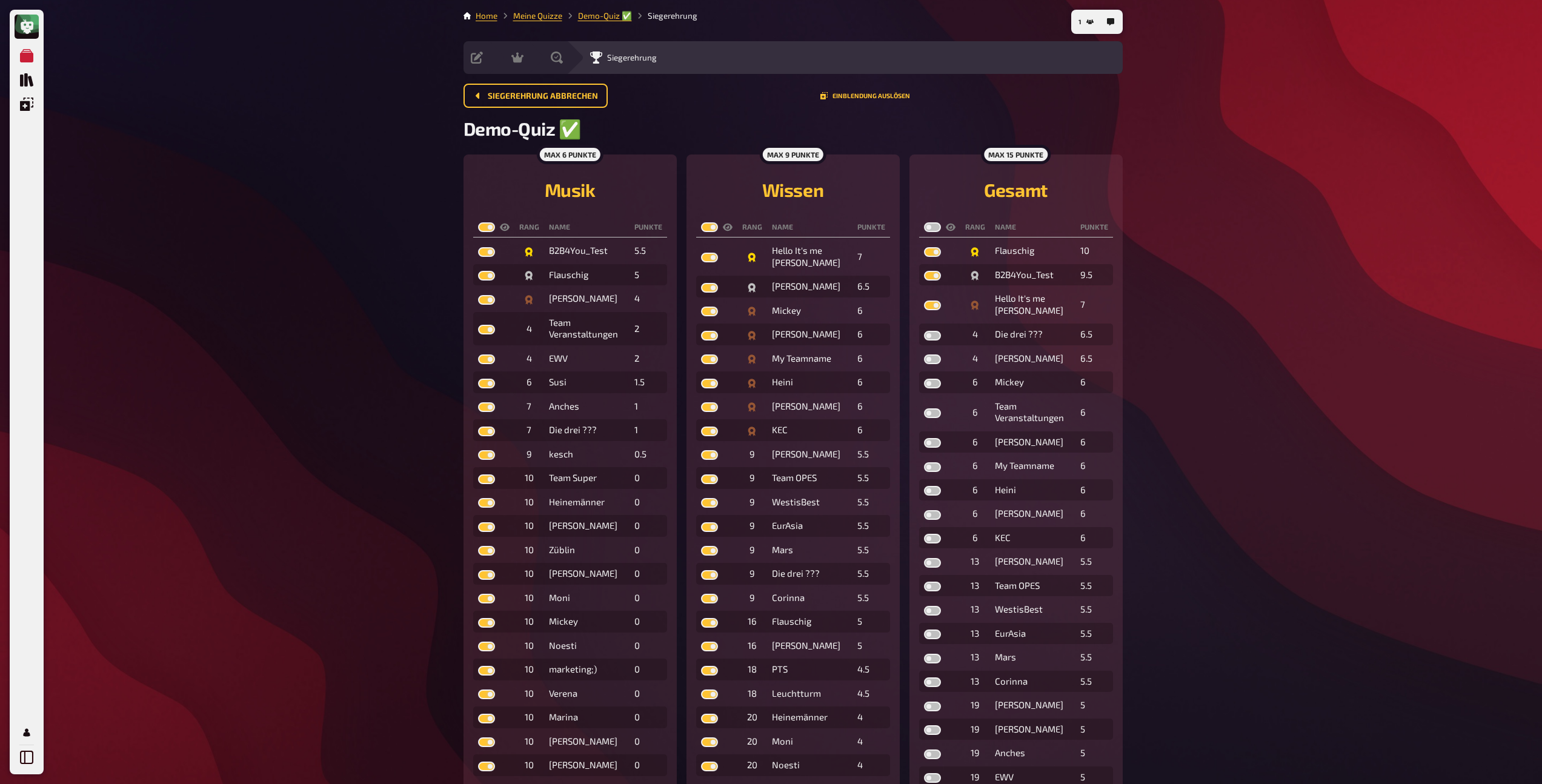
checkbox input "true"
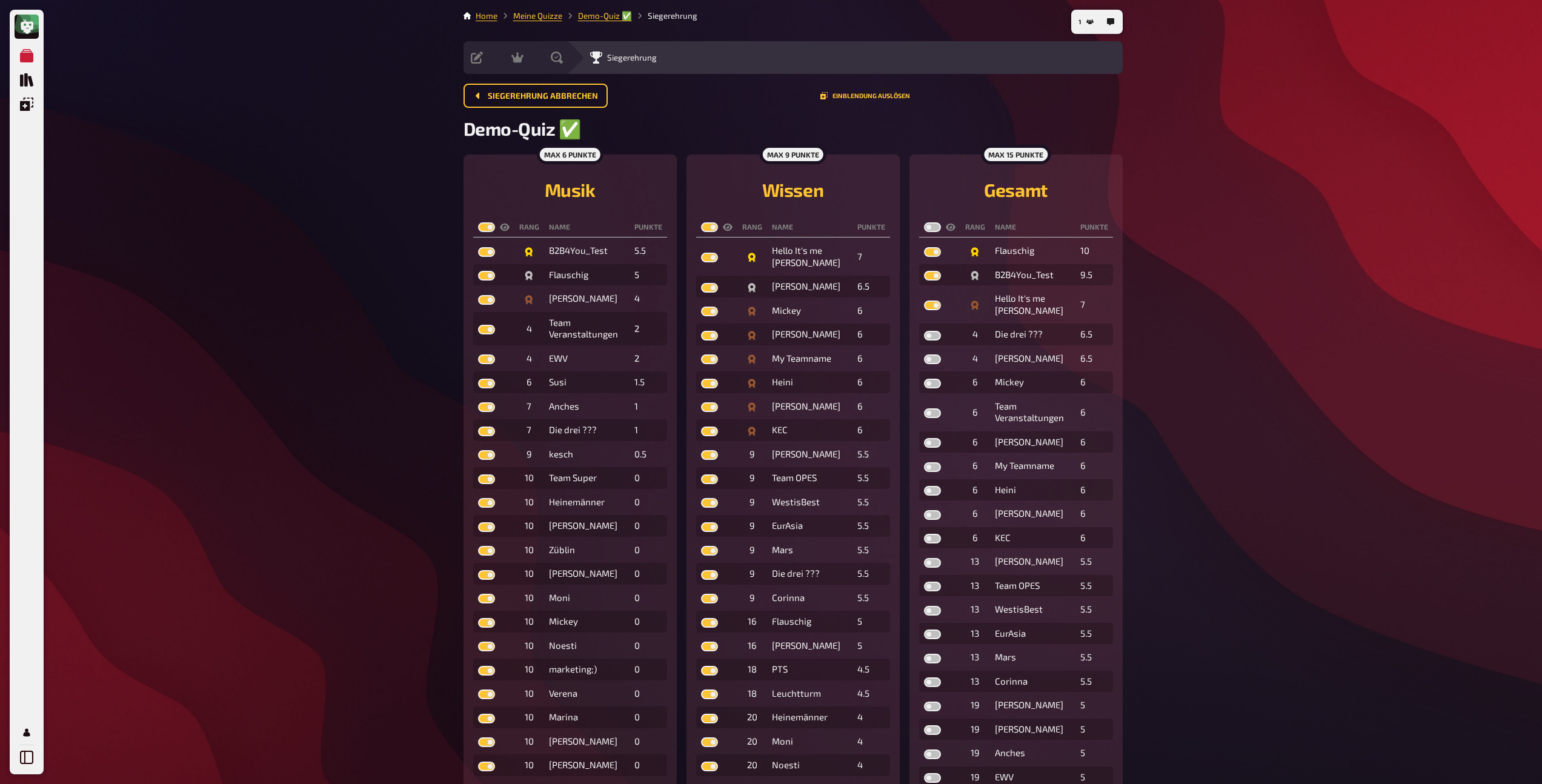
checkbox input "true"
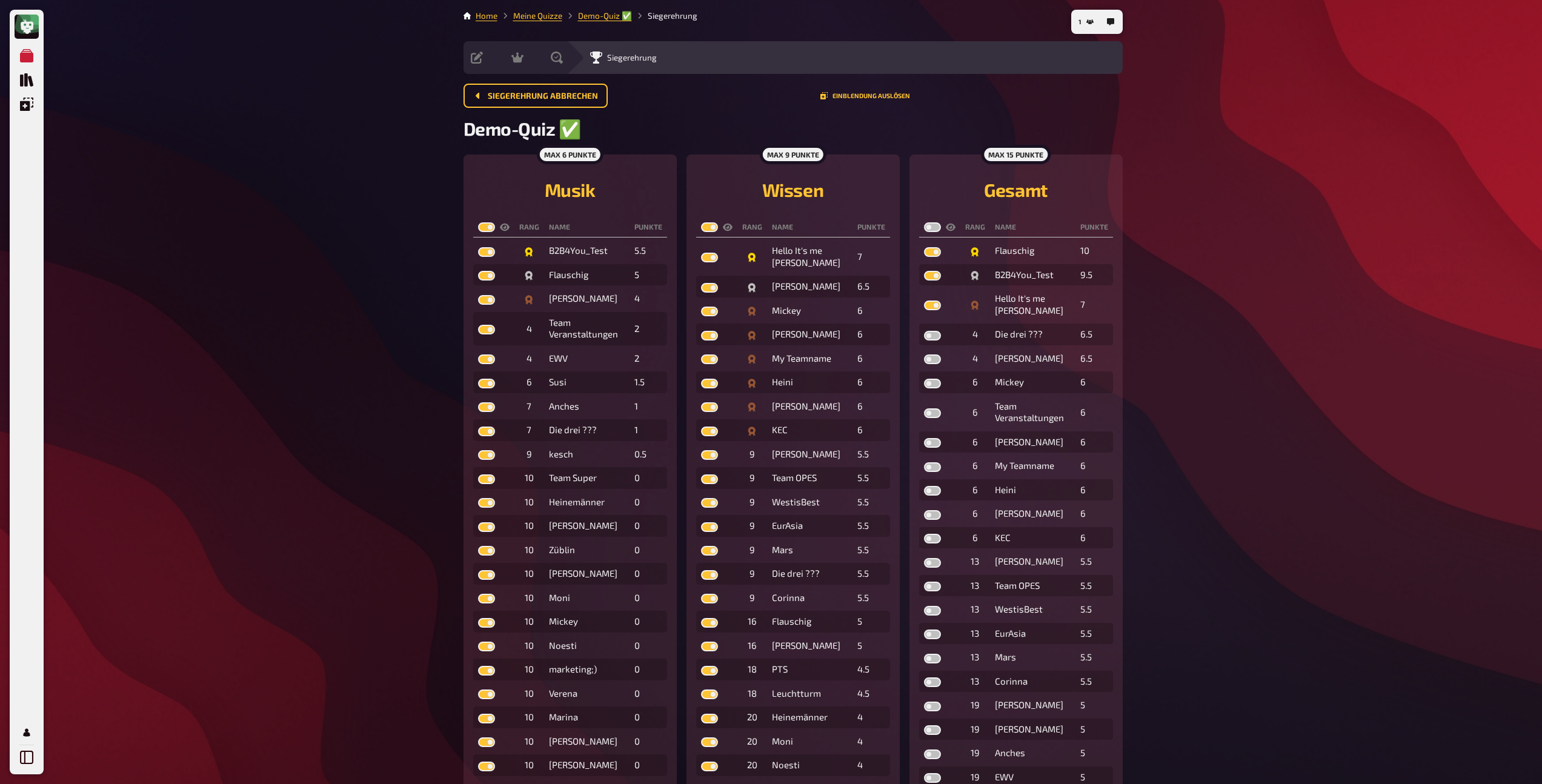
checkbox input "true"
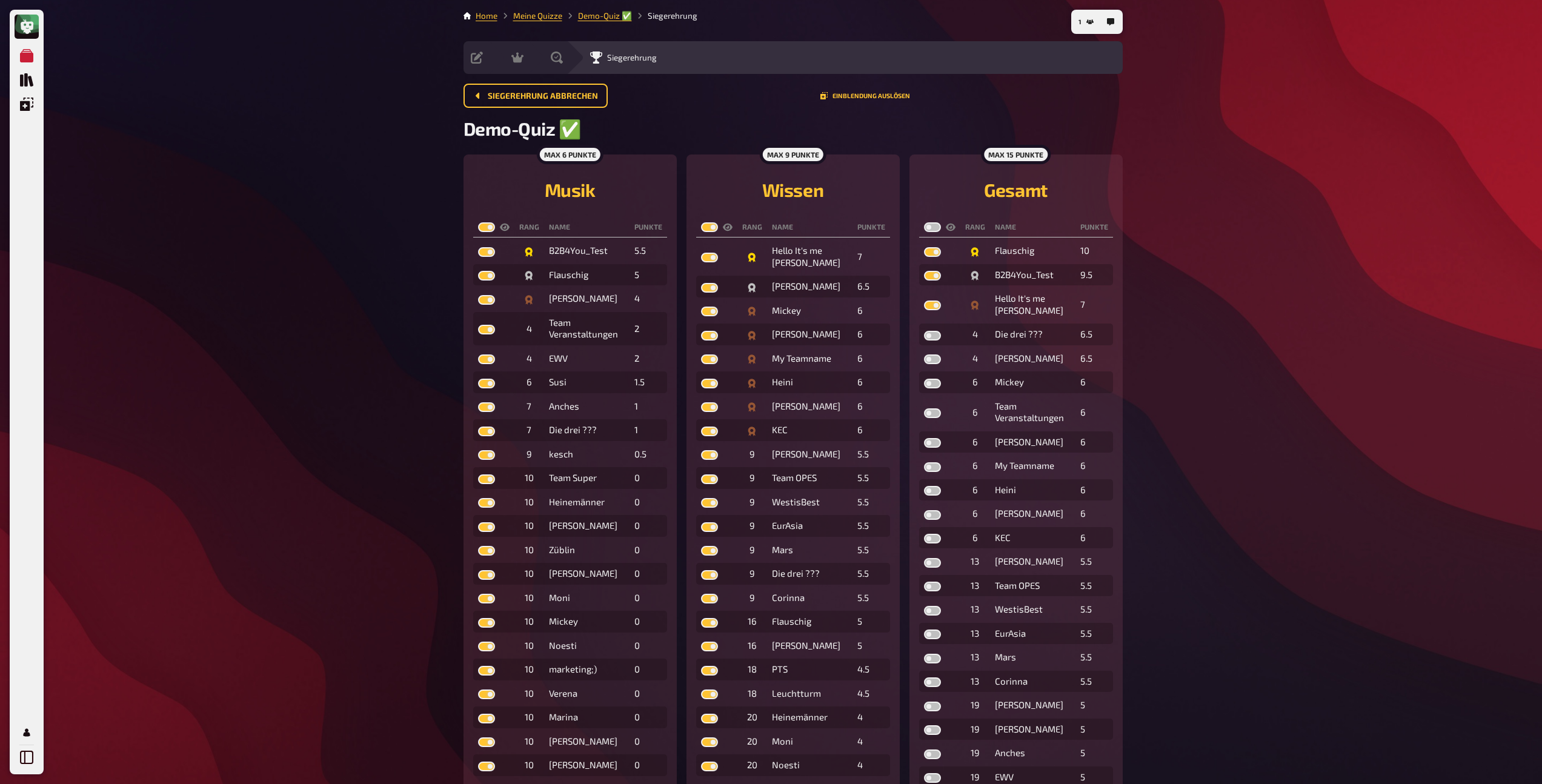
checkbox input "true"
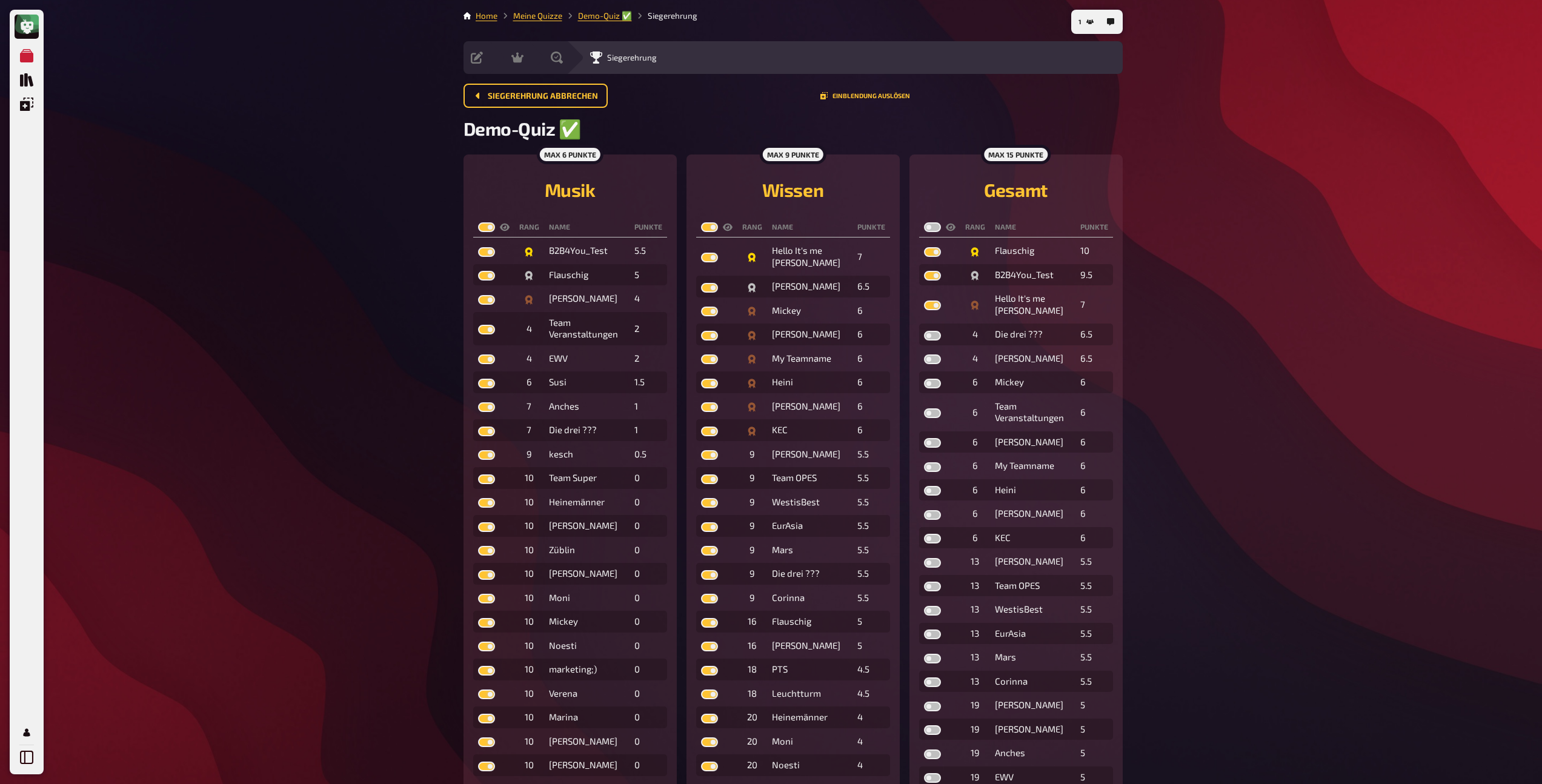
checkbox input "true"
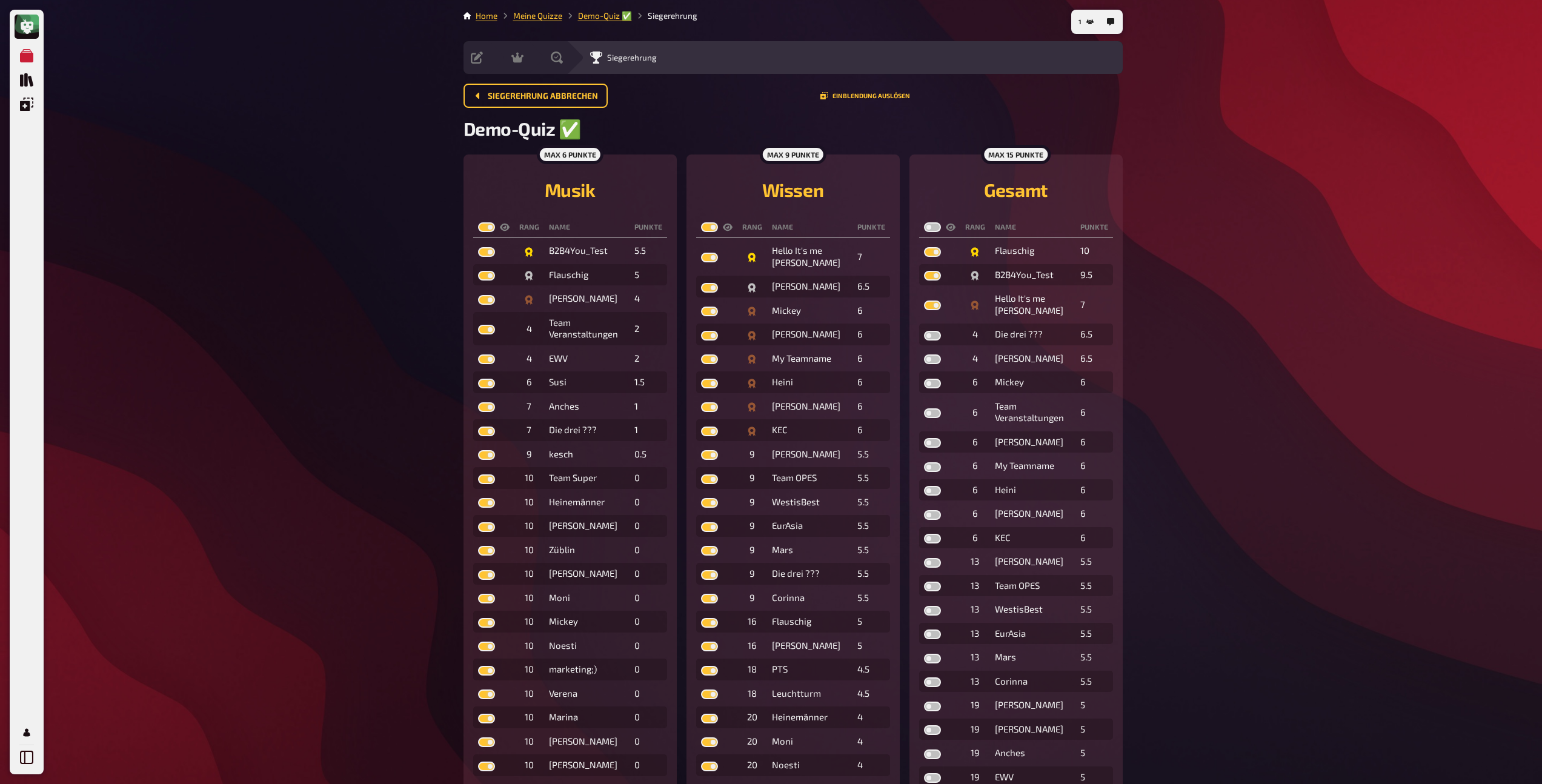
checkbox input "true"
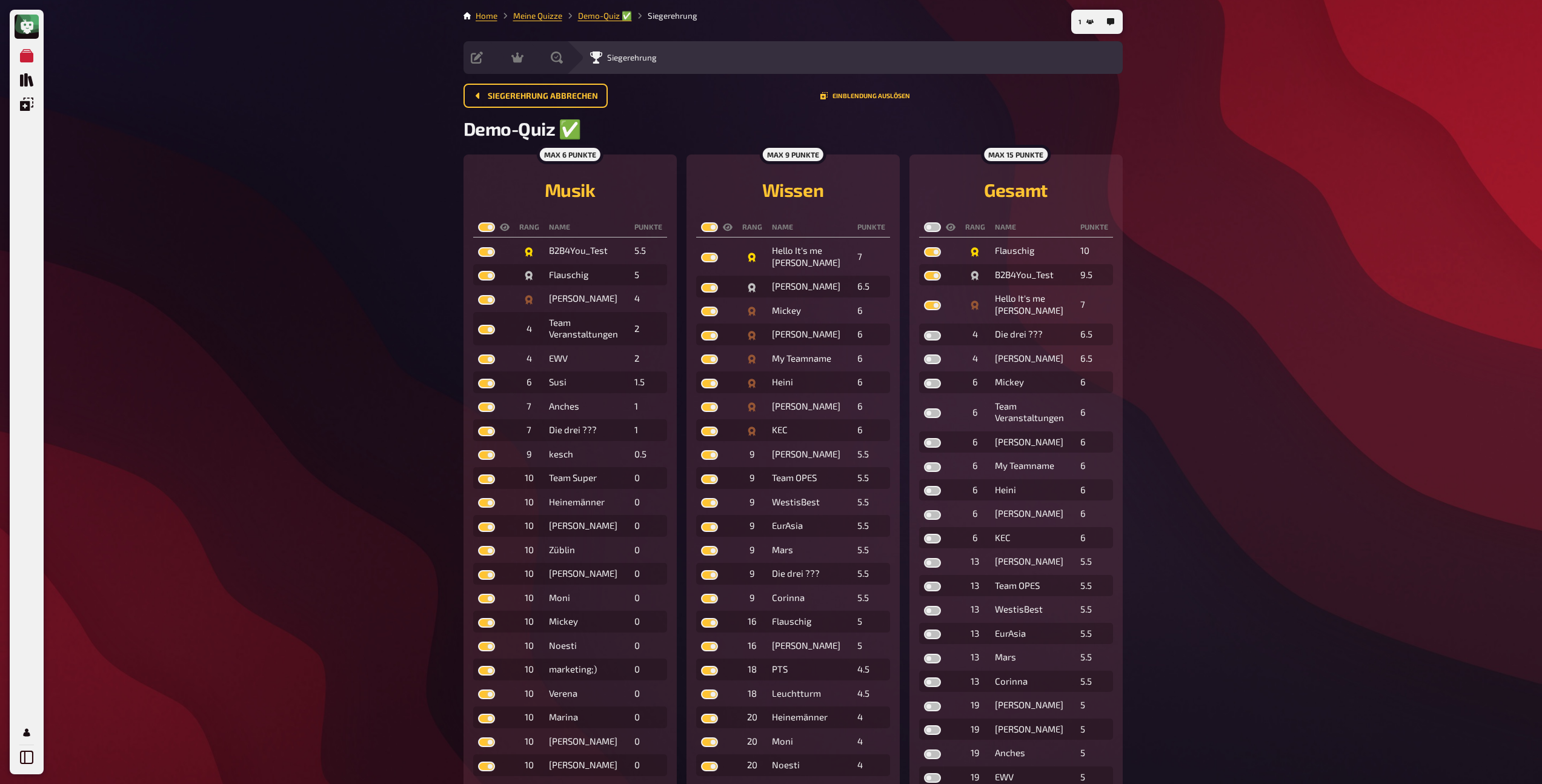
checkbox input "true"
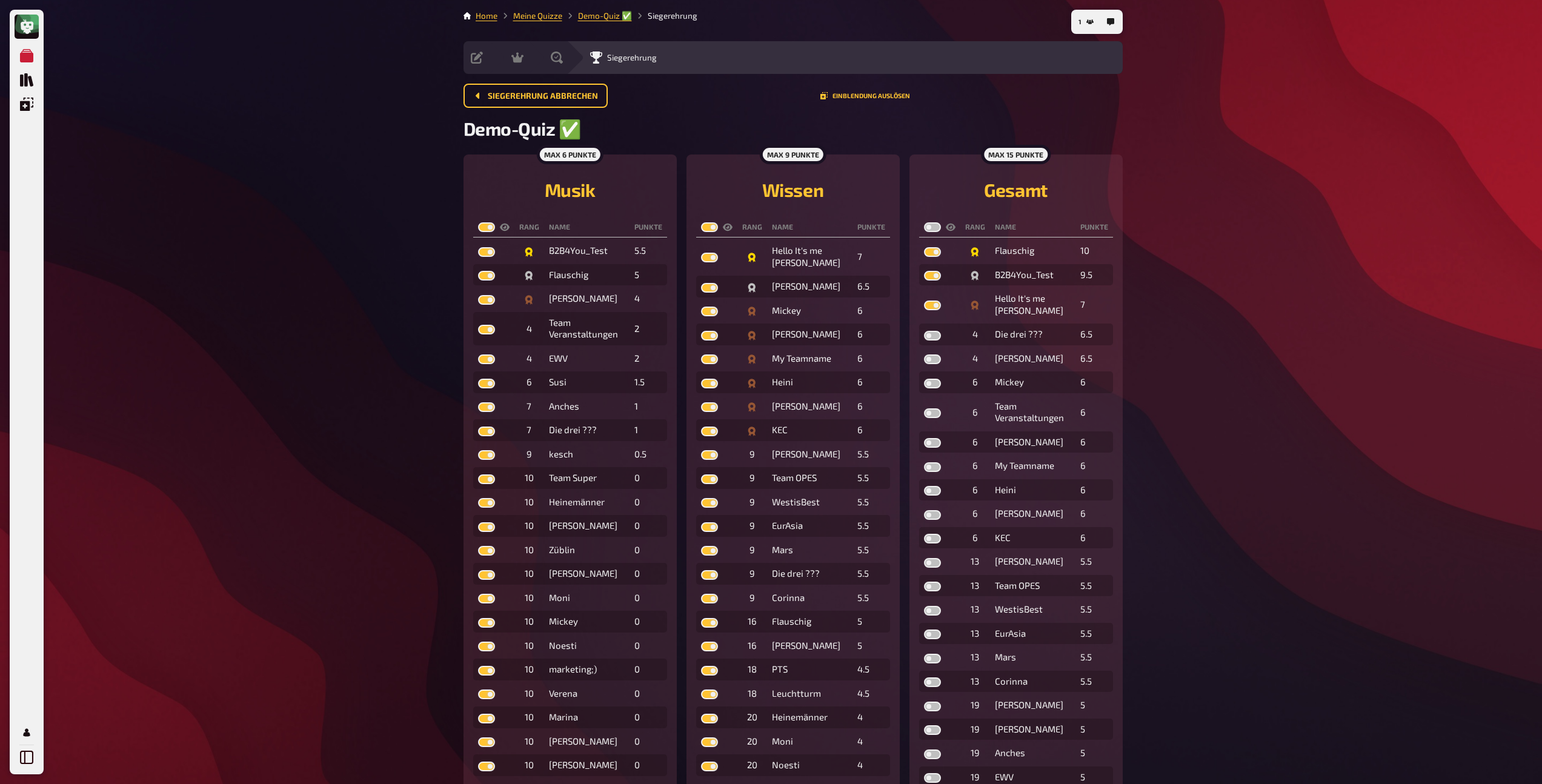
checkbox input "true"
click at [930, 225] on label at bounding box center [932, 227] width 17 height 10
click at [924, 222] on input "checkbox" at bounding box center [924, 221] width 1 height 1
checkbox input "true"
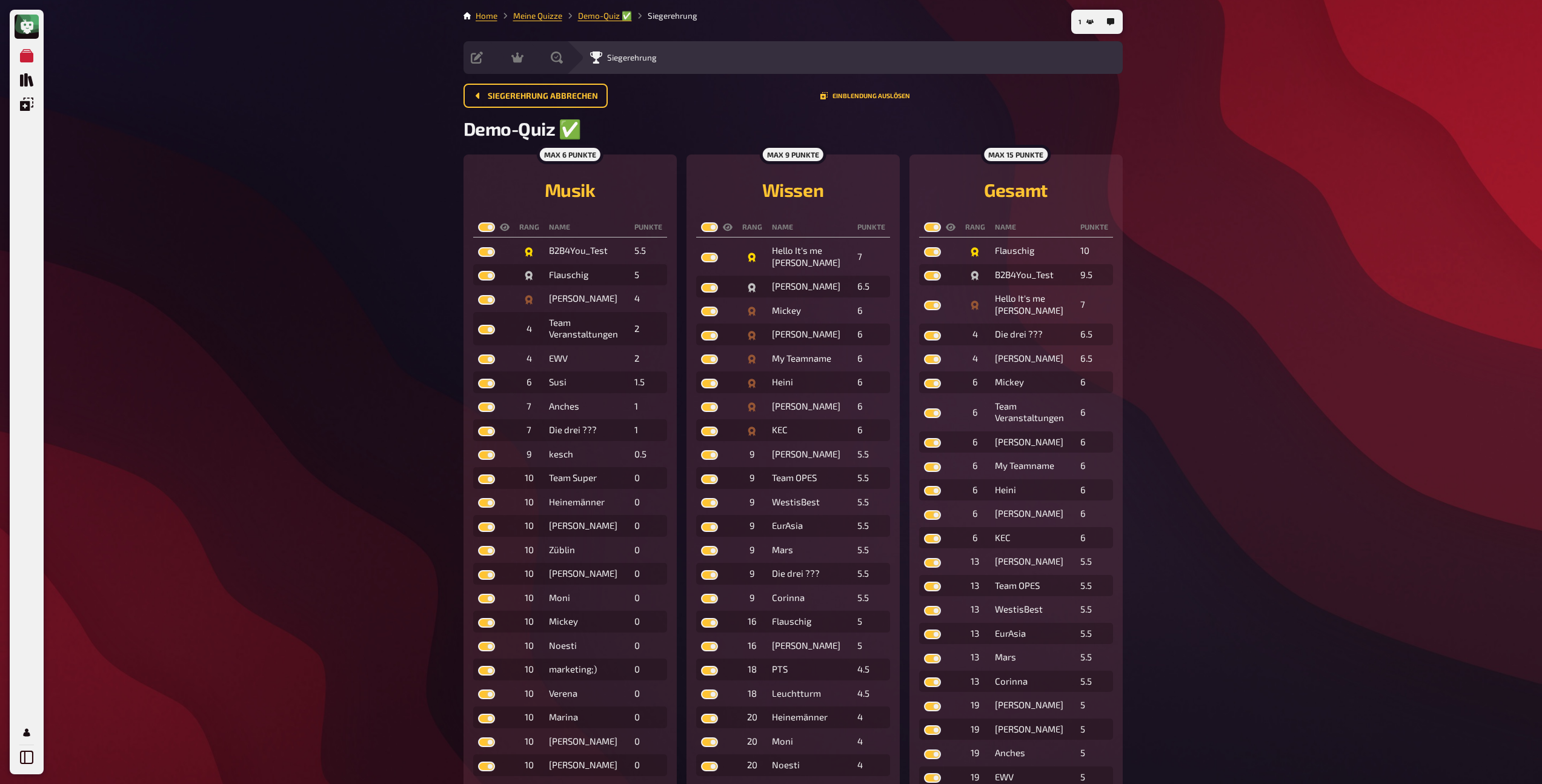
checkbox input "true"
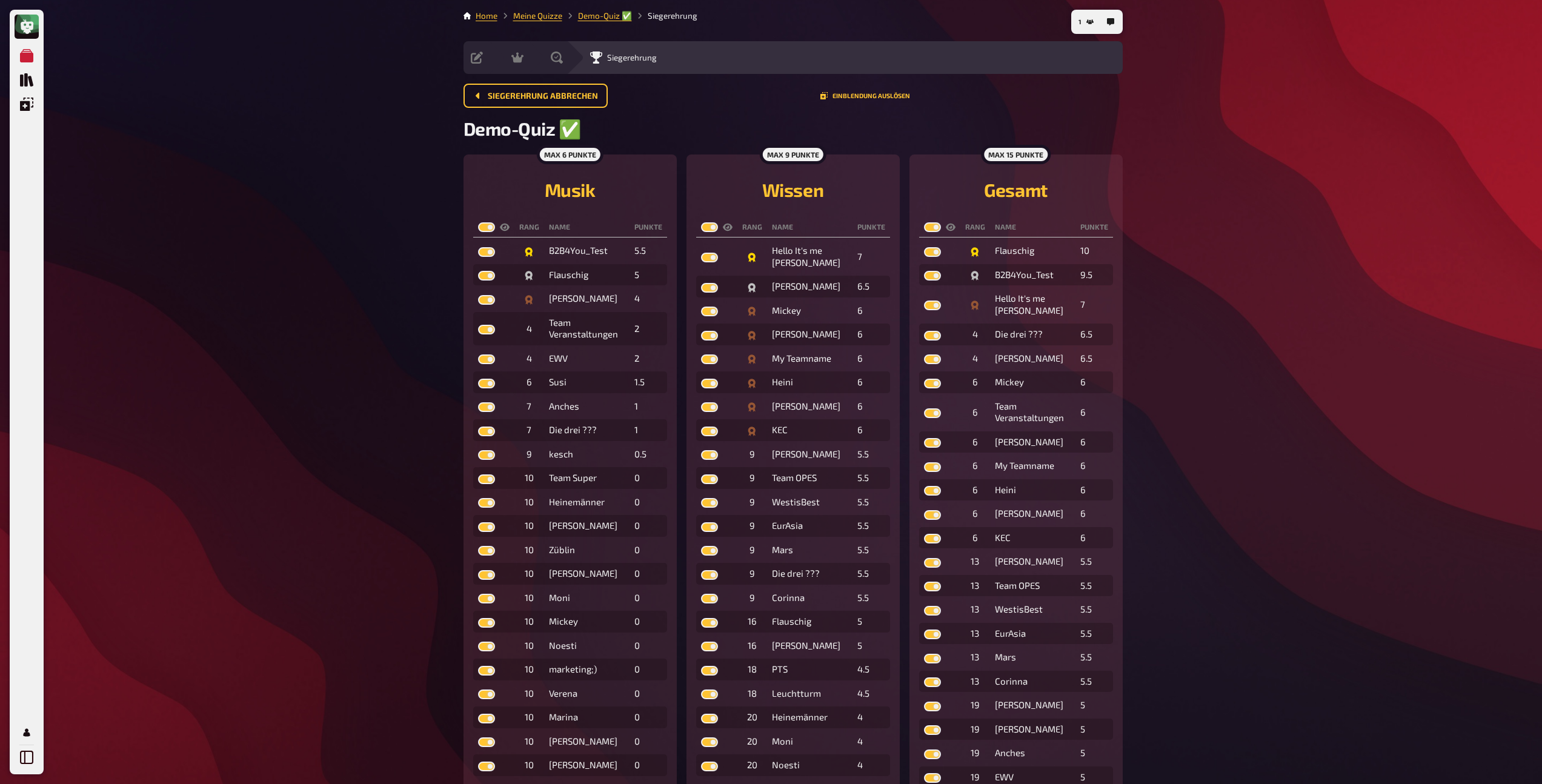
checkbox input "true"
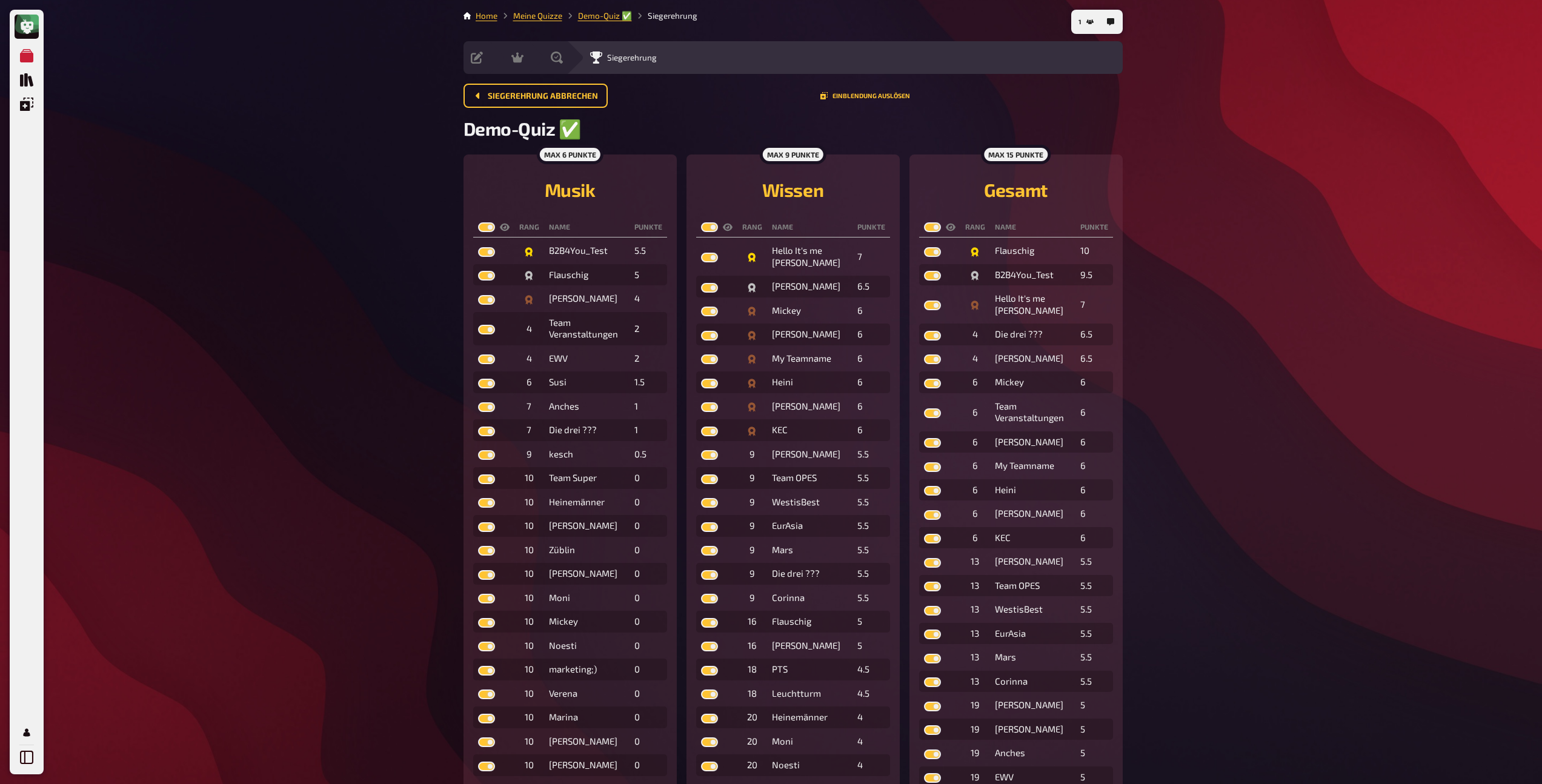
checkbox input "true"
